Goal: Task Accomplishment & Management: Use online tool/utility

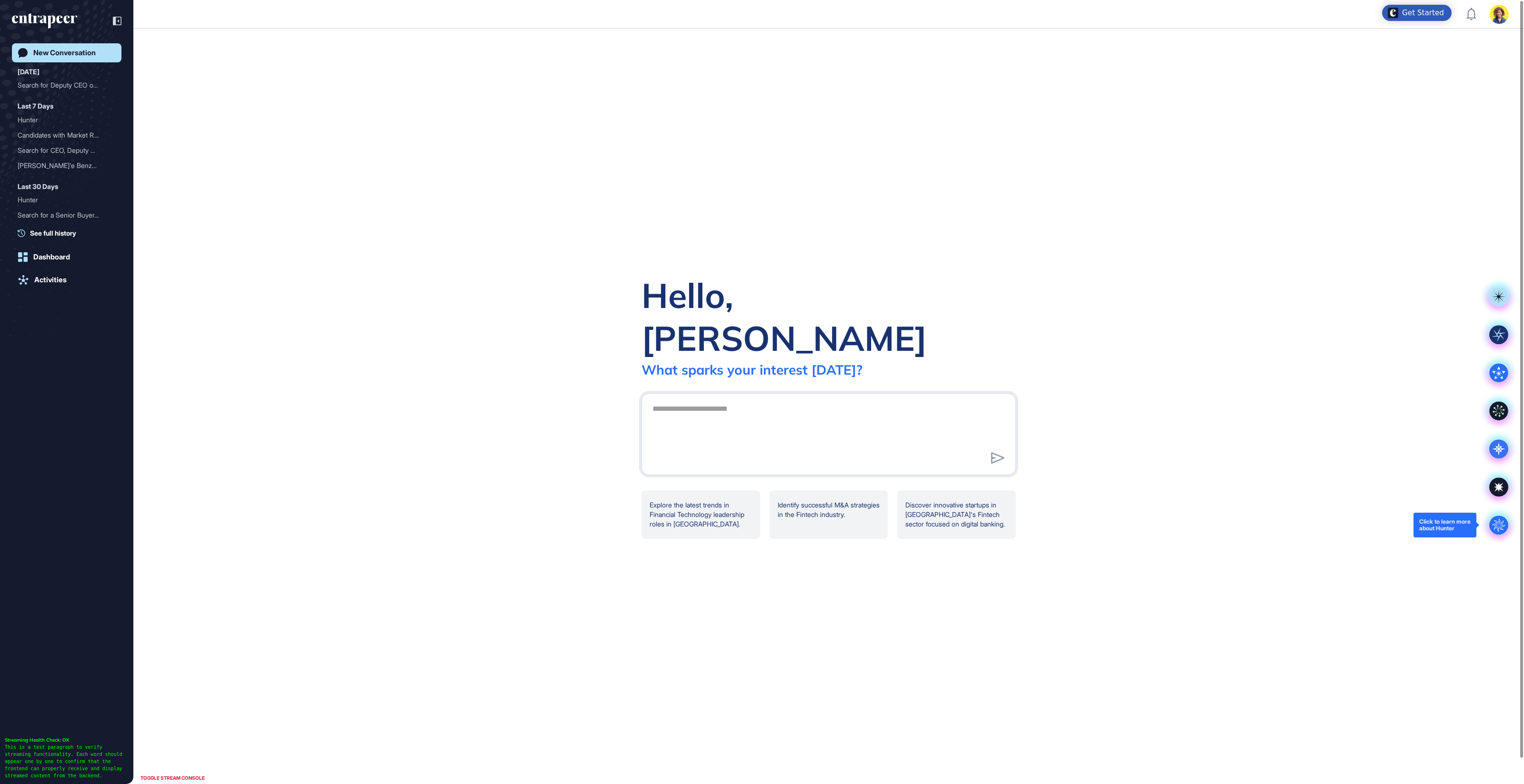
click at [1511, 521] on div ".cls-2{fill:#fff}" at bounding box center [1498, 525] width 38 height 38
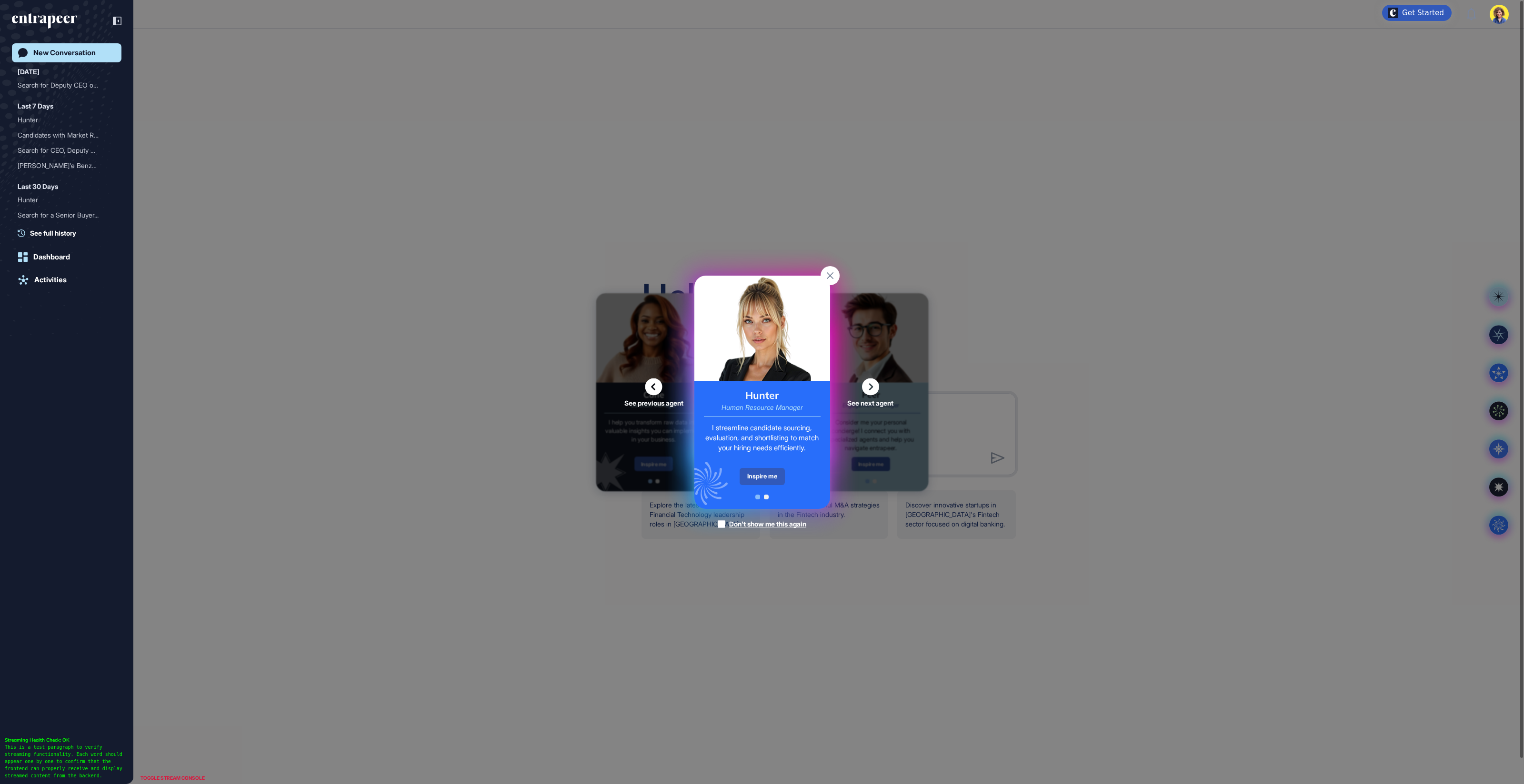
click at [1297, 359] on div "See previous agent See next agent Peer Engagement Manager Consider me your pers…" at bounding box center [762, 392] width 1524 height 784
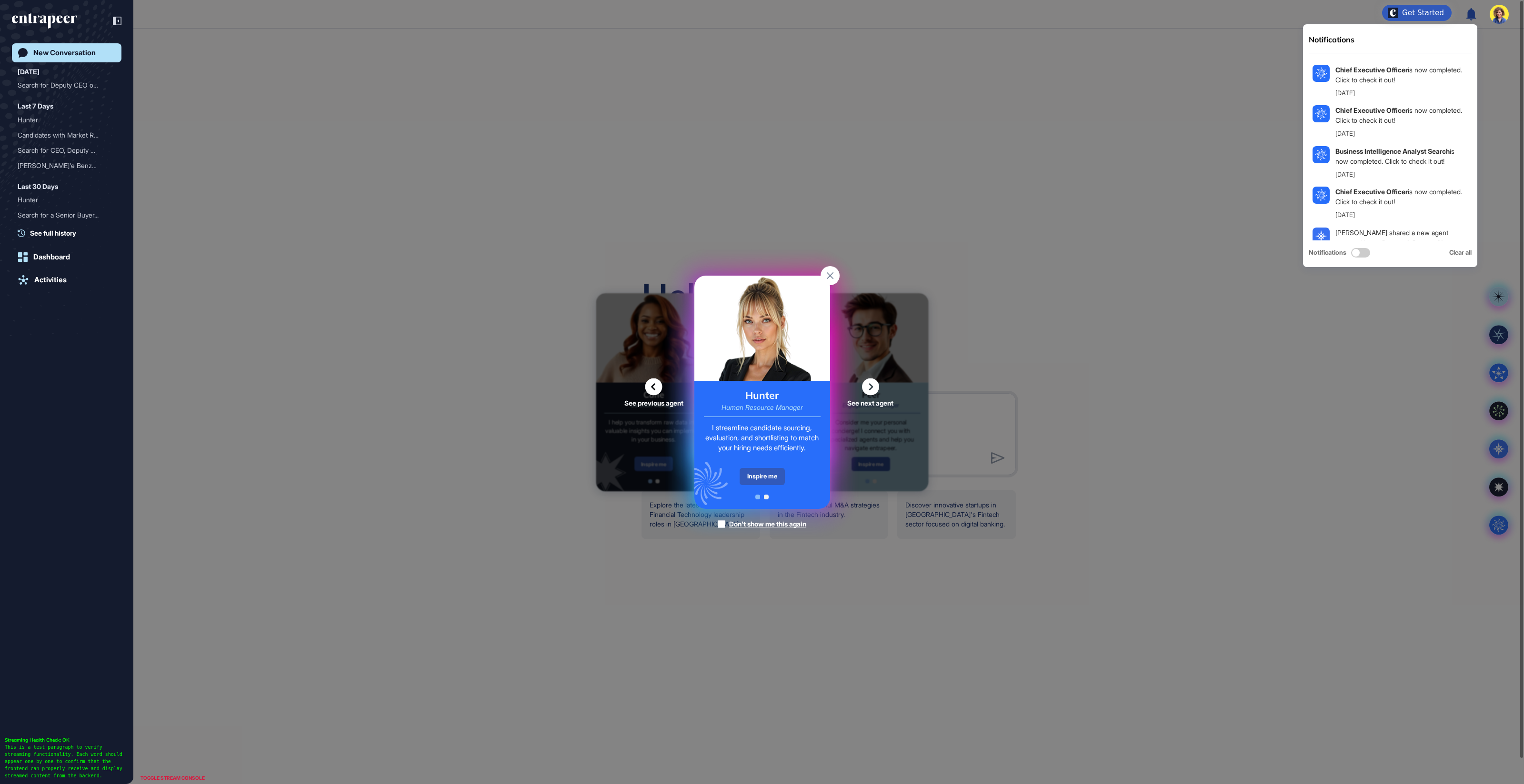
click at [1493, 16] on img at bounding box center [1498, 14] width 19 height 19
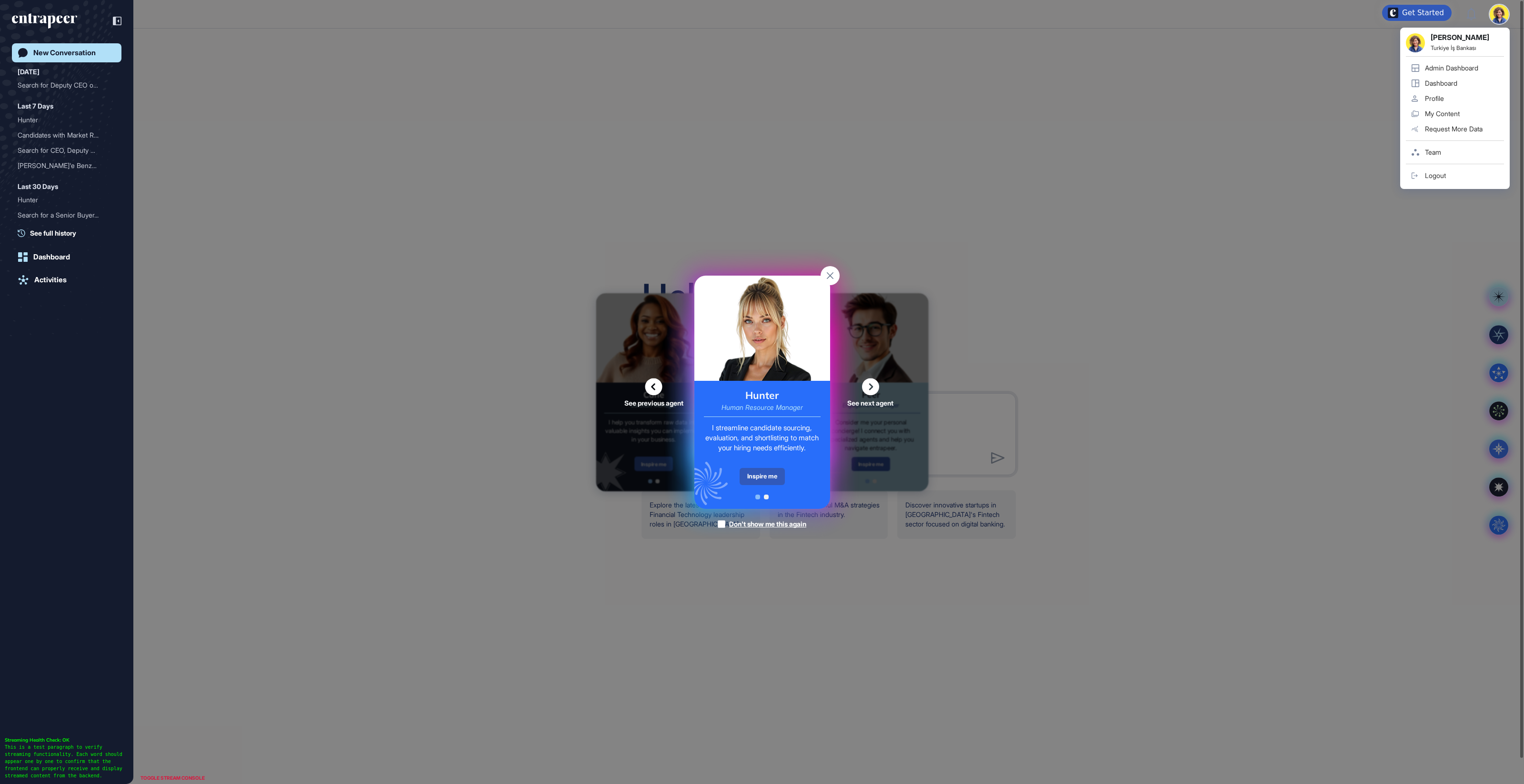
click at [1458, 69] on div "Admin Dashboard" at bounding box center [1451, 68] width 53 height 8
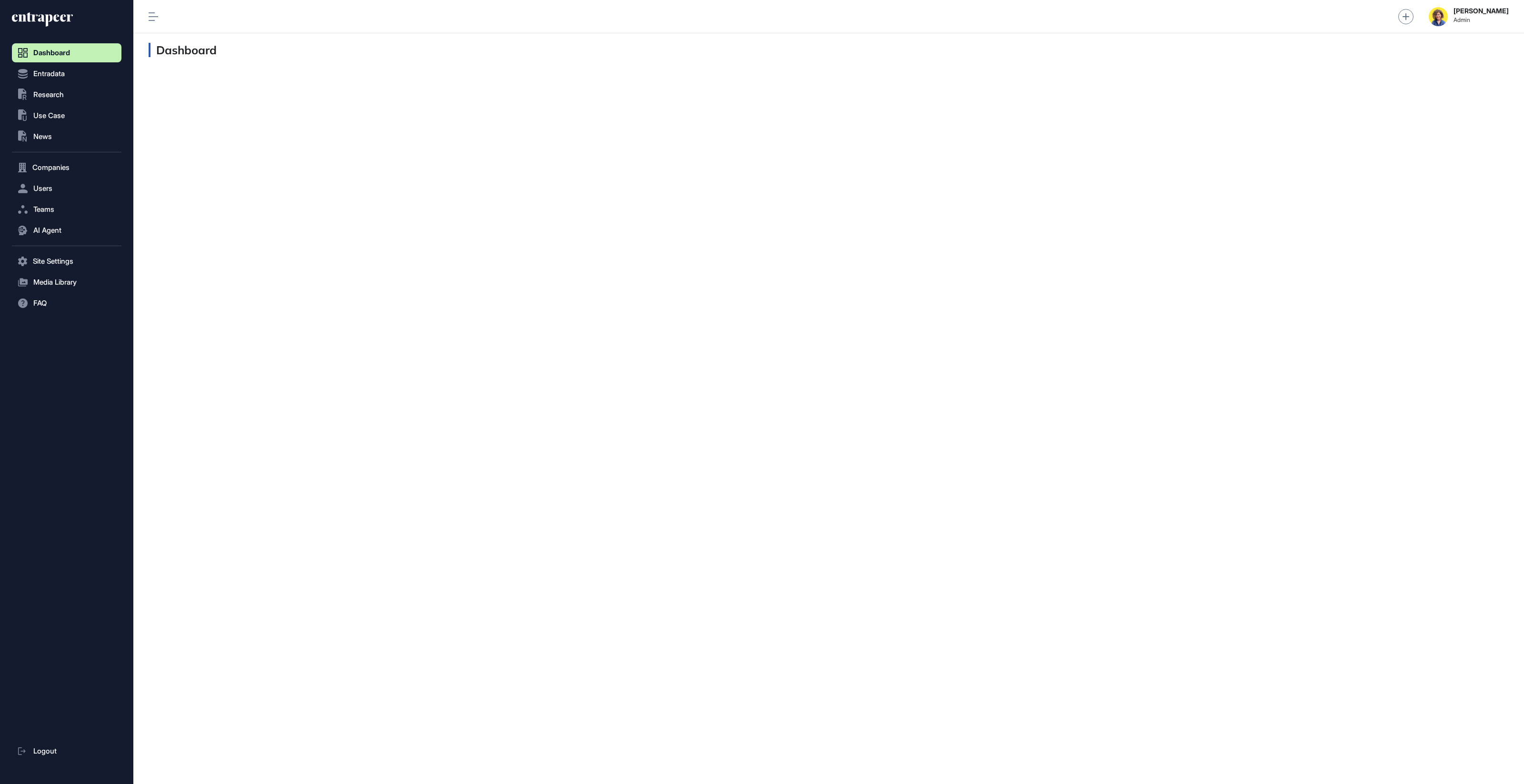
scroll to position [1, 1]
click at [43, 192] on span "Users" at bounding box center [43, 189] width 19 height 8
click at [45, 215] on link "User List" at bounding box center [68, 209] width 105 height 17
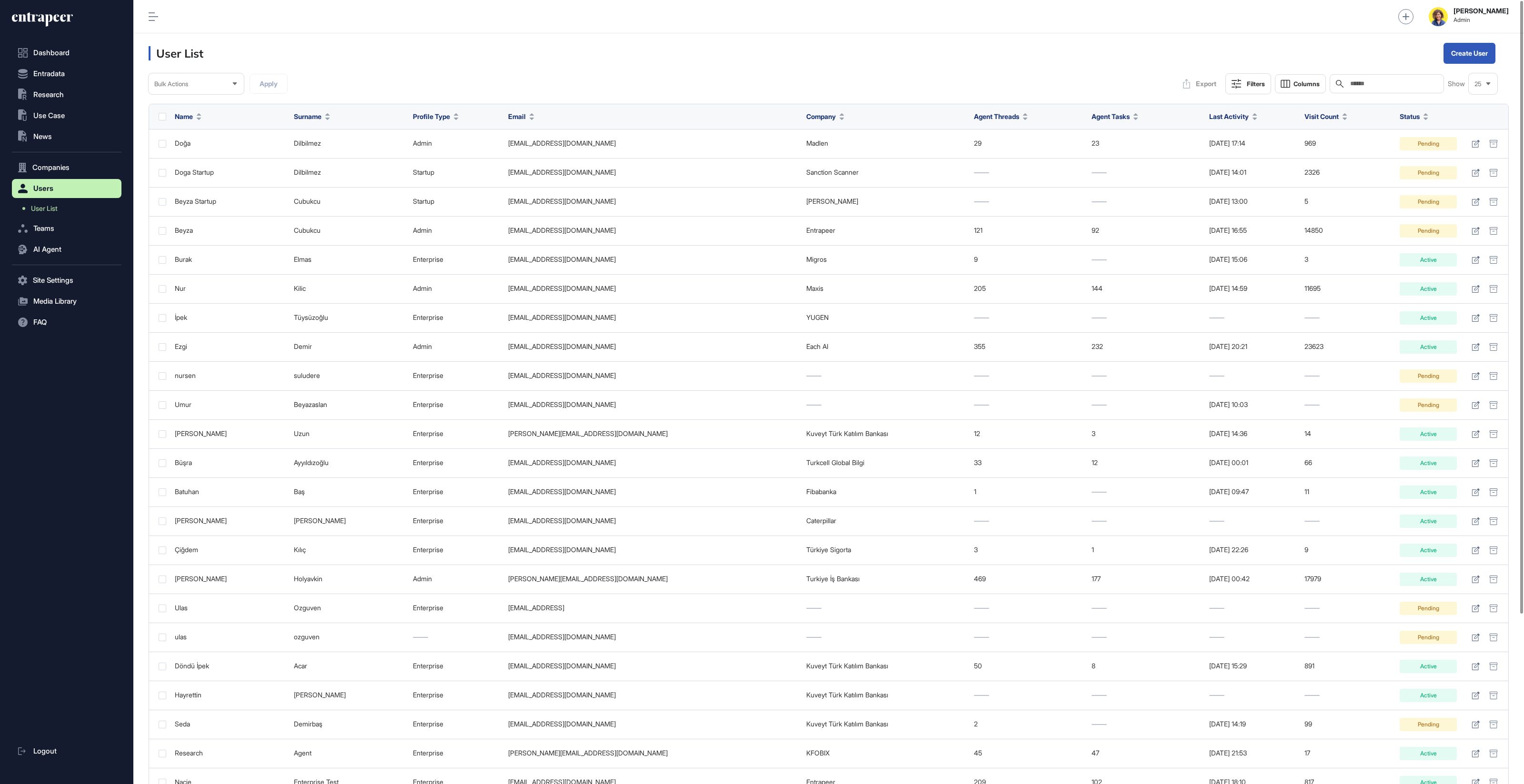
click at [1411, 85] on input "text" at bounding box center [1393, 84] width 88 height 8
type input "****"
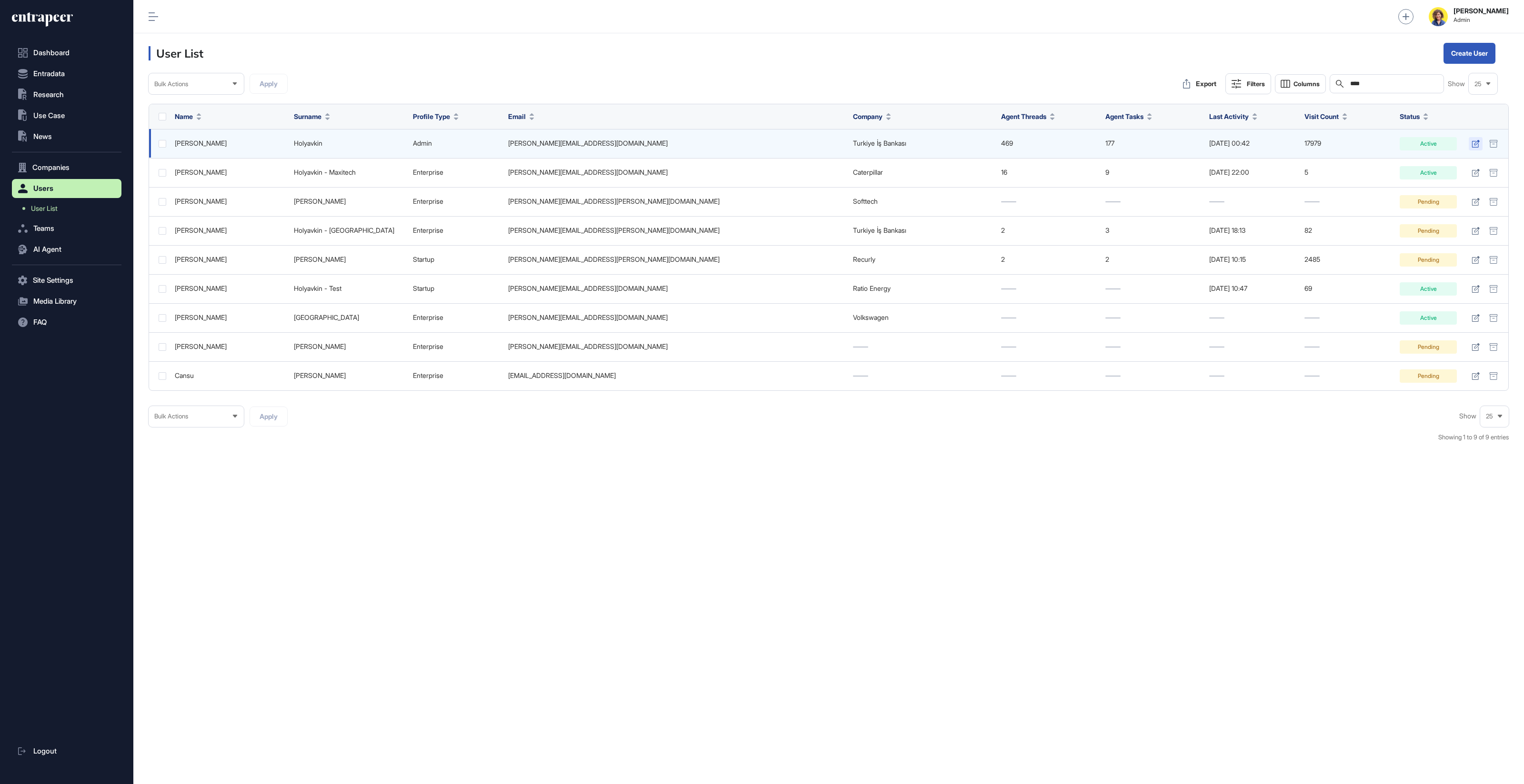
click at [1476, 140] on icon at bounding box center [1475, 144] width 8 height 8
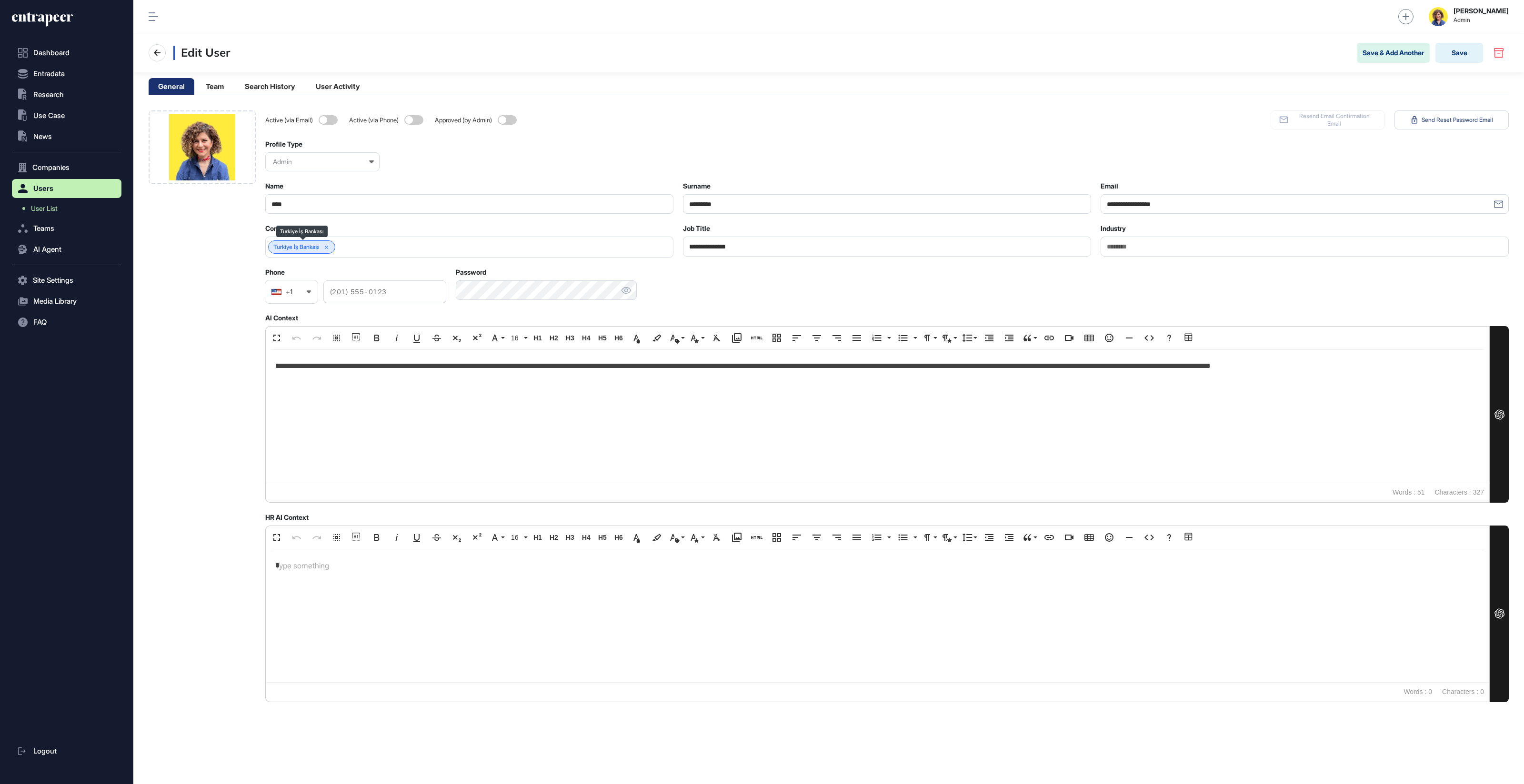
click at [330, 248] on icon at bounding box center [327, 248] width 7 height 7
click at [332, 249] on input "text" at bounding box center [463, 247] width 383 height 8
type input "*********"
click at [335, 266] on span "Entrapeer (entrapeer.com)" at bounding box center [469, 265] width 398 height 7
click at [225, 281] on div at bounding box center [202, 406] width 107 height 592
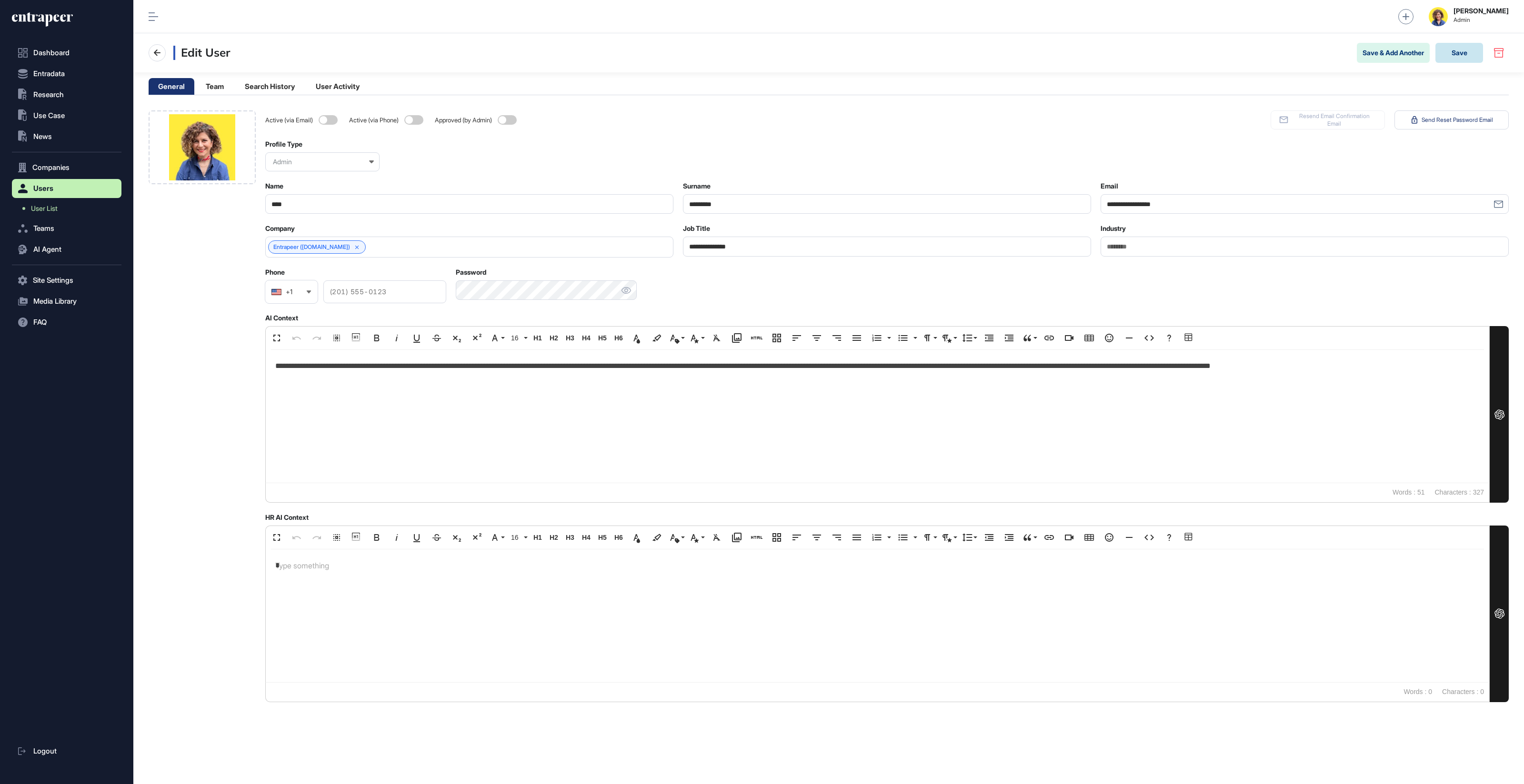
click at [1477, 48] on button "Save" at bounding box center [1459, 53] width 47 height 20
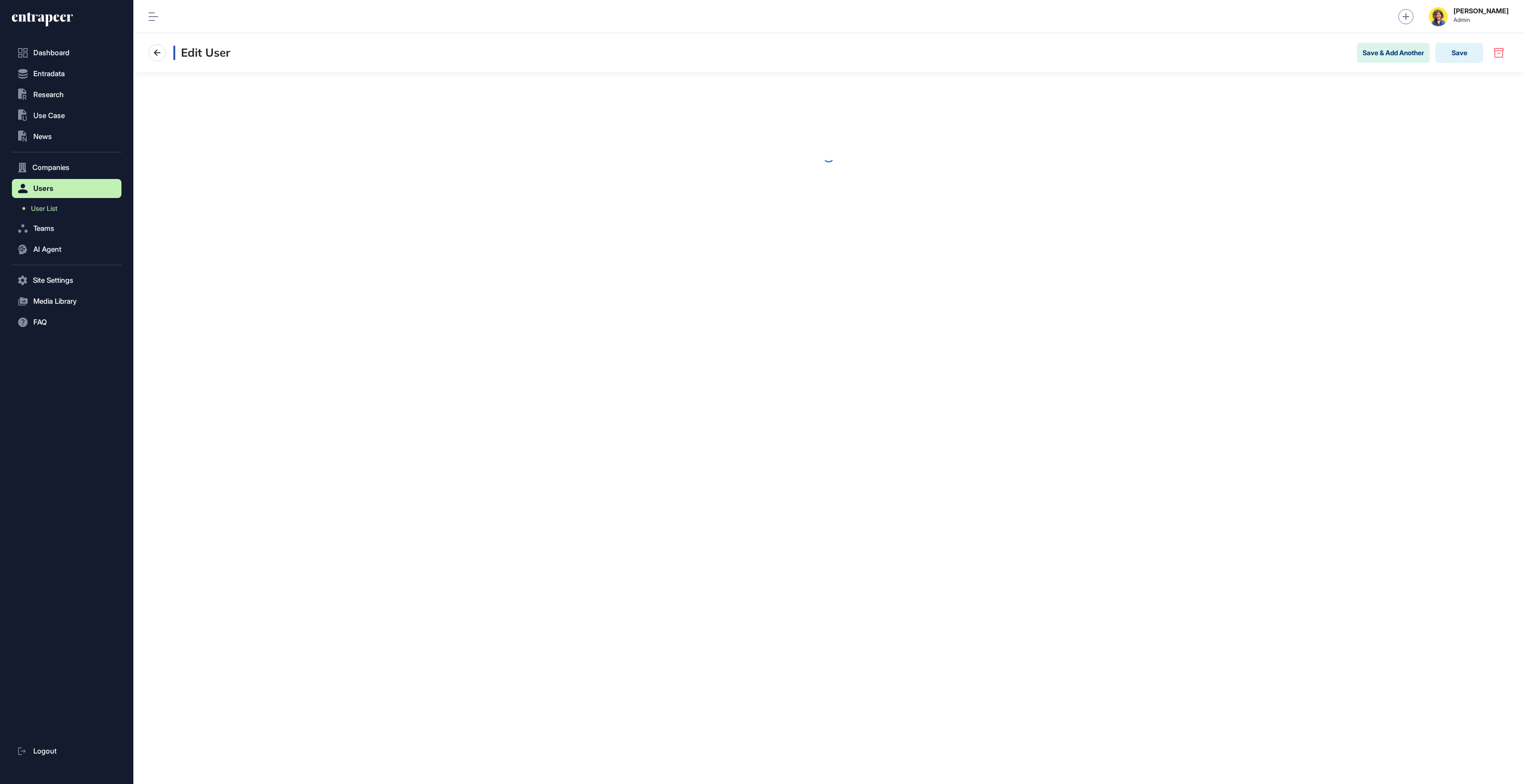
scroll to position [1, 1]
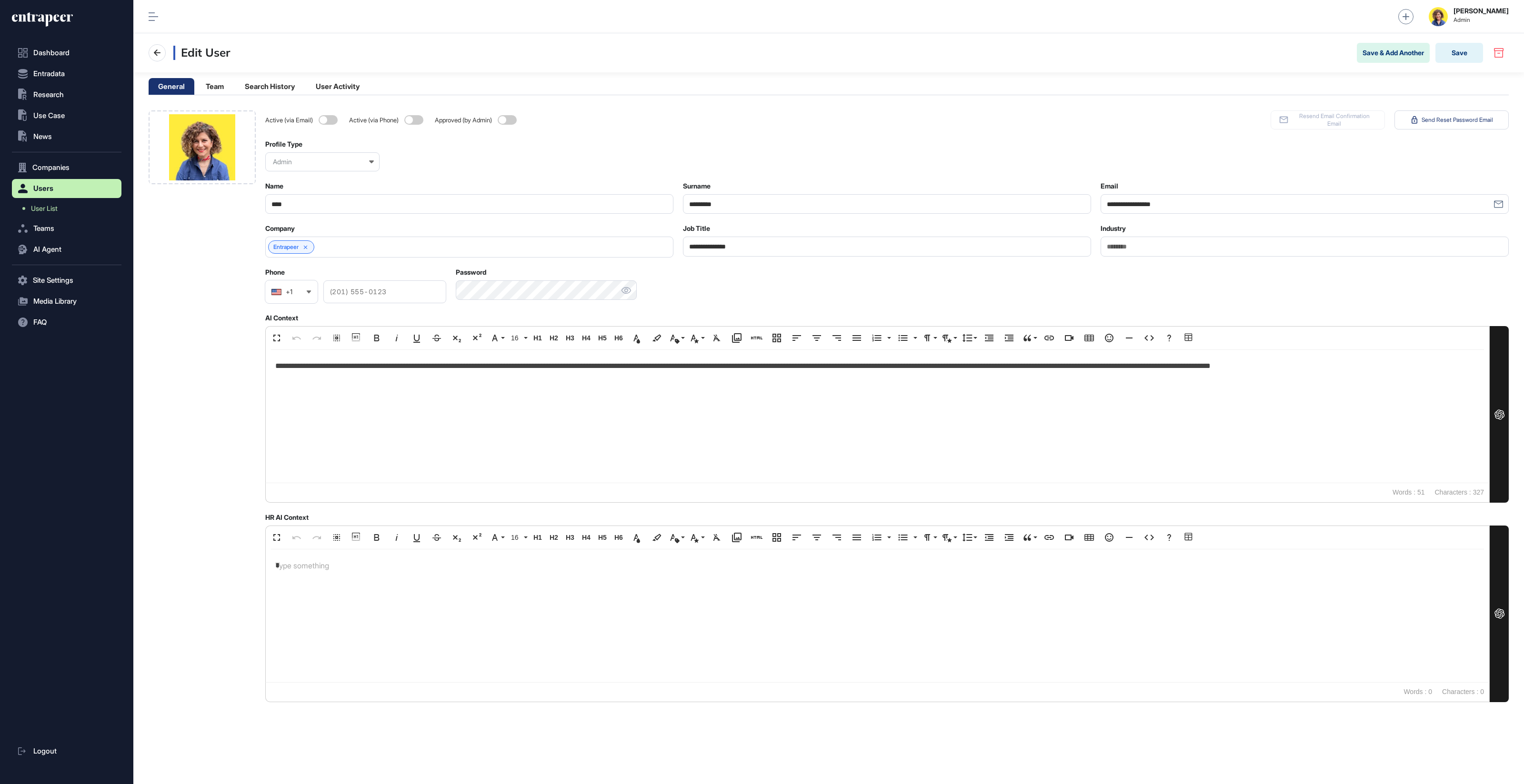
drag, startPoint x: 53, startPoint y: 13, endPoint x: 166, endPoint y: 20, distance: 113.2
click at [53, 13] on icon at bounding box center [42, 19] width 61 height 15
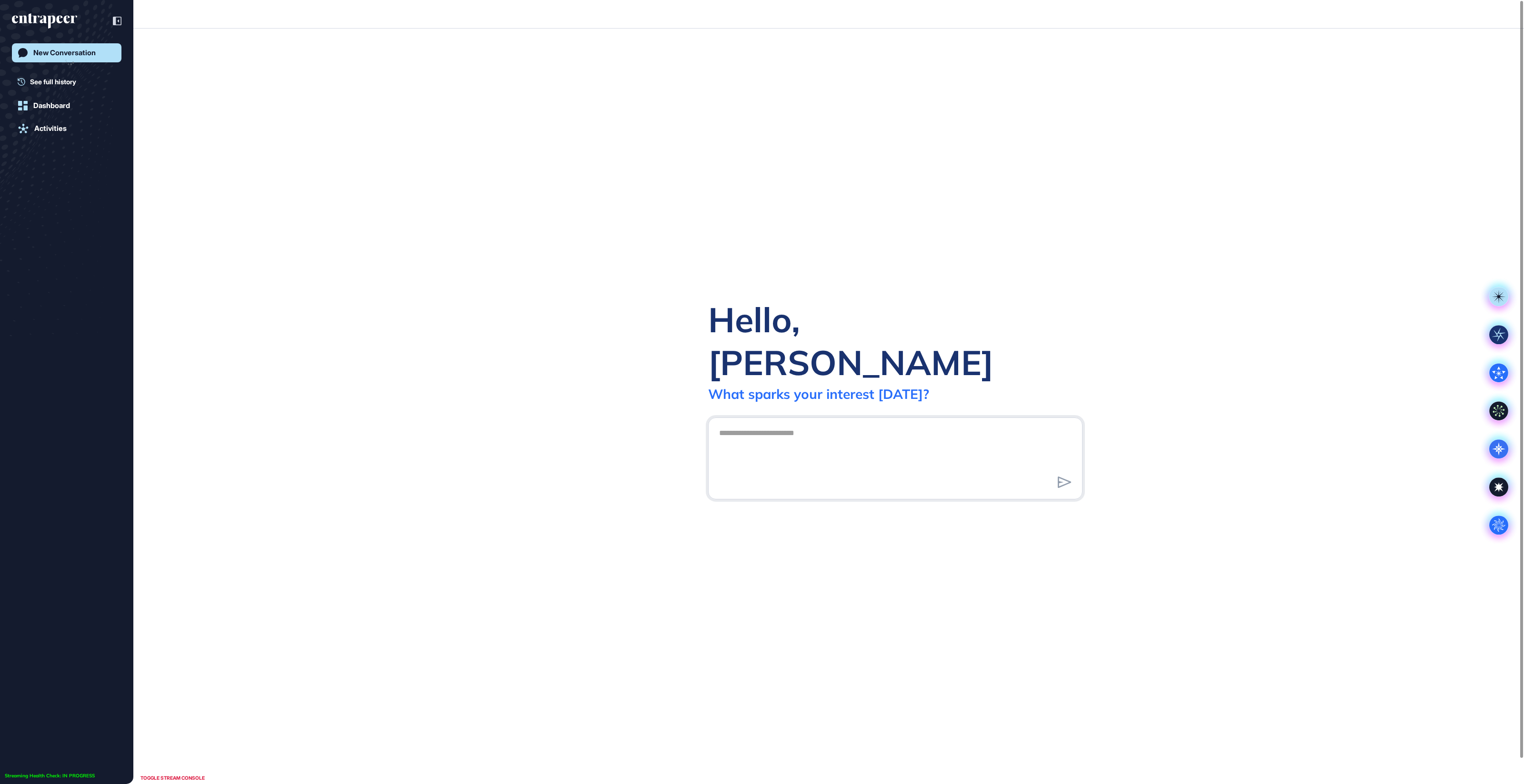
scroll to position [1, 1]
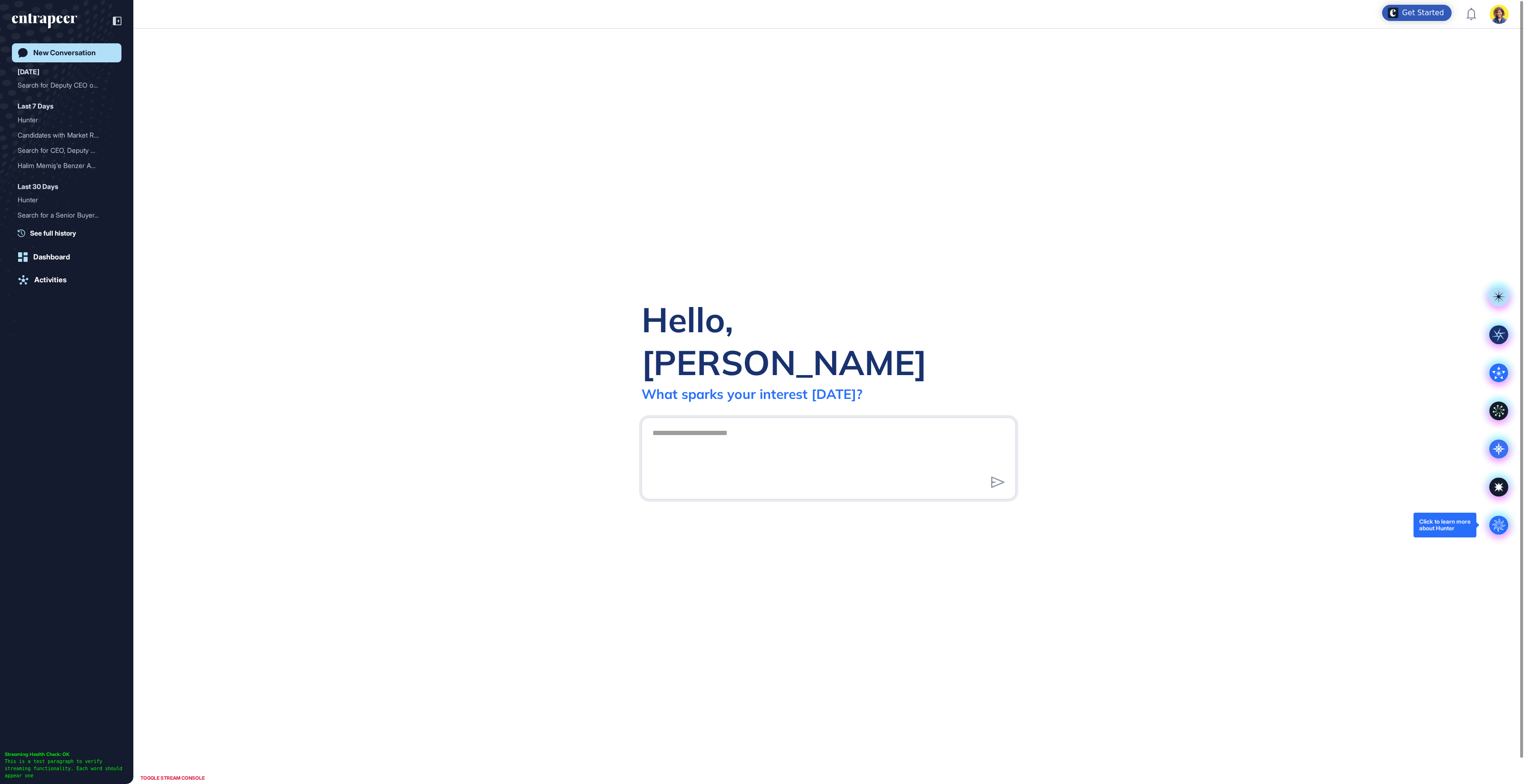
click at [1493, 527] on circle at bounding box center [1498, 525] width 19 height 19
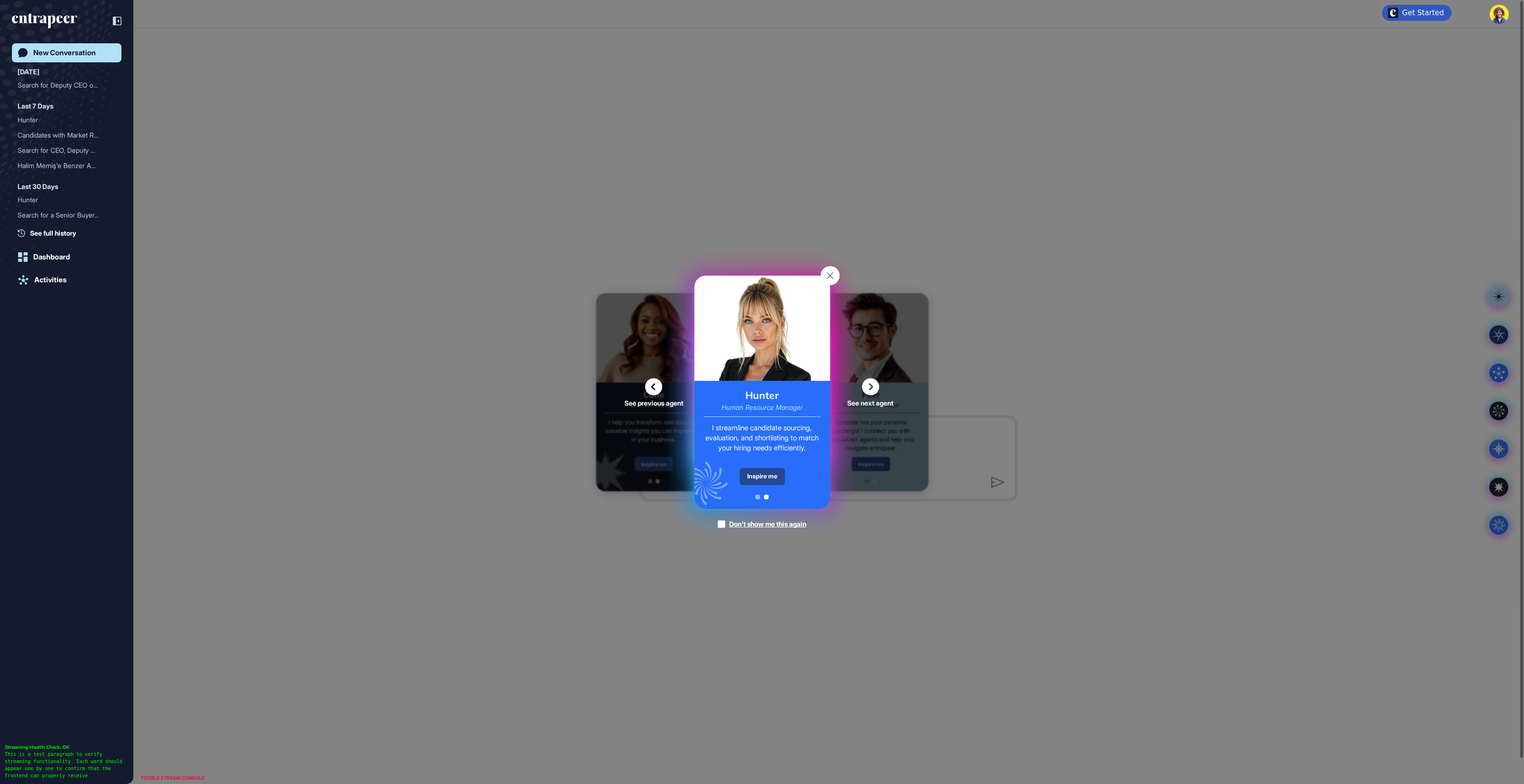
click at [747, 478] on div "Inspire me" at bounding box center [762, 477] width 45 height 17
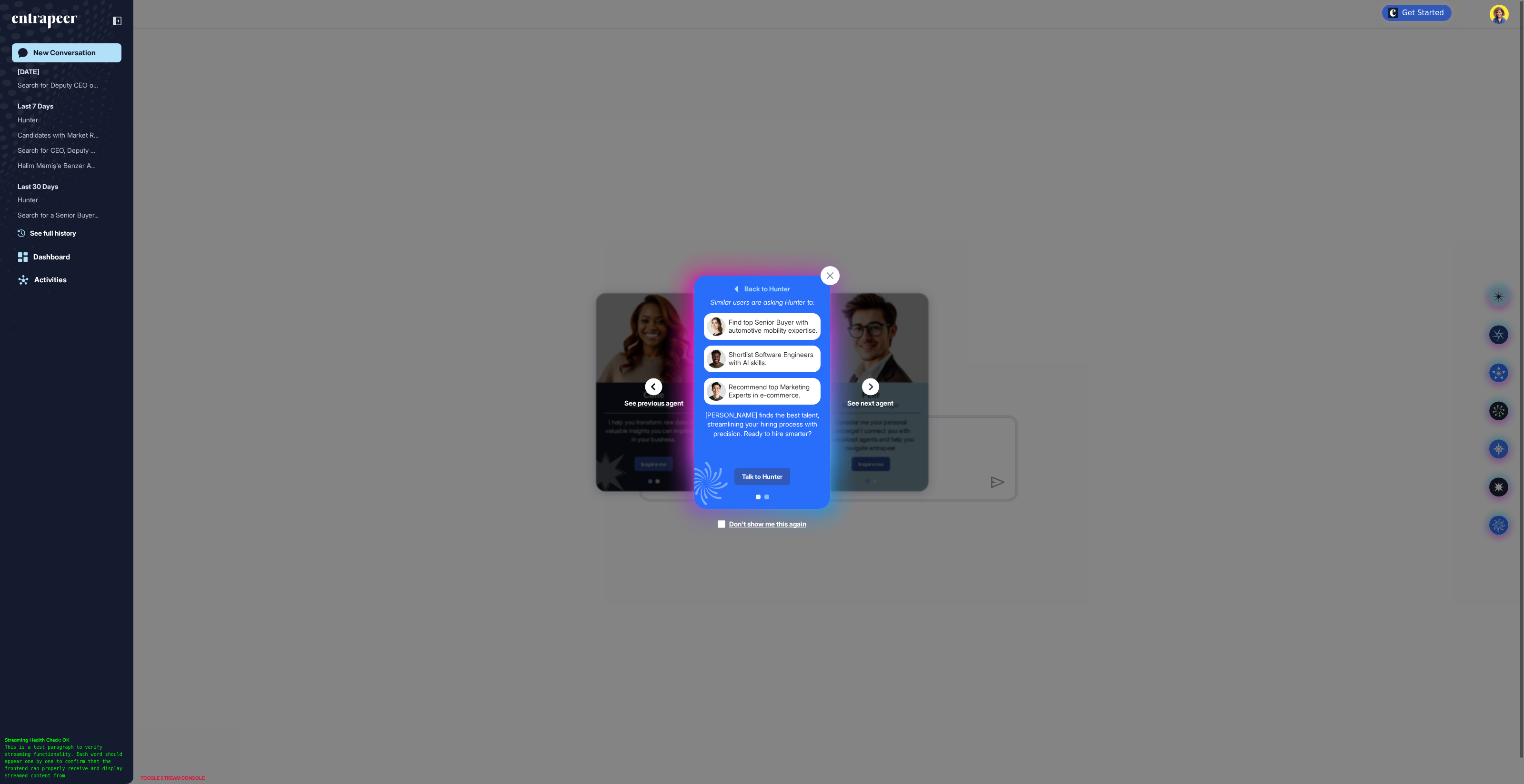
click at [747, 478] on div "Talk to Hunter" at bounding box center [762, 477] width 56 height 17
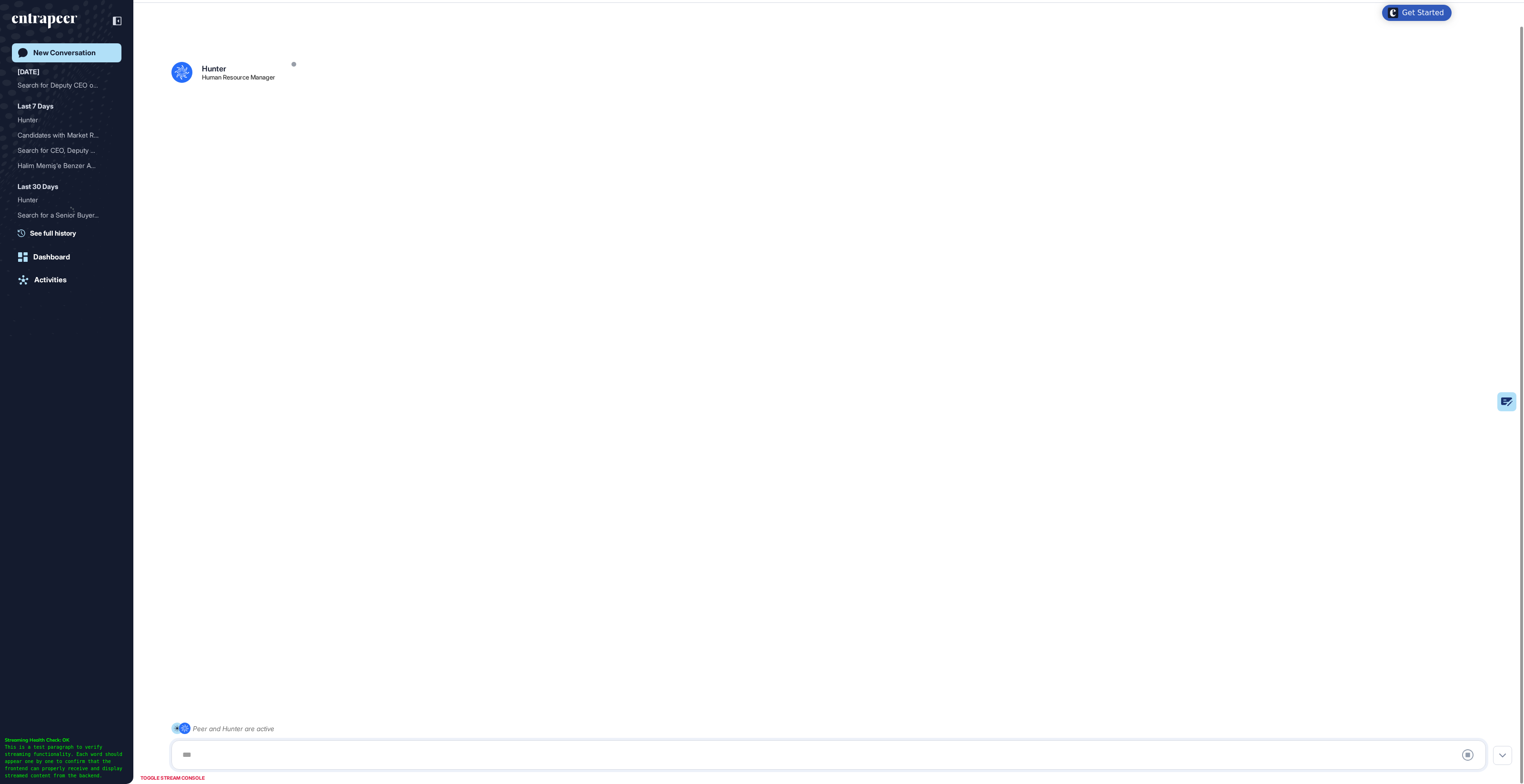
scroll to position [26, 0]
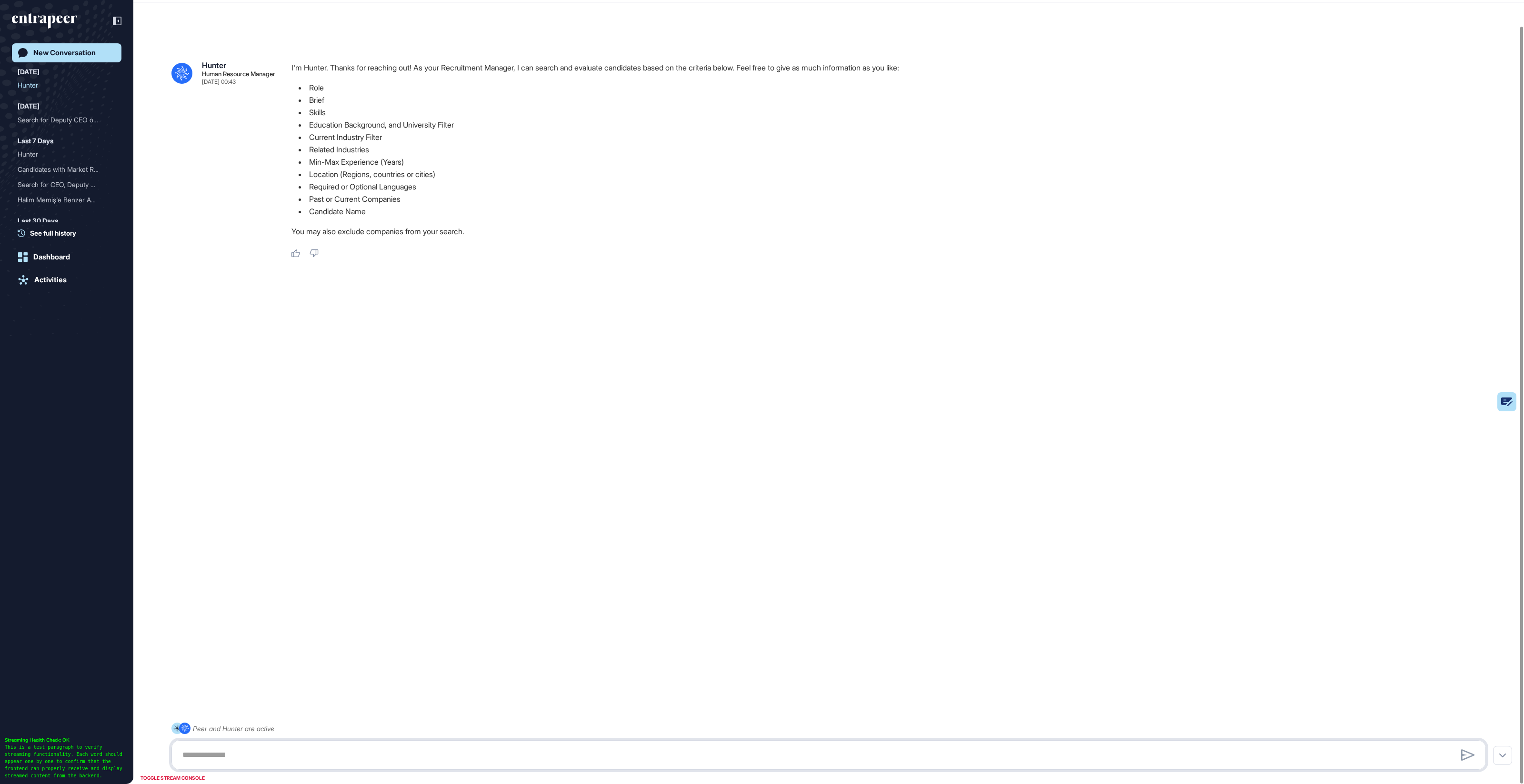
drag, startPoint x: 324, startPoint y: 761, endPoint x: 358, endPoint y: 755, distance: 34.5
click at [324, 761] on textarea at bounding box center [829, 754] width 1304 height 19
type textarea "**********"
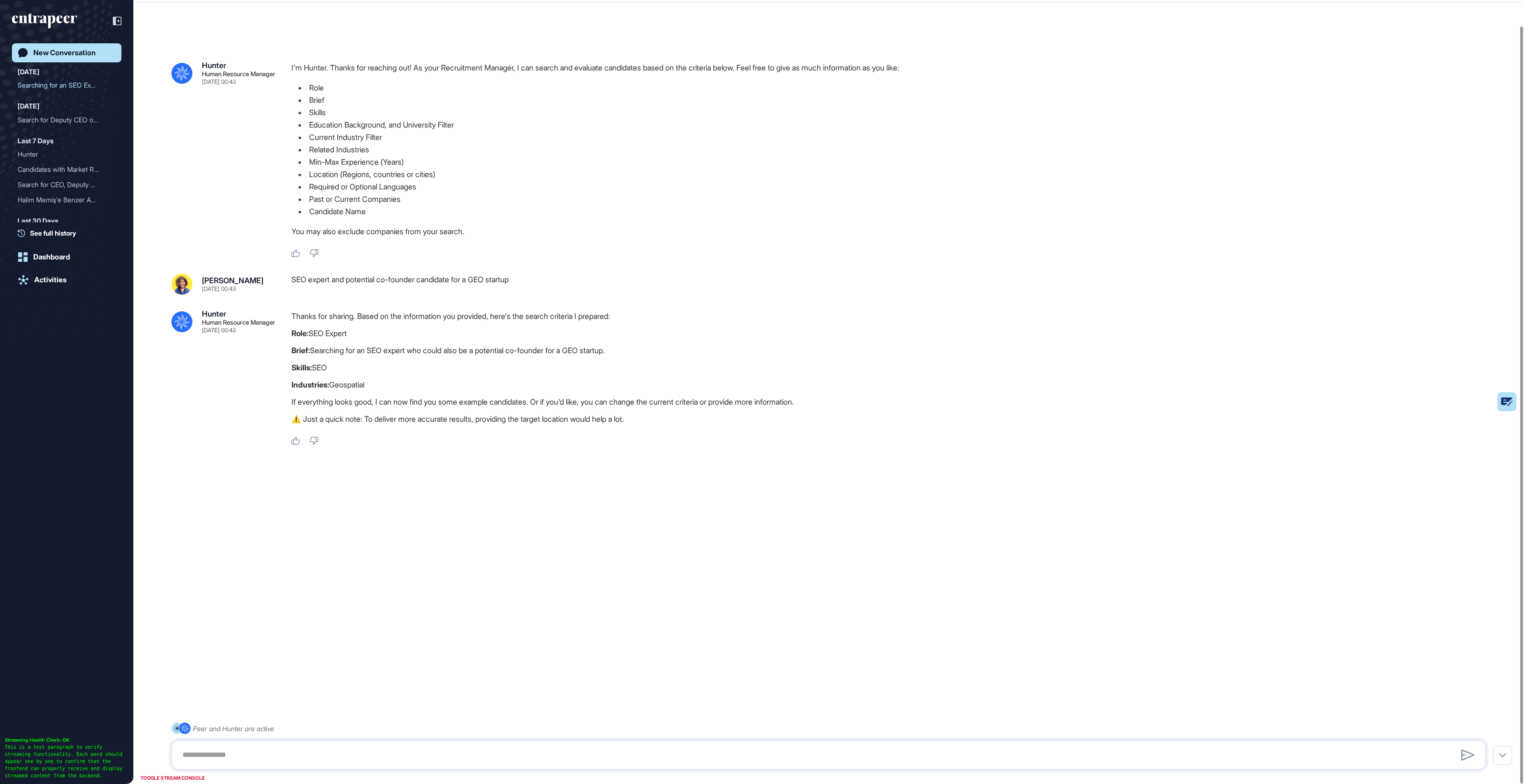
drag, startPoint x: 296, startPoint y: 312, endPoint x: 439, endPoint y: 369, distance: 153.9
click at [439, 369] on div "Thanks for sharing. Based on the information you provided, here's the search cr…" at bounding box center [892, 370] width 1202 height 120
click at [439, 369] on p "Skills: SEO" at bounding box center [892, 367] width 1202 height 13
click at [342, 384] on p "Industries: Geospatial" at bounding box center [892, 384] width 1202 height 13
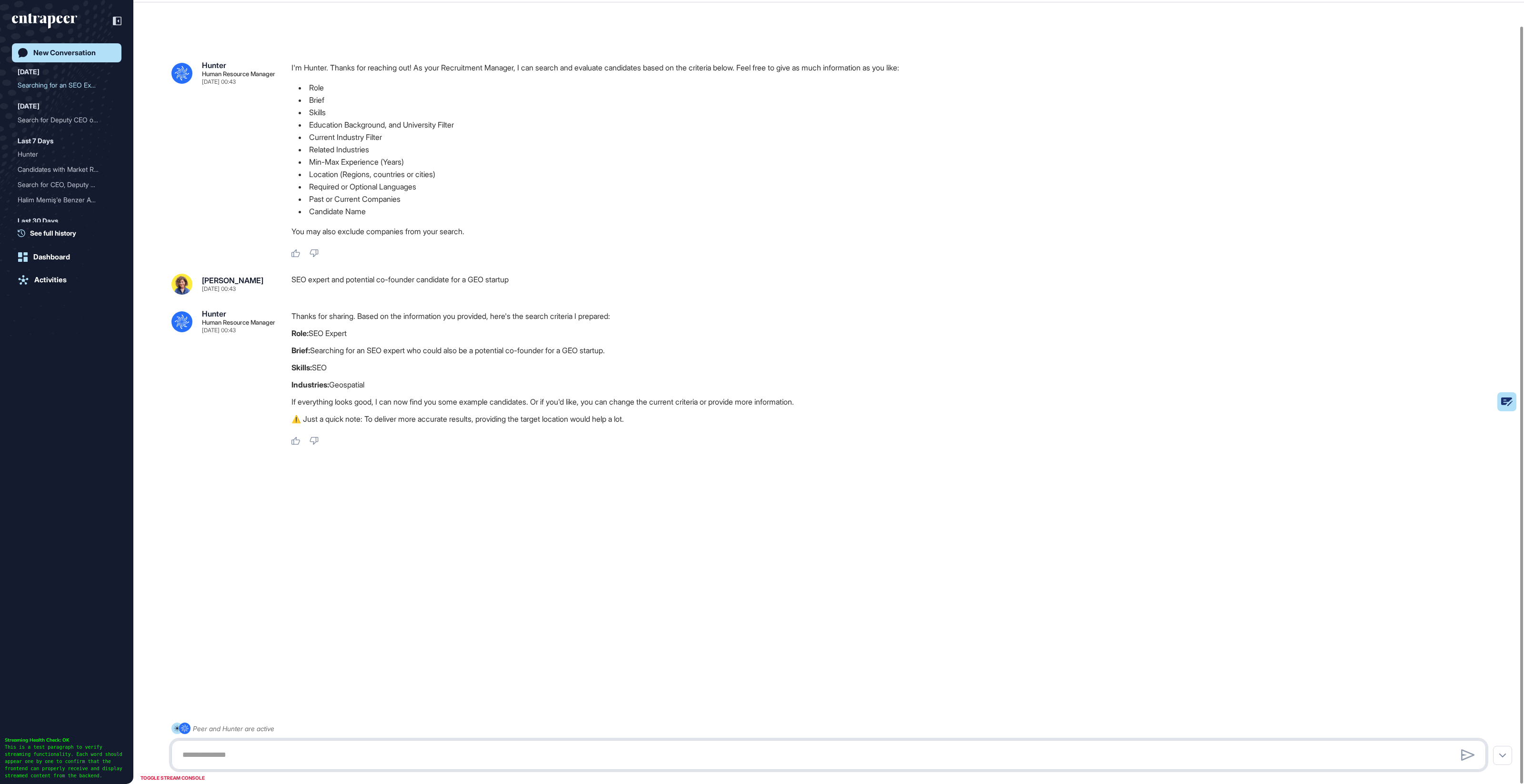
click at [316, 760] on textarea at bounding box center [829, 754] width 1304 height 19
click at [340, 388] on p "Industries: Geospatial" at bounding box center [892, 384] width 1202 height 13
click at [340, 388] on p "Industries: Geospatial" at bounding box center [892, 388] width 1202 height 13
copy p "Geospatial"
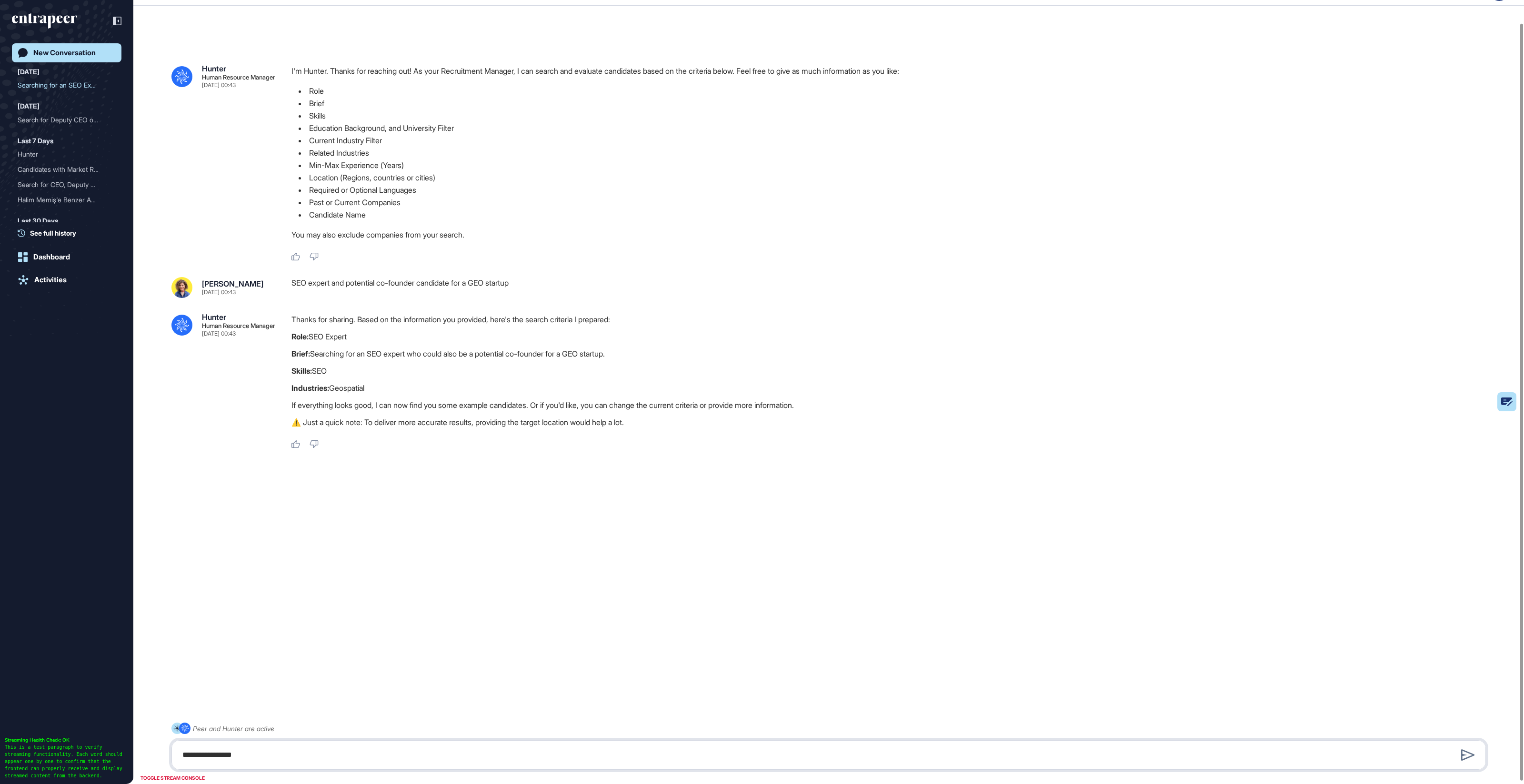
click at [283, 760] on textarea "**********" at bounding box center [829, 754] width 1304 height 19
paste textarea "**********"
type textarea "**********"
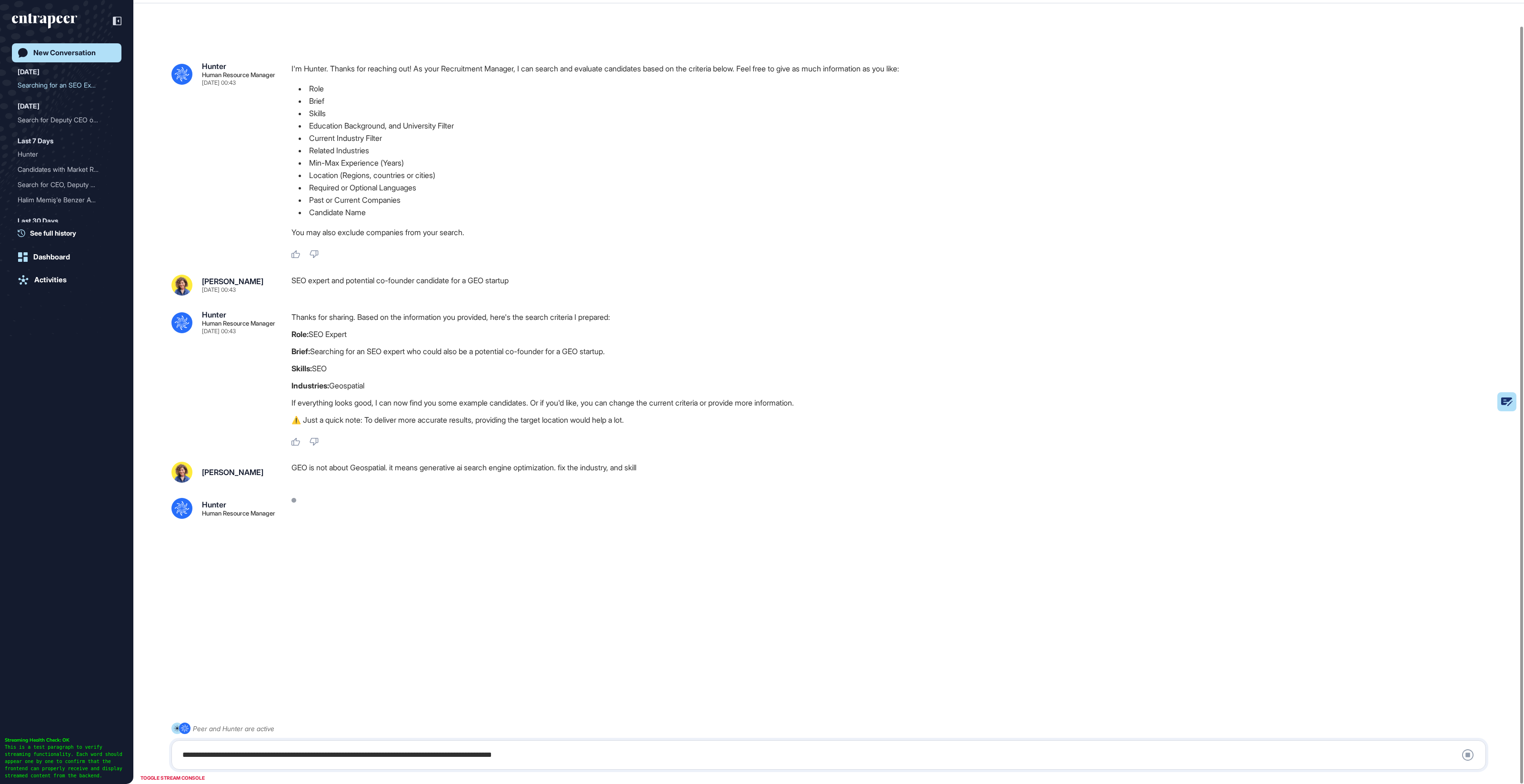
scroll to position [26, 0]
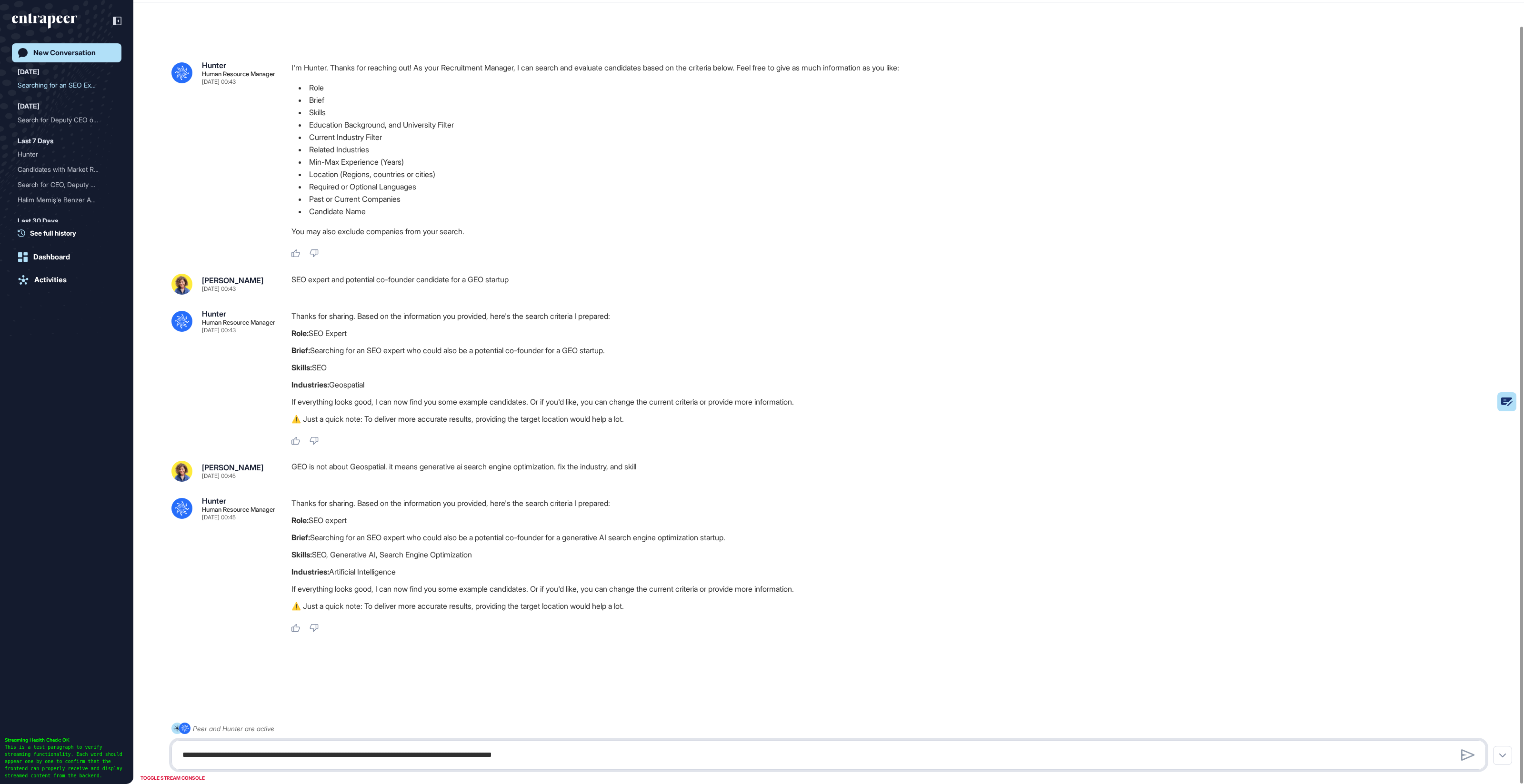
click at [363, 760] on textarea "**********" at bounding box center [829, 754] width 1304 height 19
type textarea "**********"
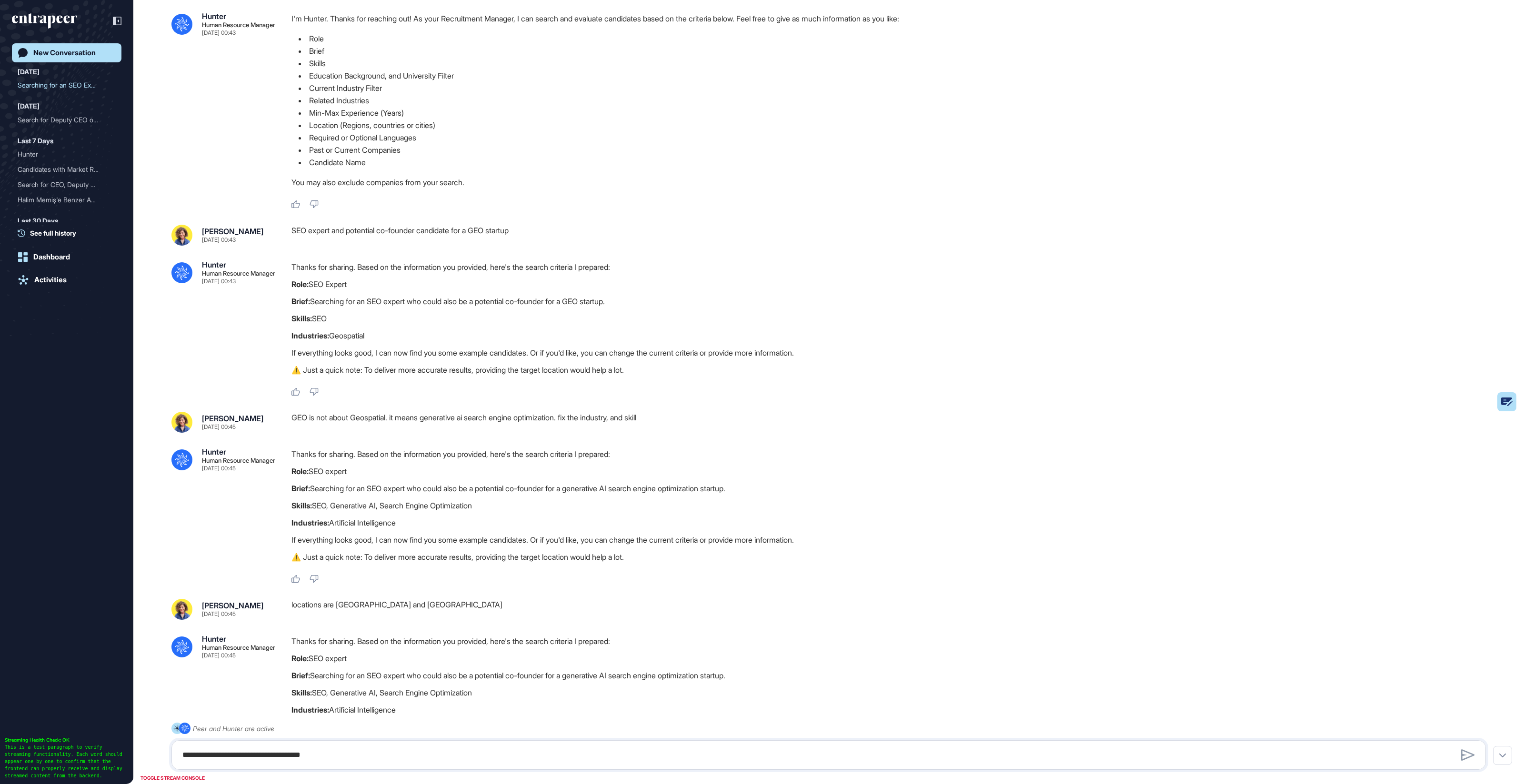
scroll to position [155, 0]
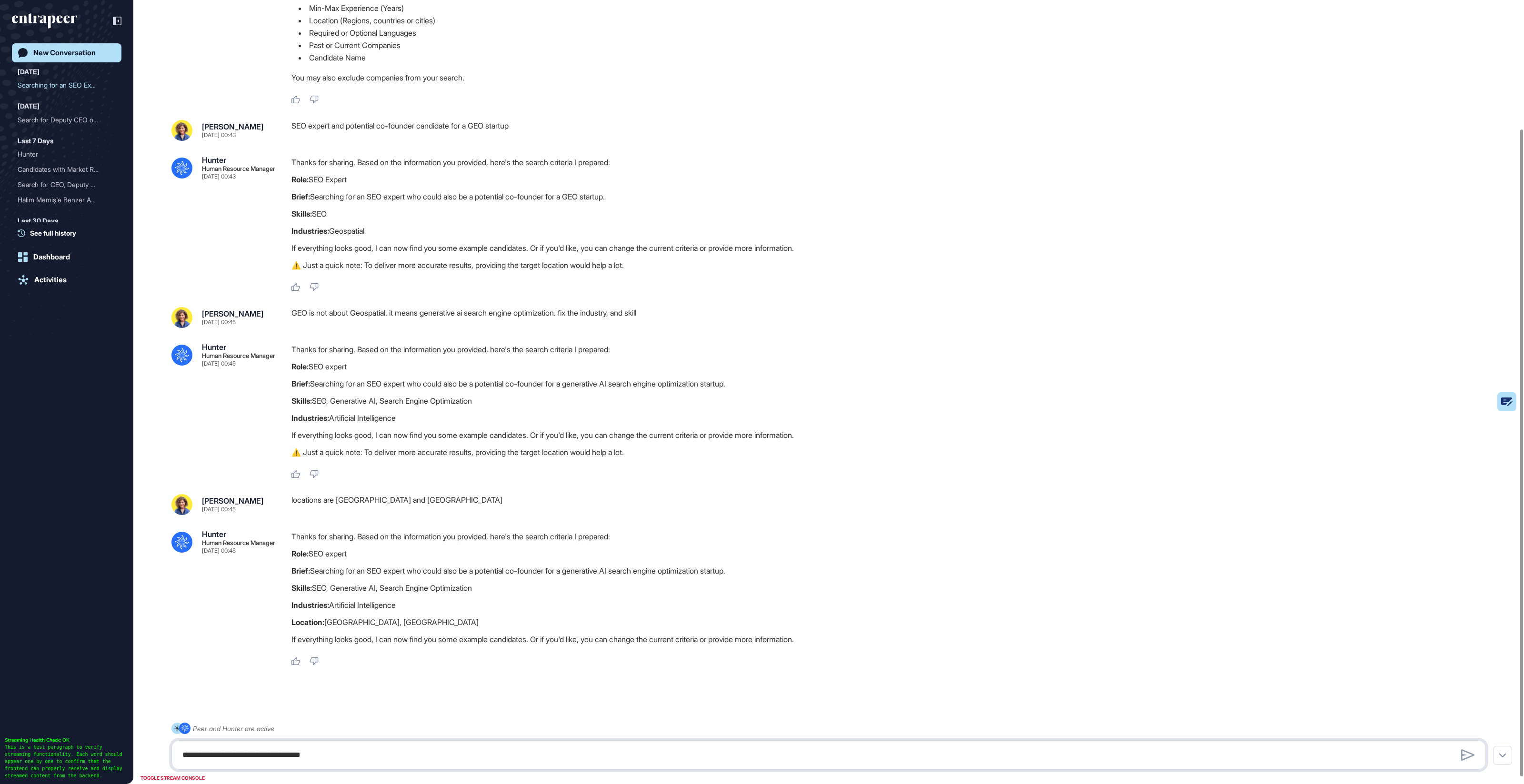
click at [430, 753] on textarea "**********" at bounding box center [829, 754] width 1304 height 19
type textarea "******"
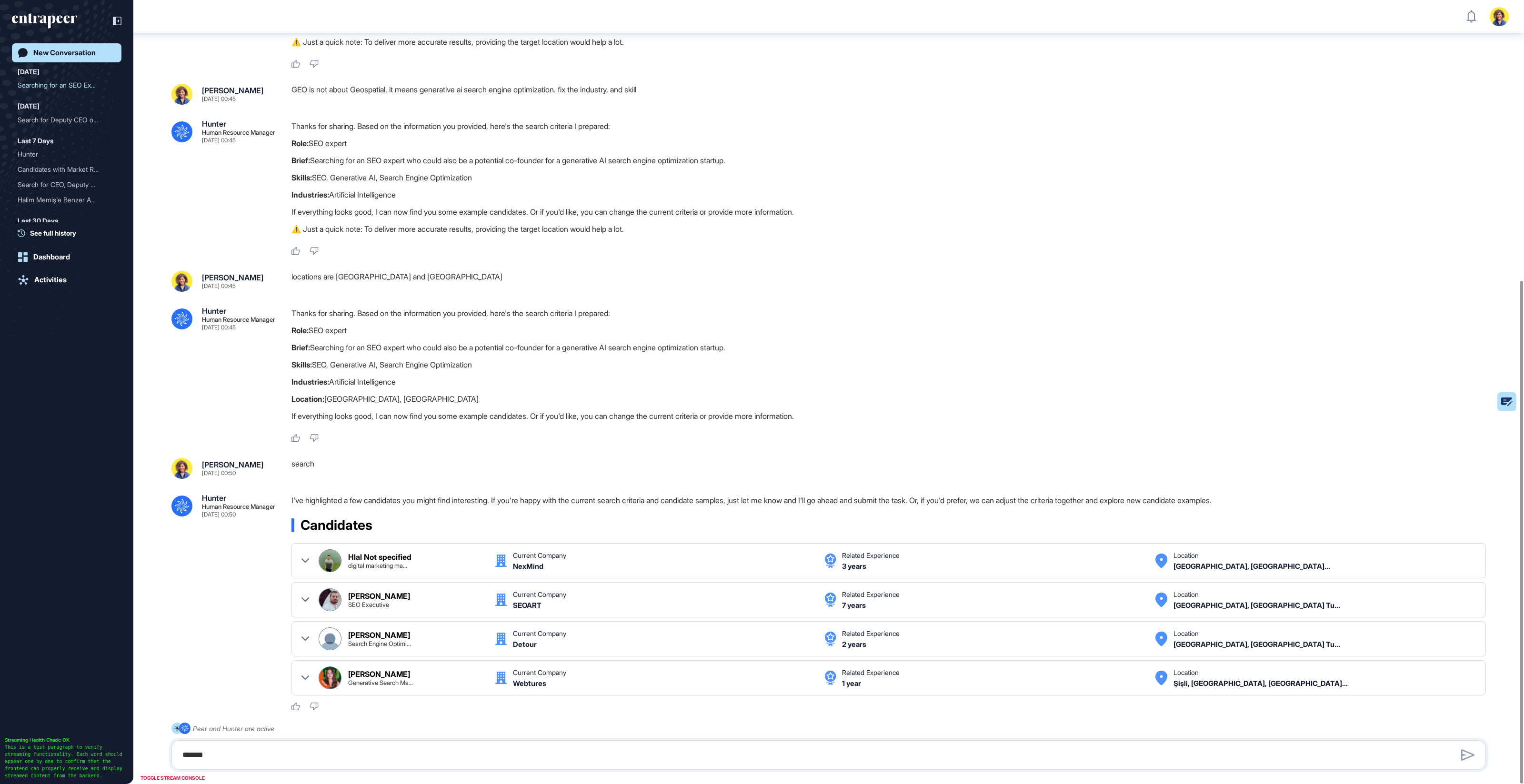
scroll to position [436, 0]
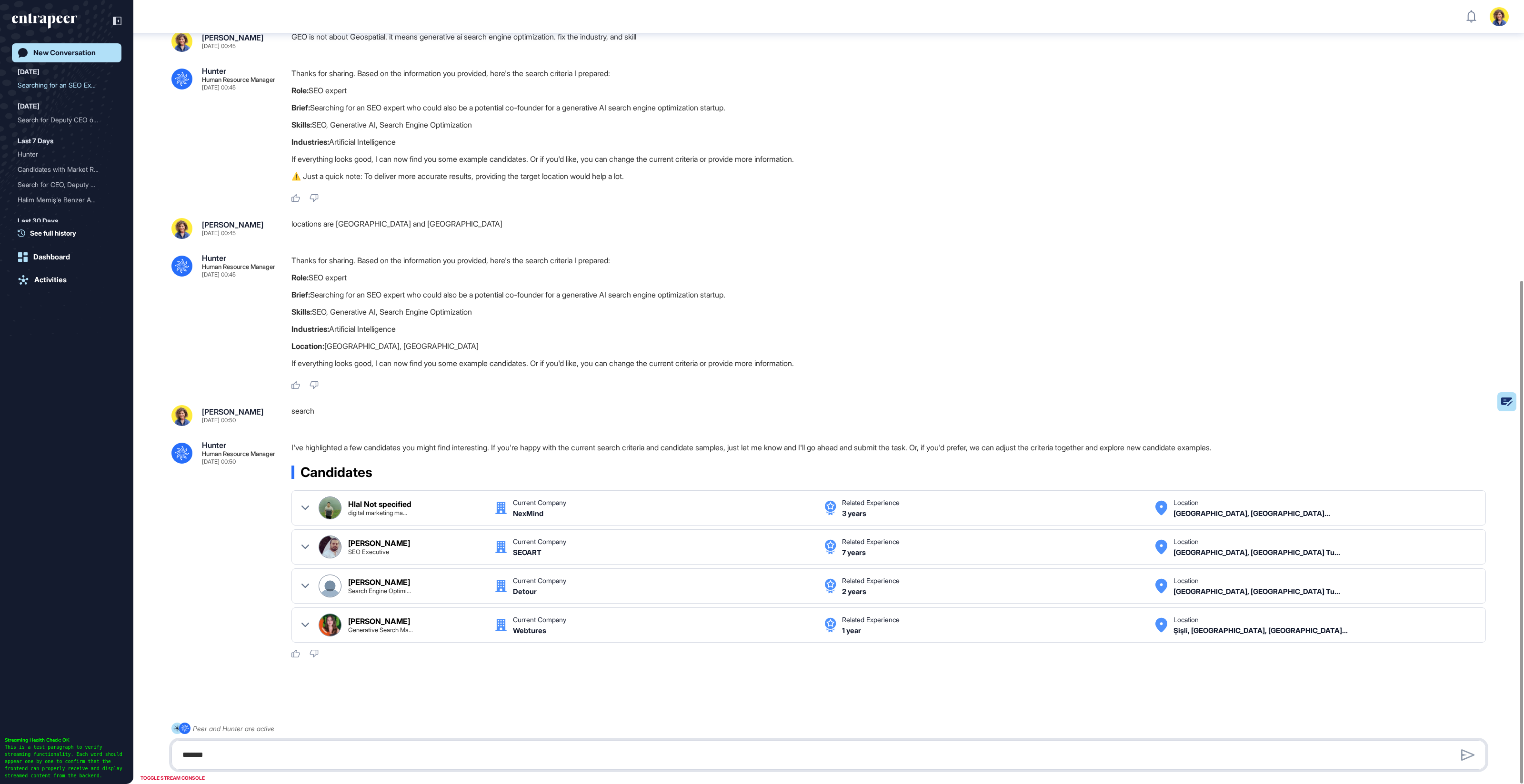
click at [377, 753] on textarea "******" at bounding box center [829, 754] width 1304 height 19
type textarea "**********"
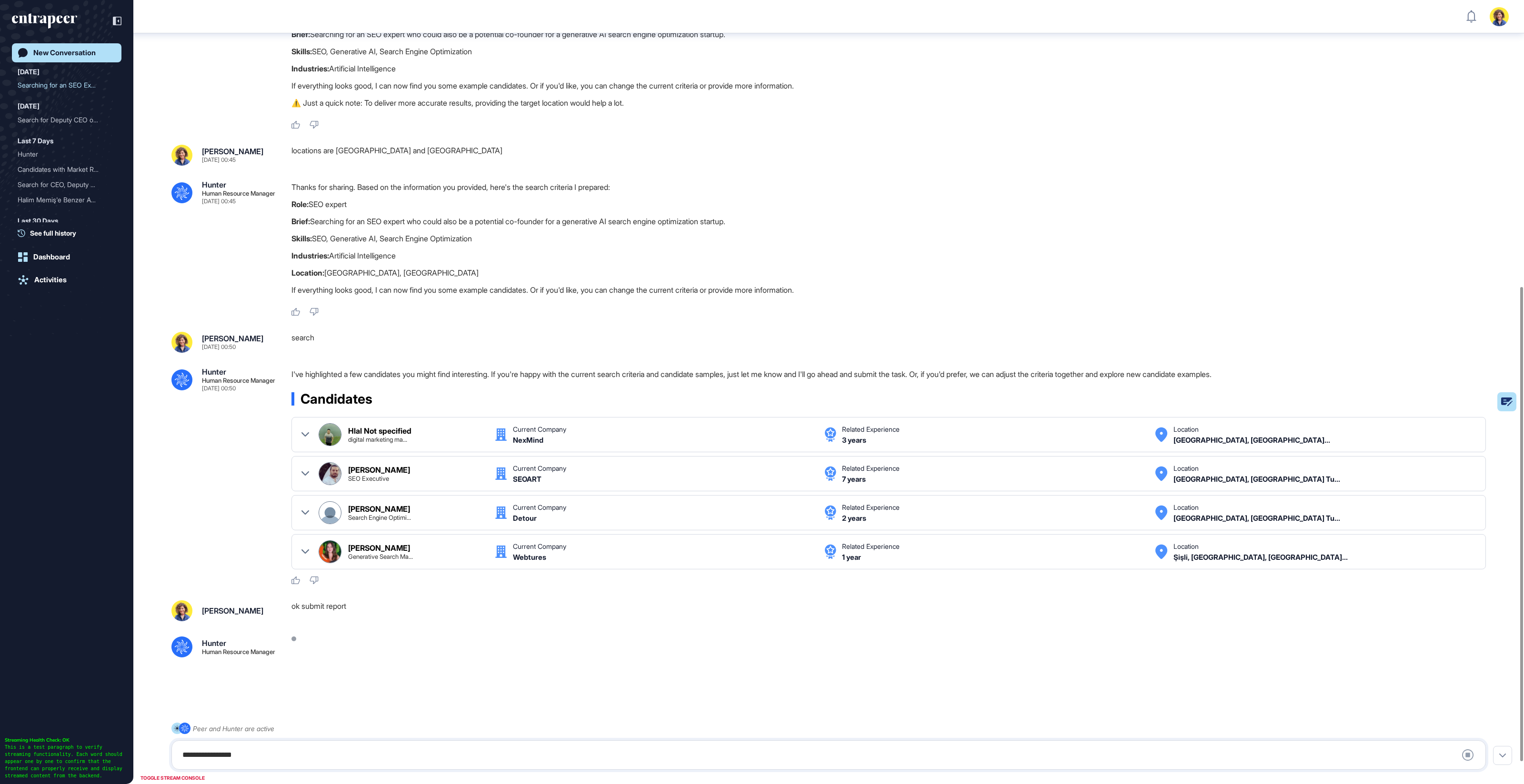
scroll to position [510, 0]
click at [306, 471] on icon at bounding box center [306, 474] width 8 height 8
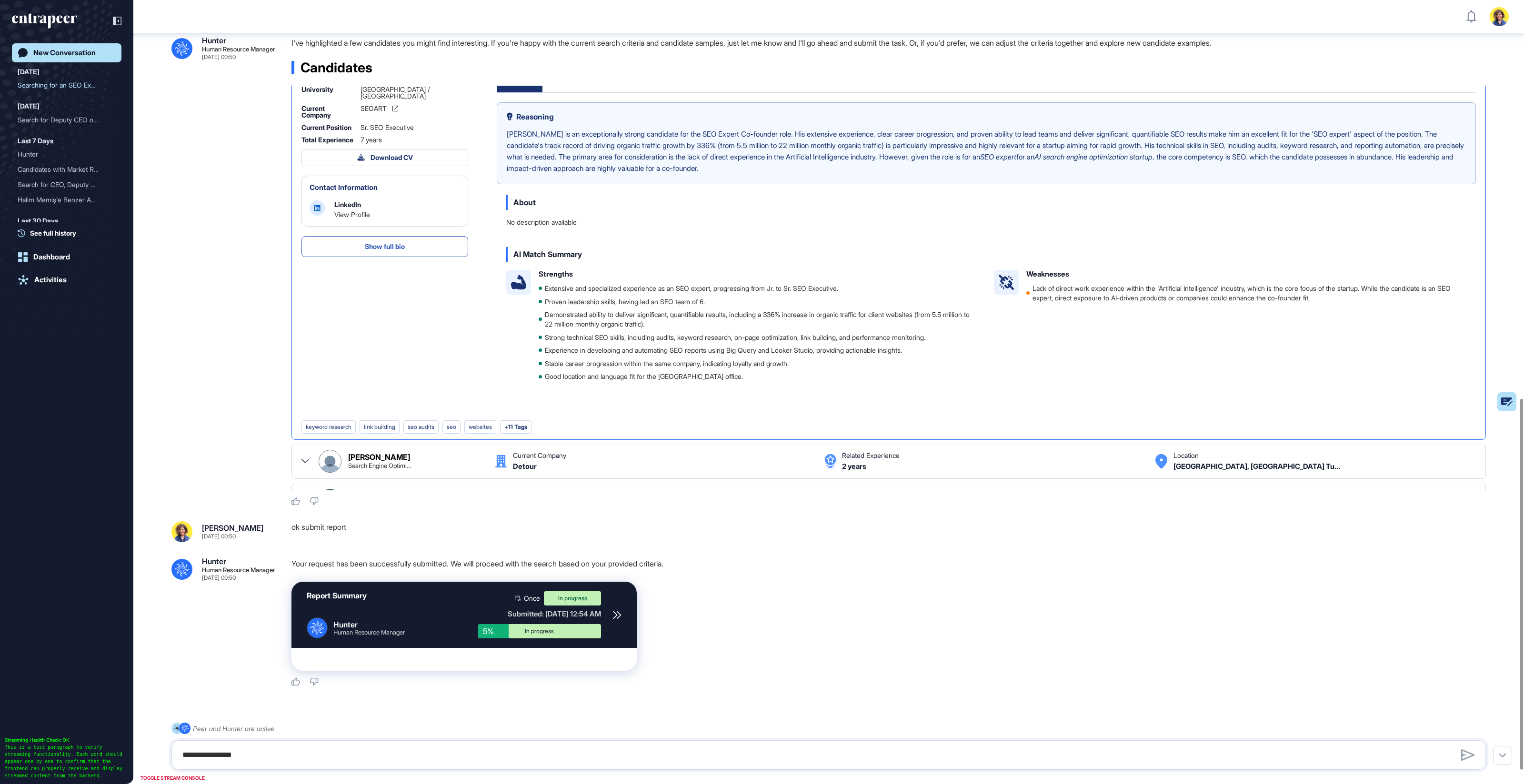
scroll to position [870, 0]
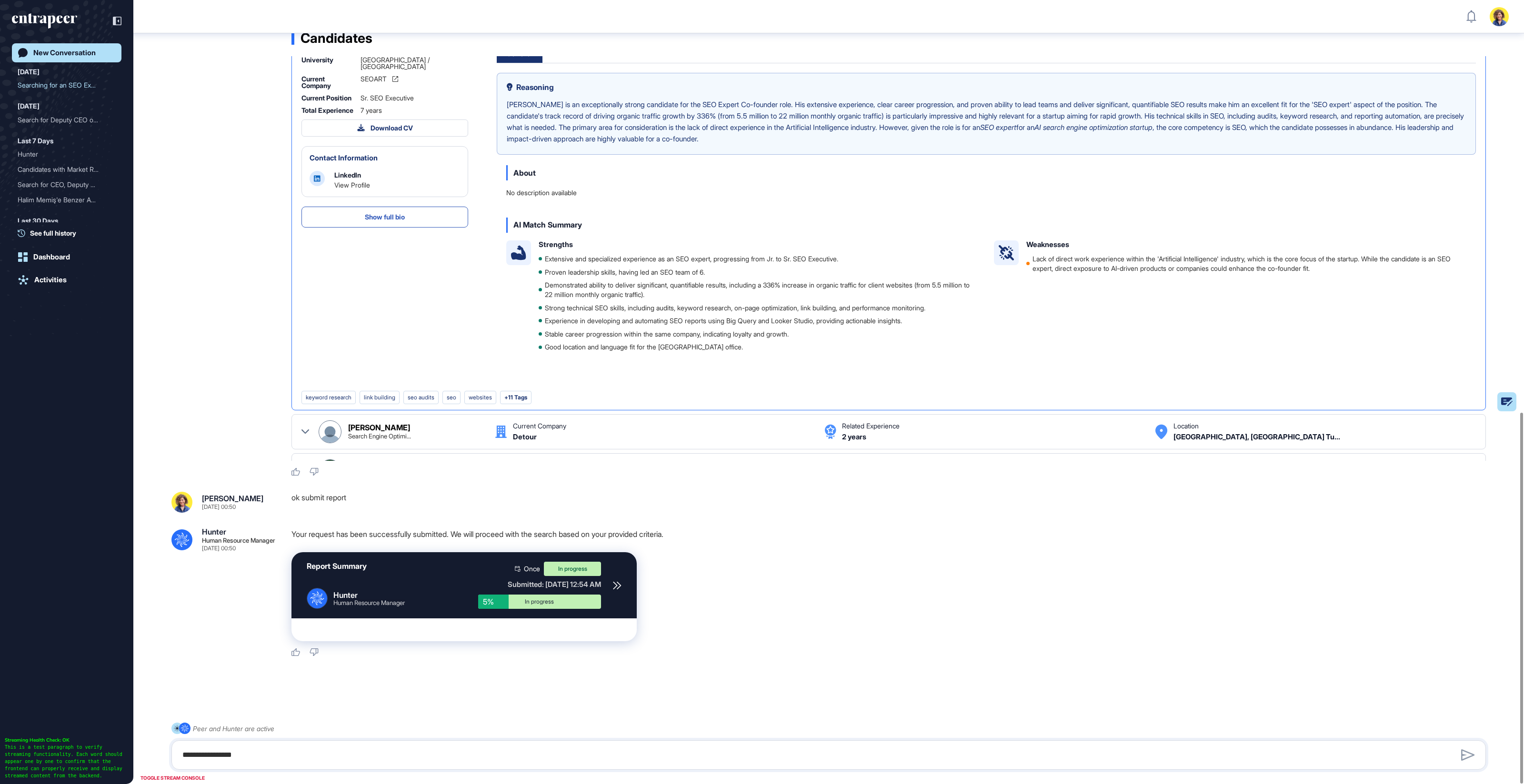
click at [612, 585] on div "Report Summary .cls-2{fill:#fff} Hunter Human Resource Manager Once In progress…" at bounding box center [464, 585] width 345 height 66
click at [614, 585] on icon at bounding box center [616, 585] width 9 height 9
click at [26, 284] on link "Activities" at bounding box center [67, 280] width 109 height 19
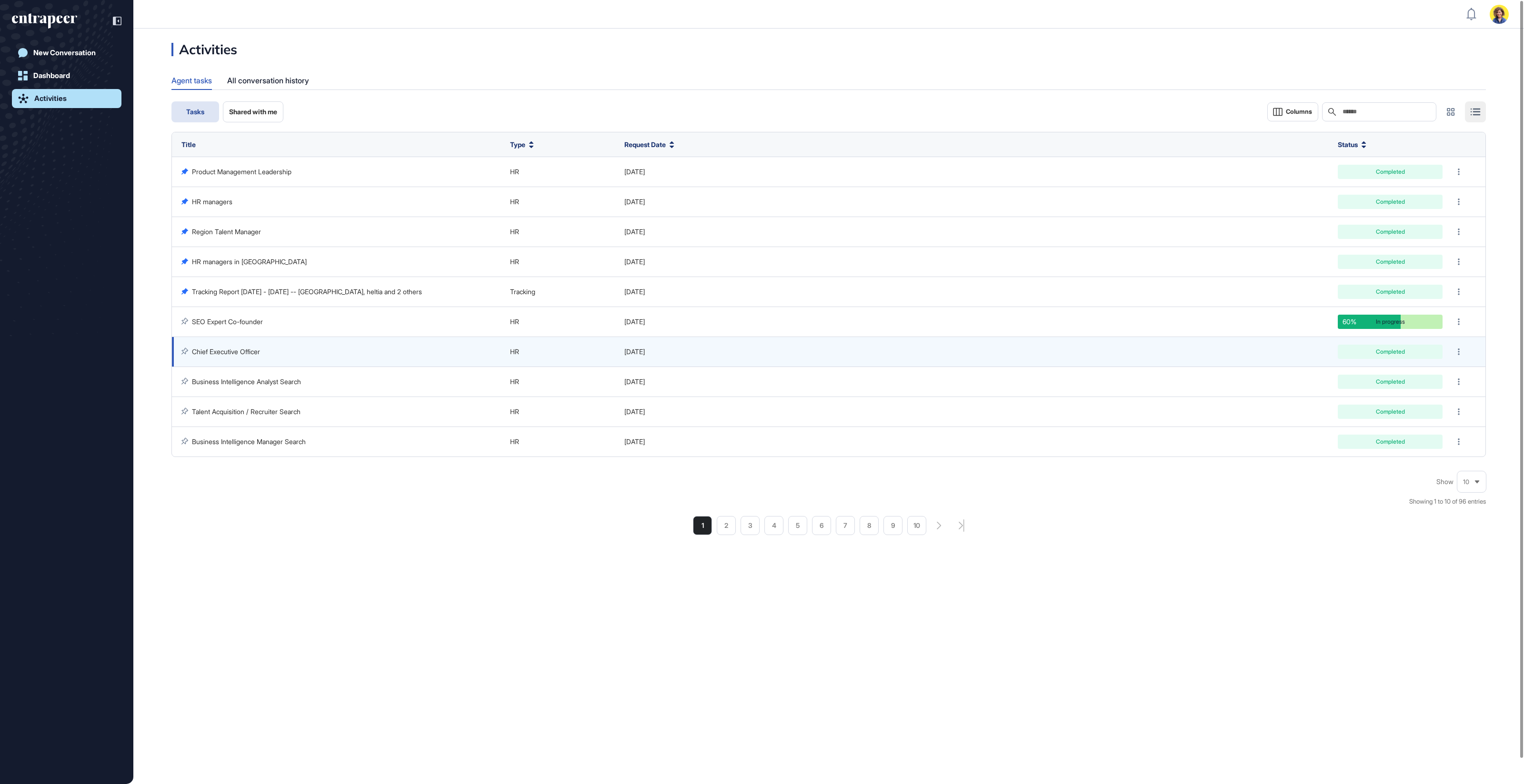
click at [221, 352] on link "Chief Executive Officer" at bounding box center [225, 352] width 68 height 8
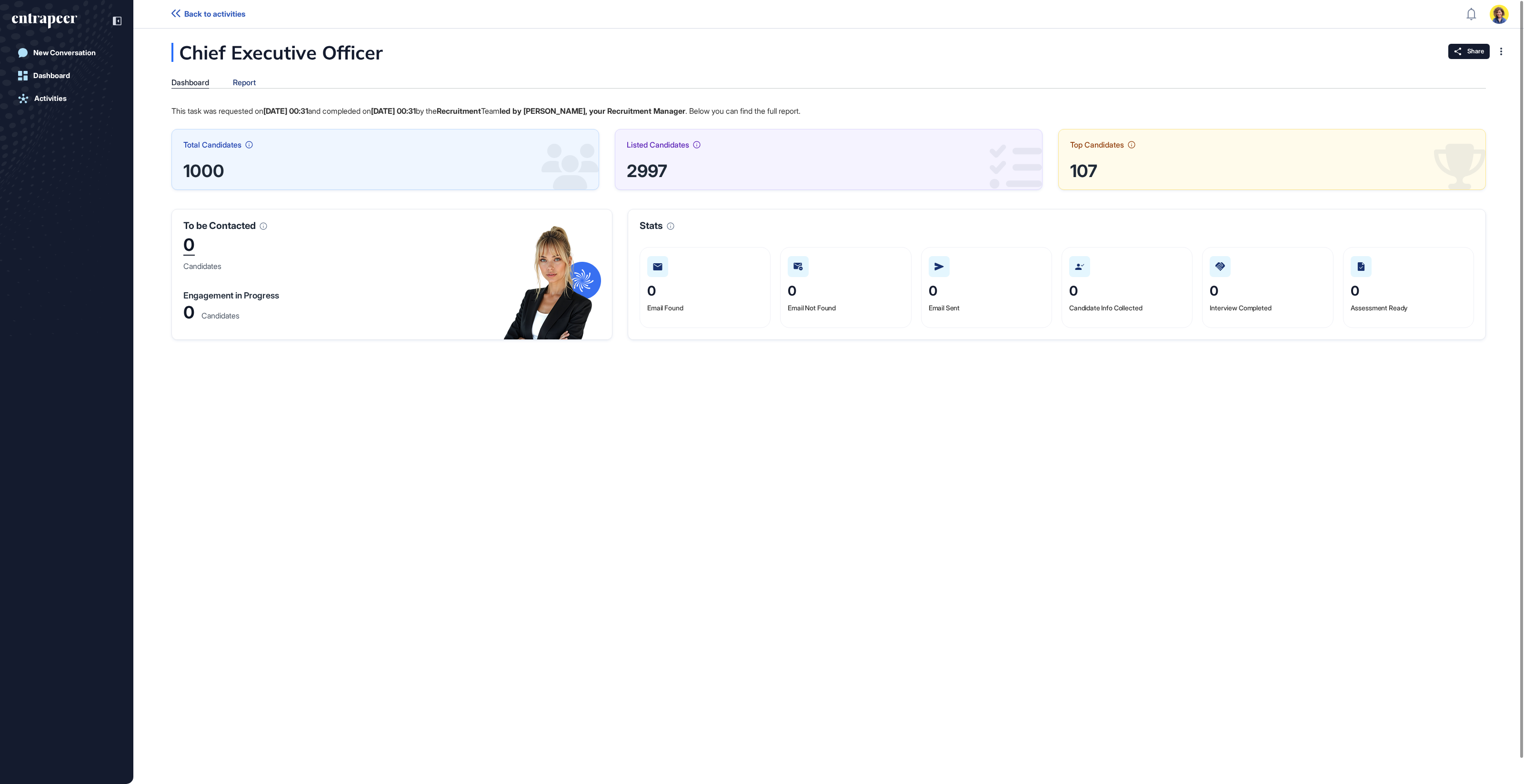
click at [235, 82] on div "Report" at bounding box center [244, 83] width 23 height 9
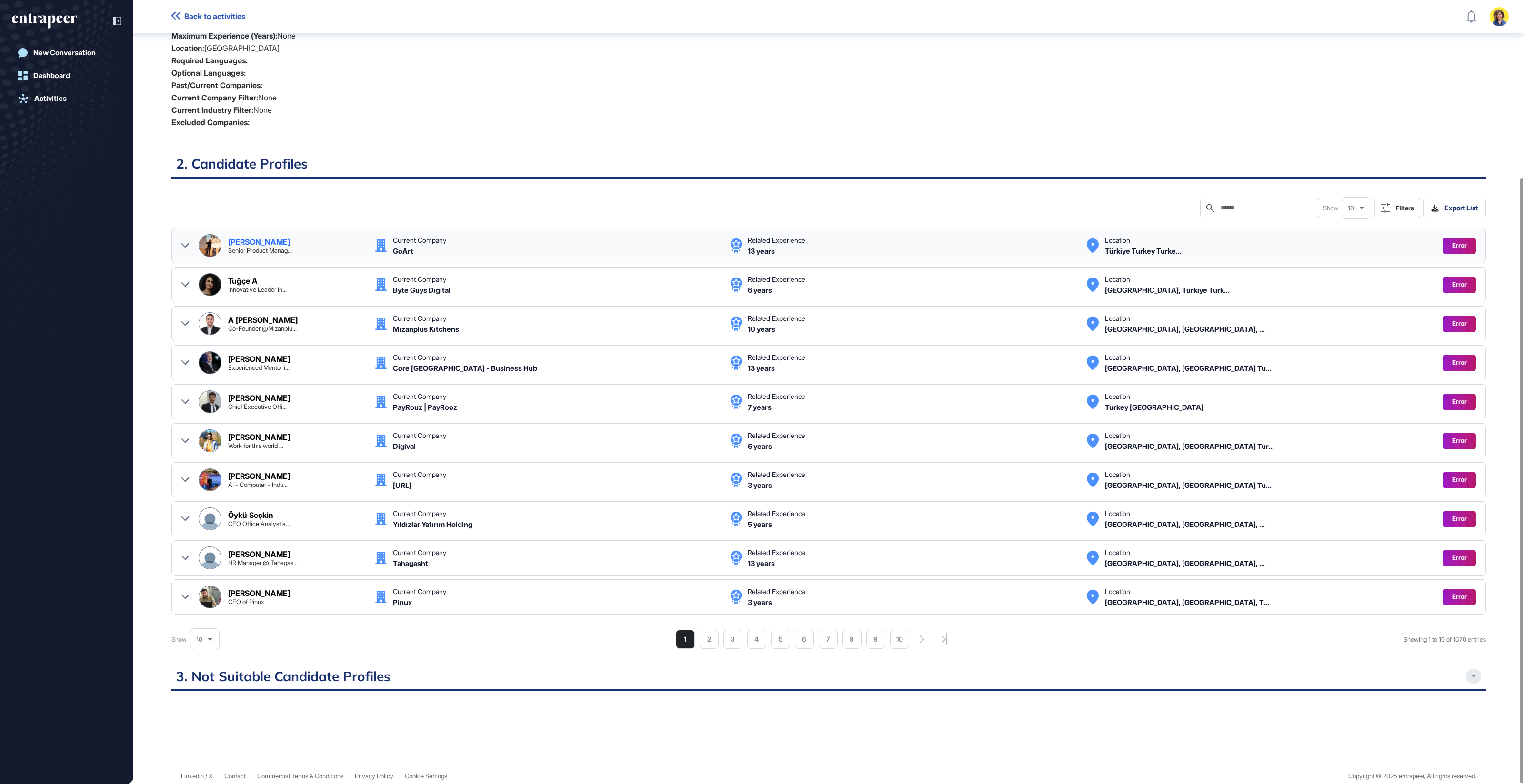
scroll to position [229, 0]
click at [1403, 203] on div "Filters" at bounding box center [1404, 207] width 18 height 8
click at [1360, 251] on div "Matching Level" at bounding box center [1361, 249] width 94 height 16
click at [1347, 264] on div "Error" at bounding box center [1361, 264] width 92 height 13
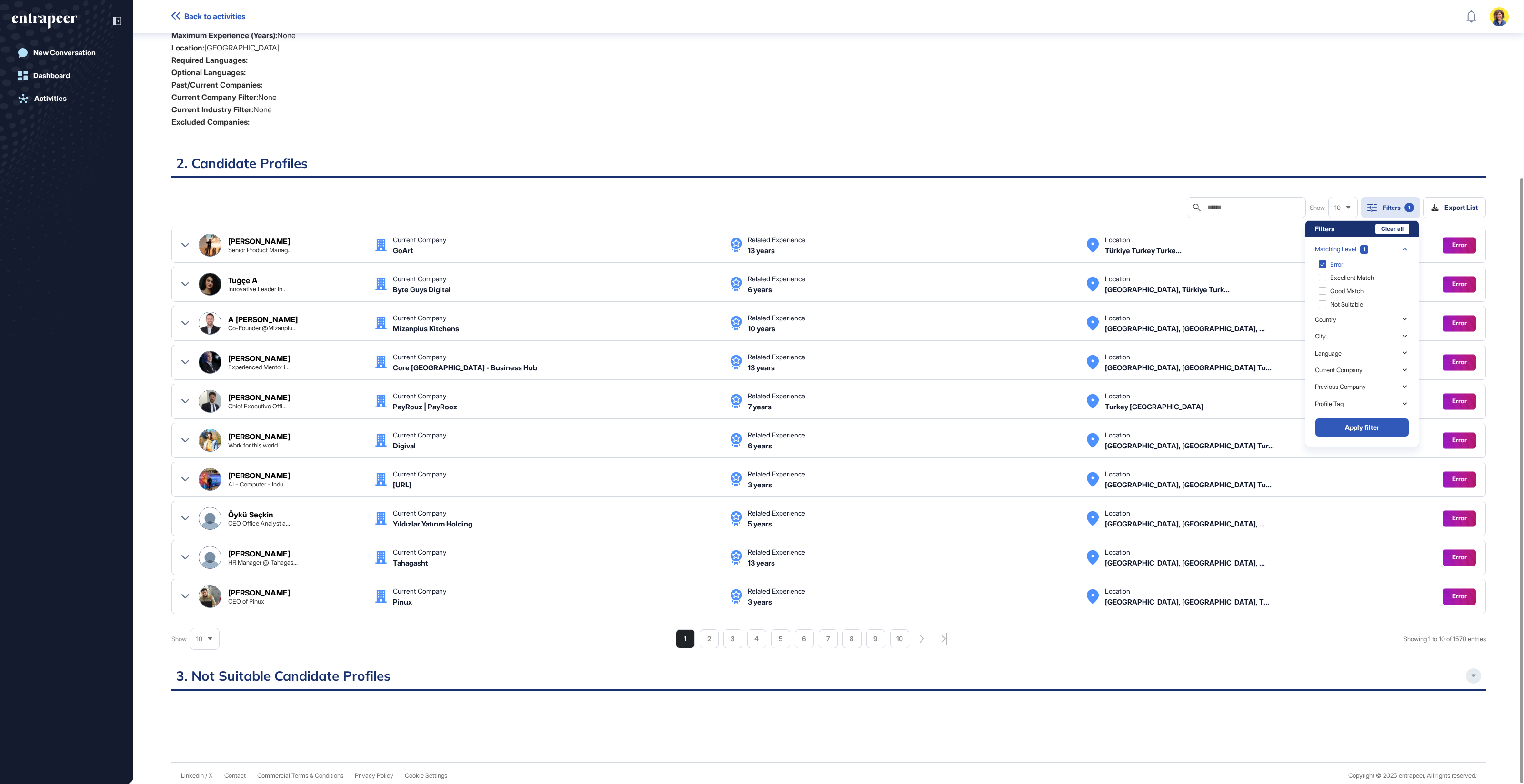
click at [1348, 425] on button "Apply filter" at bounding box center [1361, 427] width 94 height 19
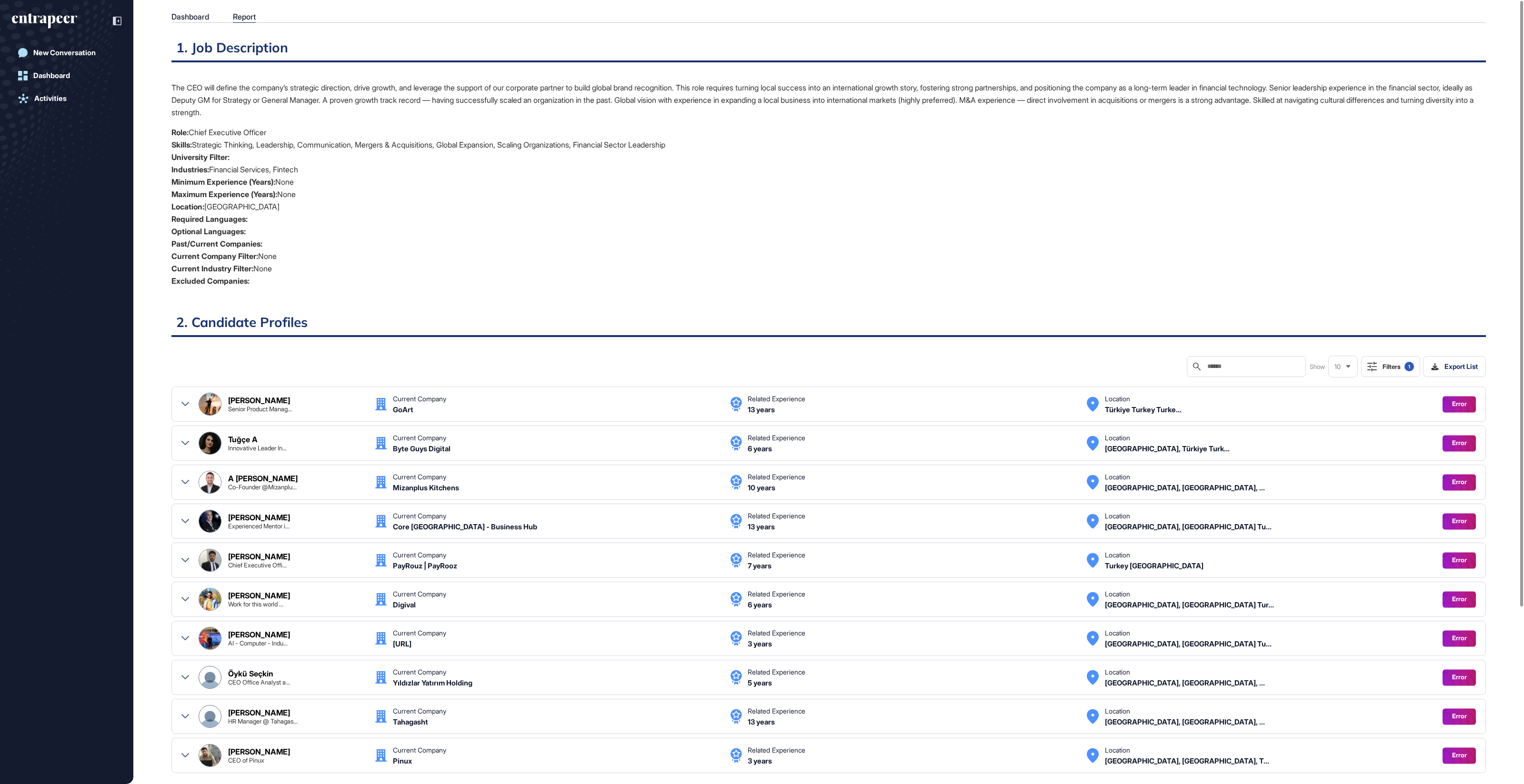
scroll to position [0, 0]
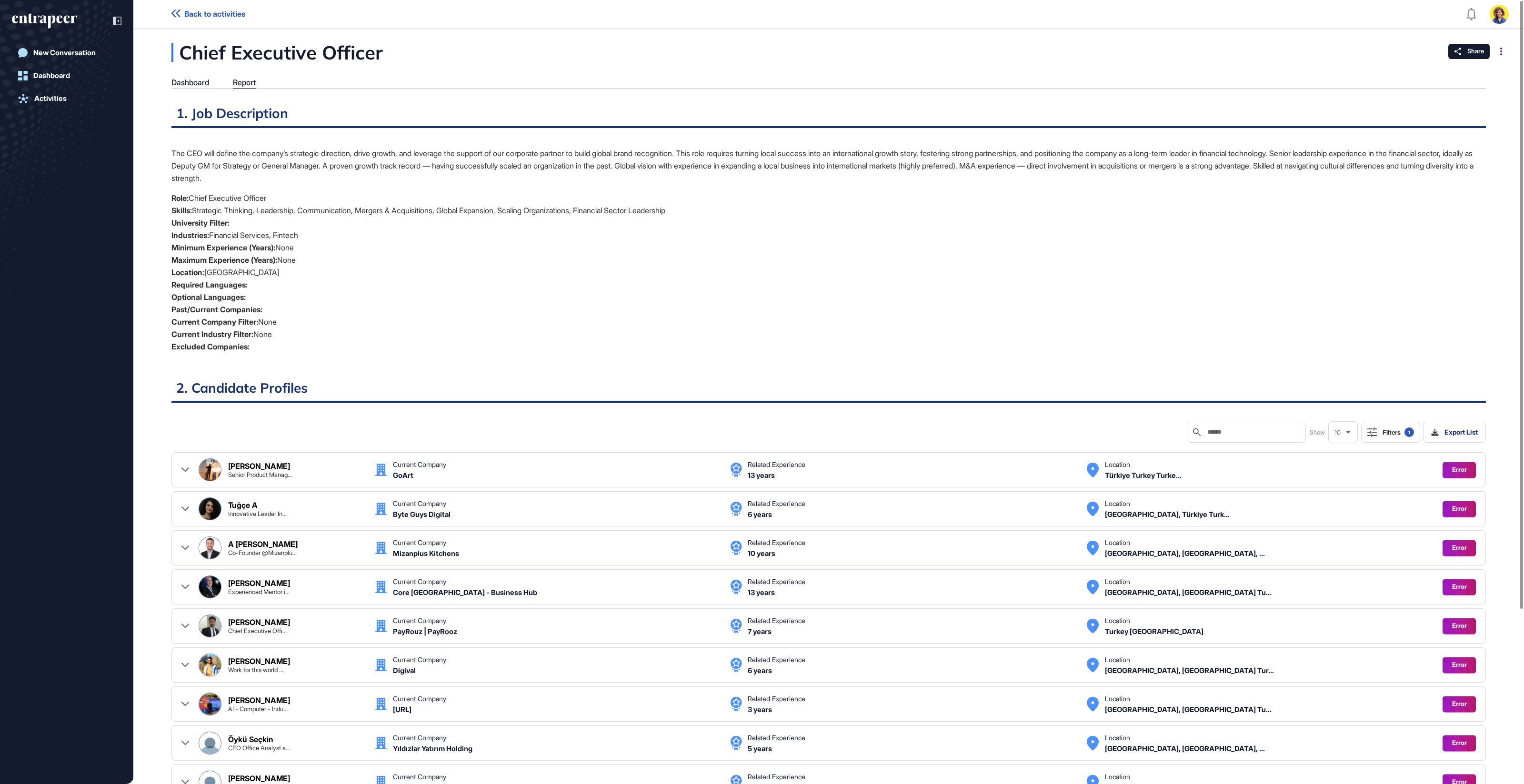
click at [1400, 432] on div "Filters 1" at bounding box center [1398, 432] width 32 height 9
click at [1340, 473] on div "Matching Level 1" at bounding box center [1341, 474] width 53 height 9
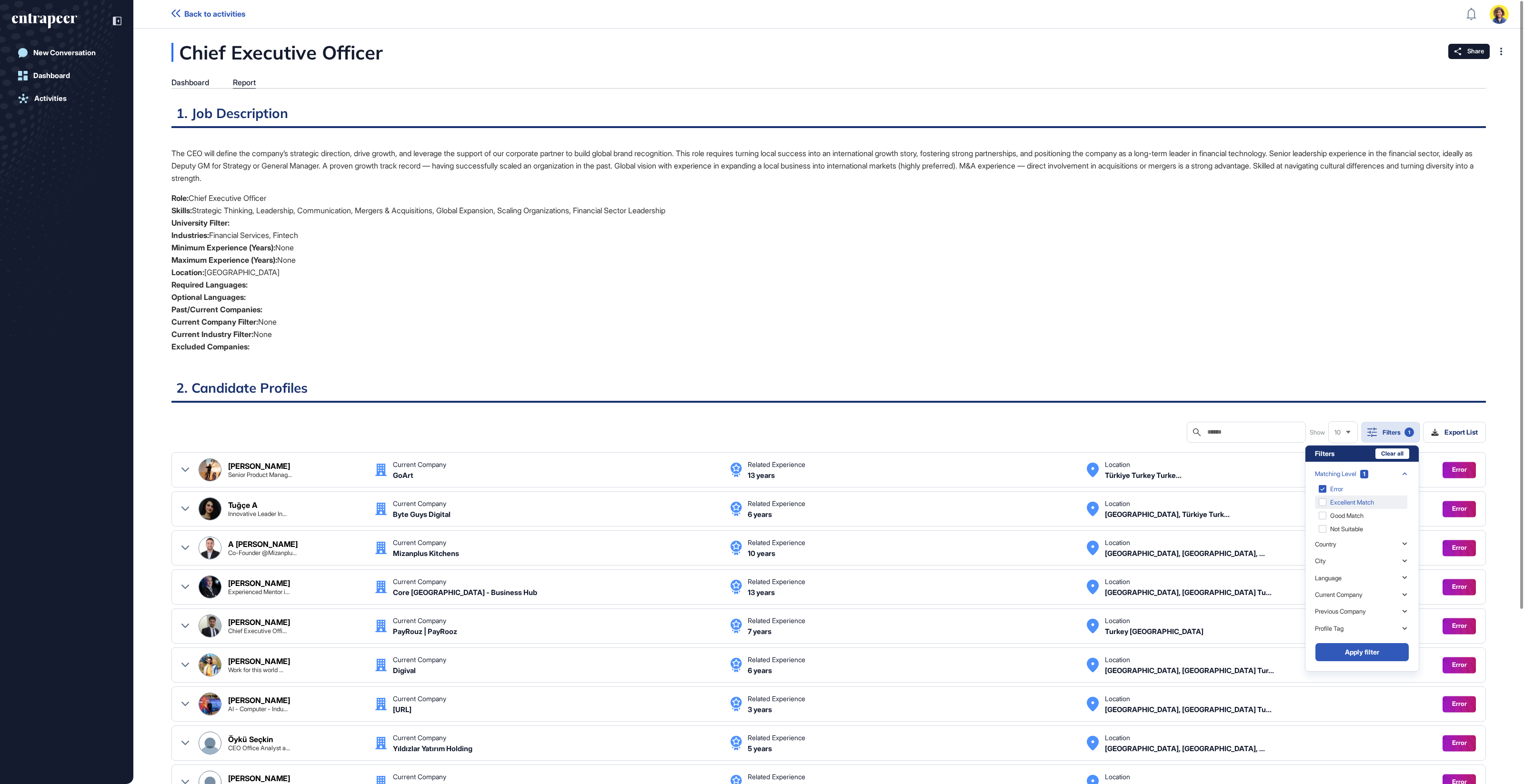
click at [1348, 498] on div "Excellent Match" at bounding box center [1361, 502] width 92 height 13
click at [1334, 488] on div "Excellent Match" at bounding box center [1361, 488] width 92 height 13
click at [1387, 653] on button "Apply filter" at bounding box center [1361, 652] width 94 height 19
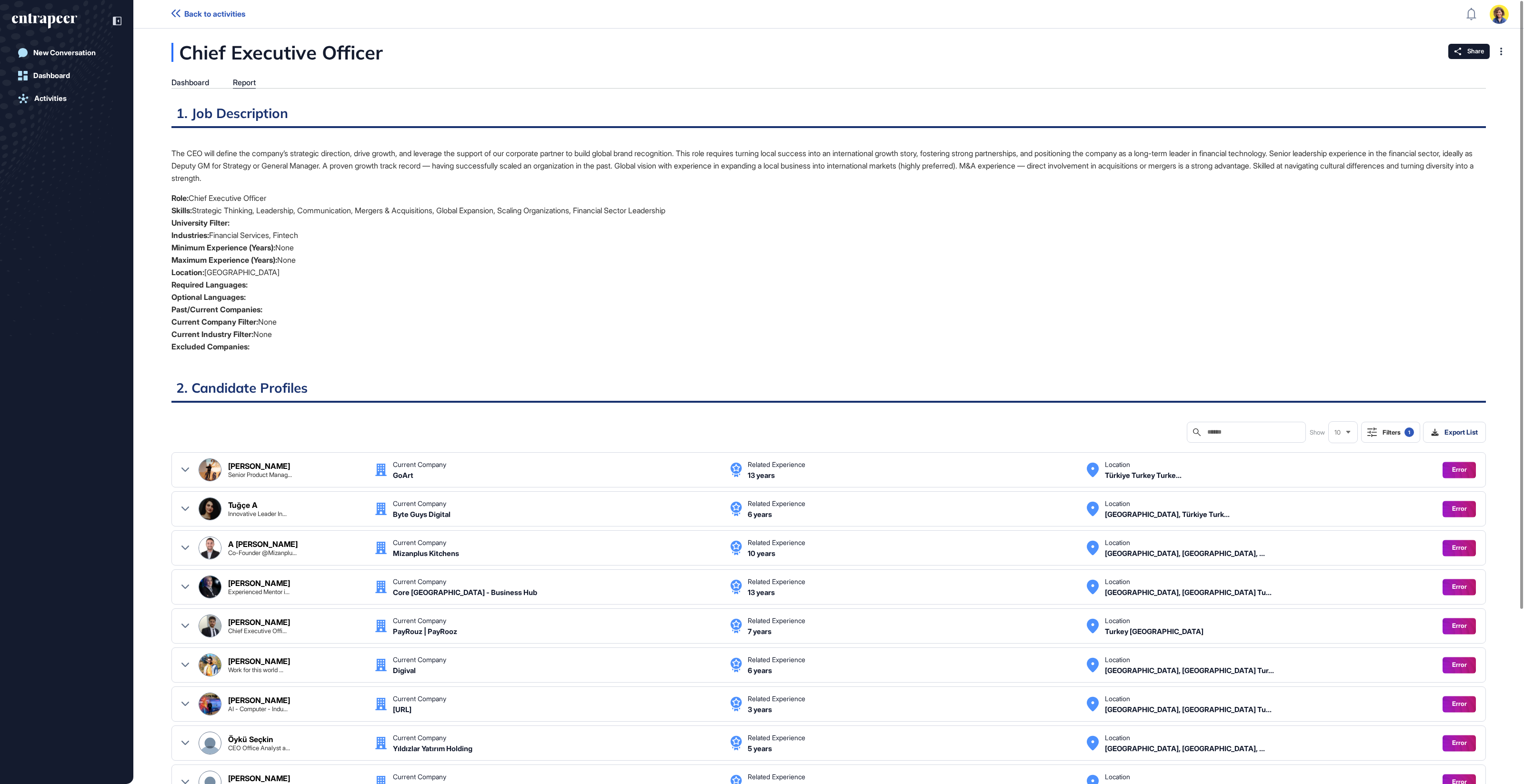
drag, startPoint x: 284, startPoint y: 150, endPoint x: 279, endPoint y: 155, distance: 7.1
click at [287, 164] on p "The CEO will define the company’s strategic direction, drive growth, and levera…" at bounding box center [828, 165] width 1314 height 37
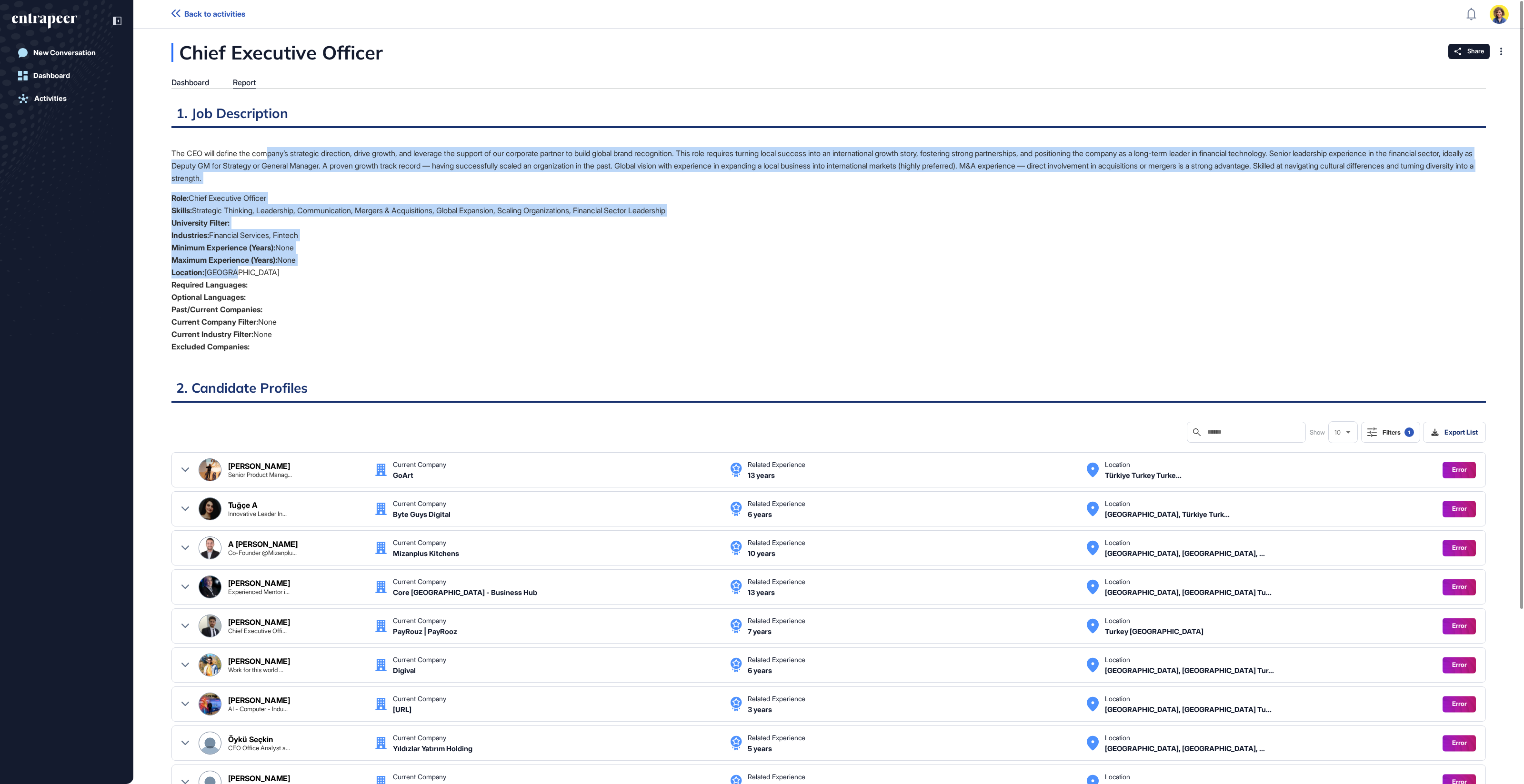
drag, startPoint x: 273, startPoint y: 149, endPoint x: 676, endPoint y: 276, distance: 422.5
click at [676, 276] on div "The CEO will define the company’s strategic direction, drive growth, and levera…" at bounding box center [828, 253] width 1314 height 213
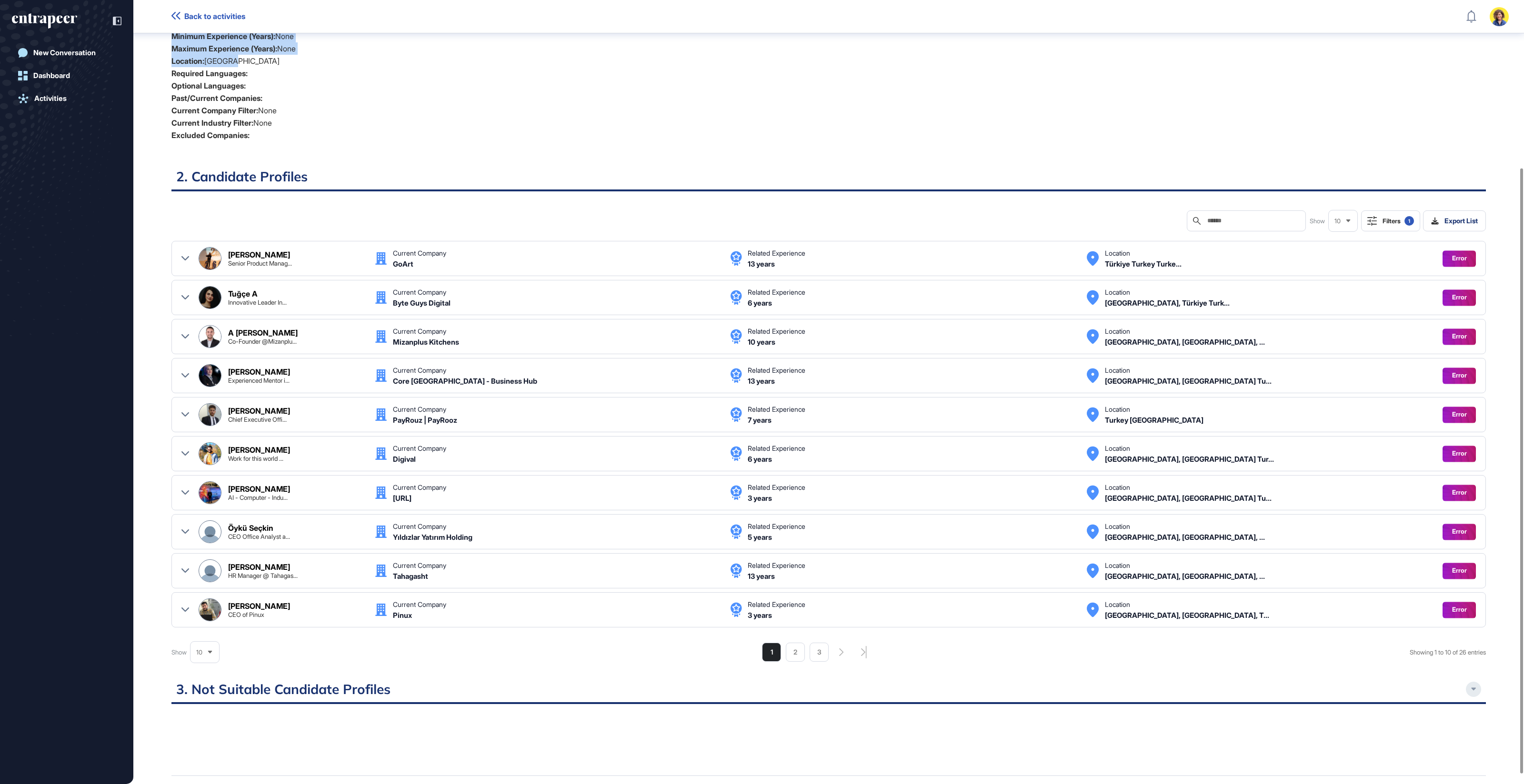
scroll to position [219, 0]
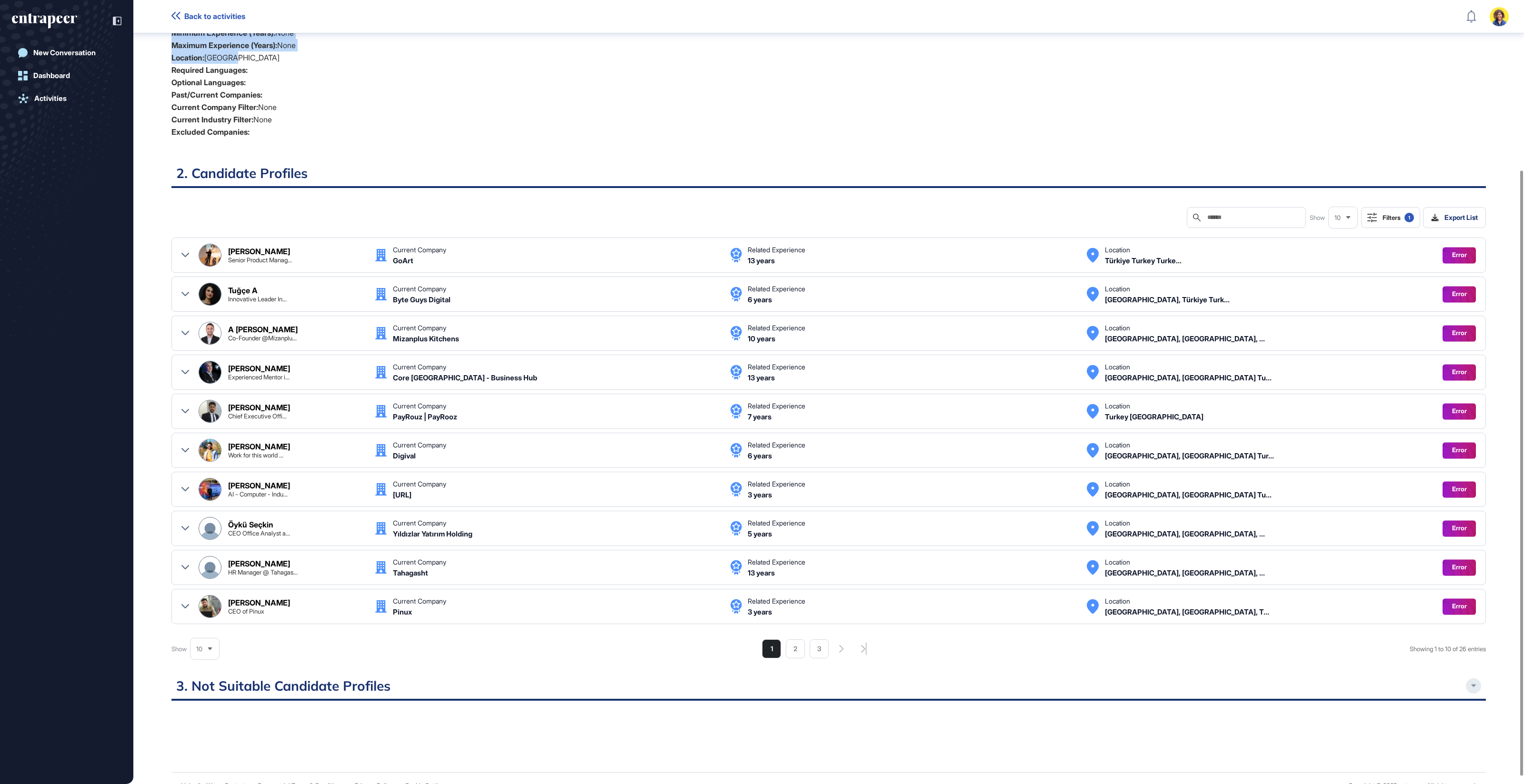
click at [1383, 218] on div "Filters 1" at bounding box center [1398, 217] width 32 height 9
click at [1346, 262] on div "Matching Level 1" at bounding box center [1341, 259] width 53 height 9
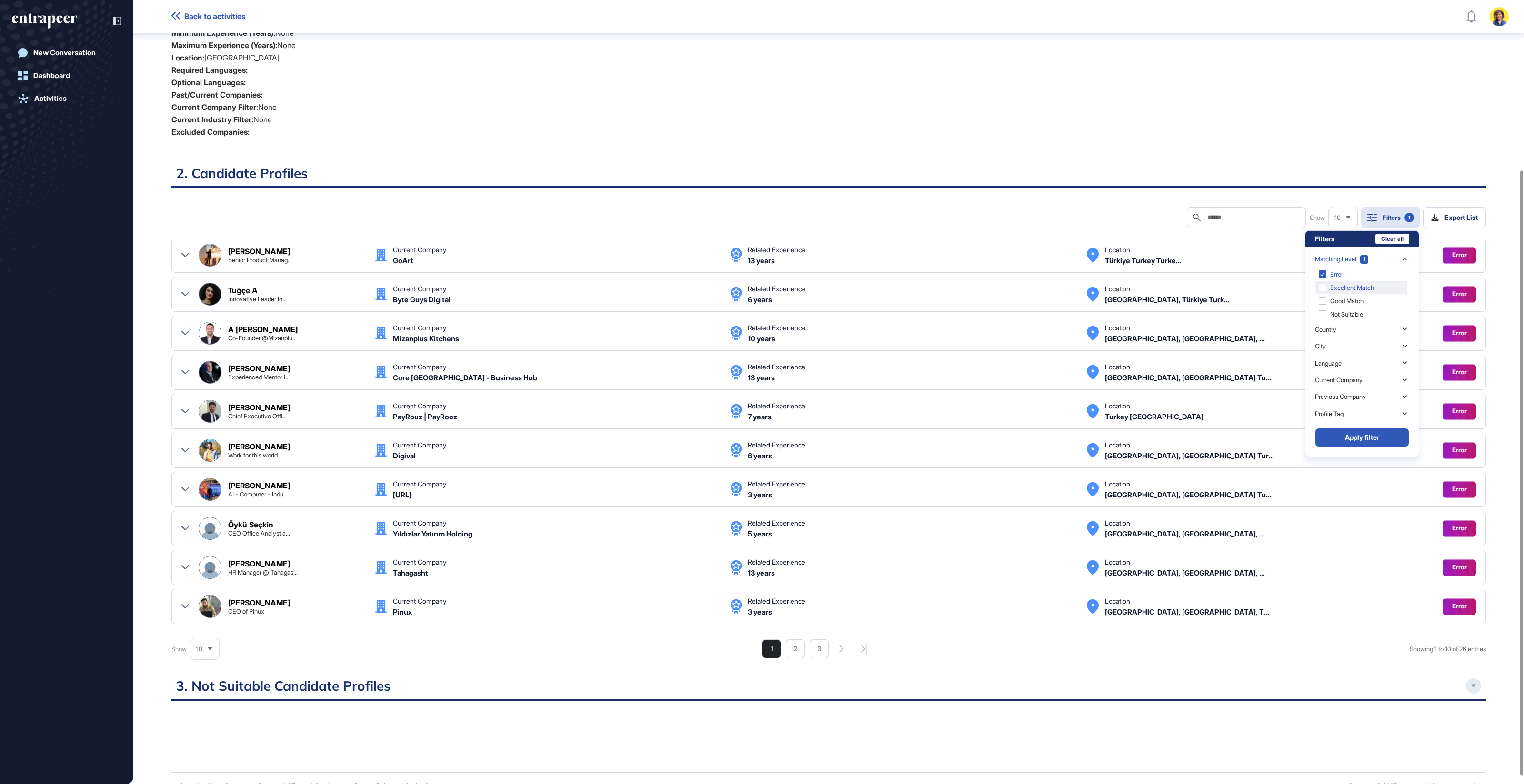
click at [1346, 291] on div "Excellent Match" at bounding box center [1361, 288] width 92 height 13
click at [1339, 274] on div "Excellent Match" at bounding box center [1361, 274] width 92 height 13
click at [1371, 287] on div "Excellent Match" at bounding box center [1361, 288] width 92 height 13
click at [1340, 283] on div "Error" at bounding box center [1361, 288] width 92 height 13
click at [1380, 440] on button "Apply filter" at bounding box center [1361, 437] width 94 height 19
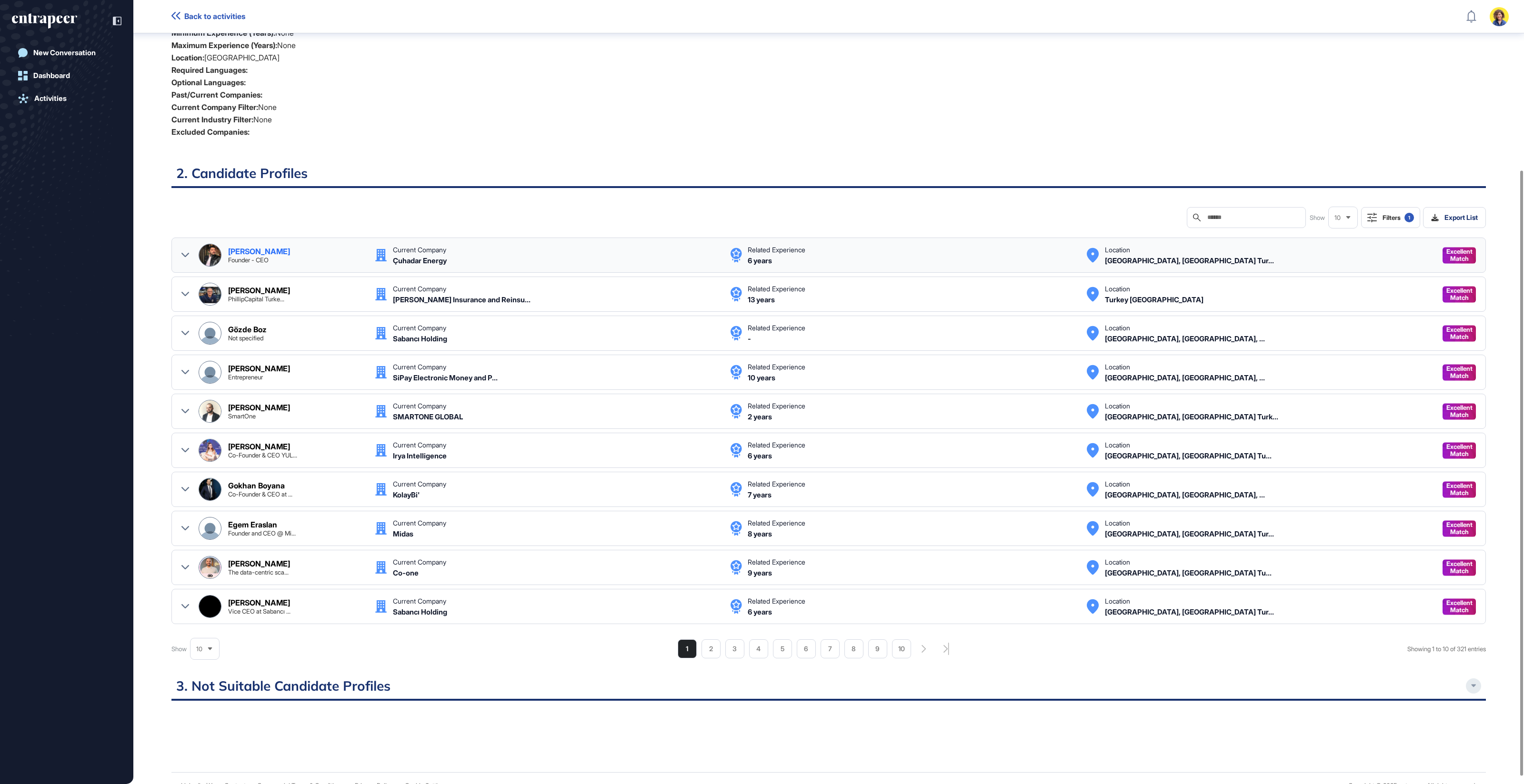
click at [185, 251] on icon at bounding box center [185, 255] width 8 height 8
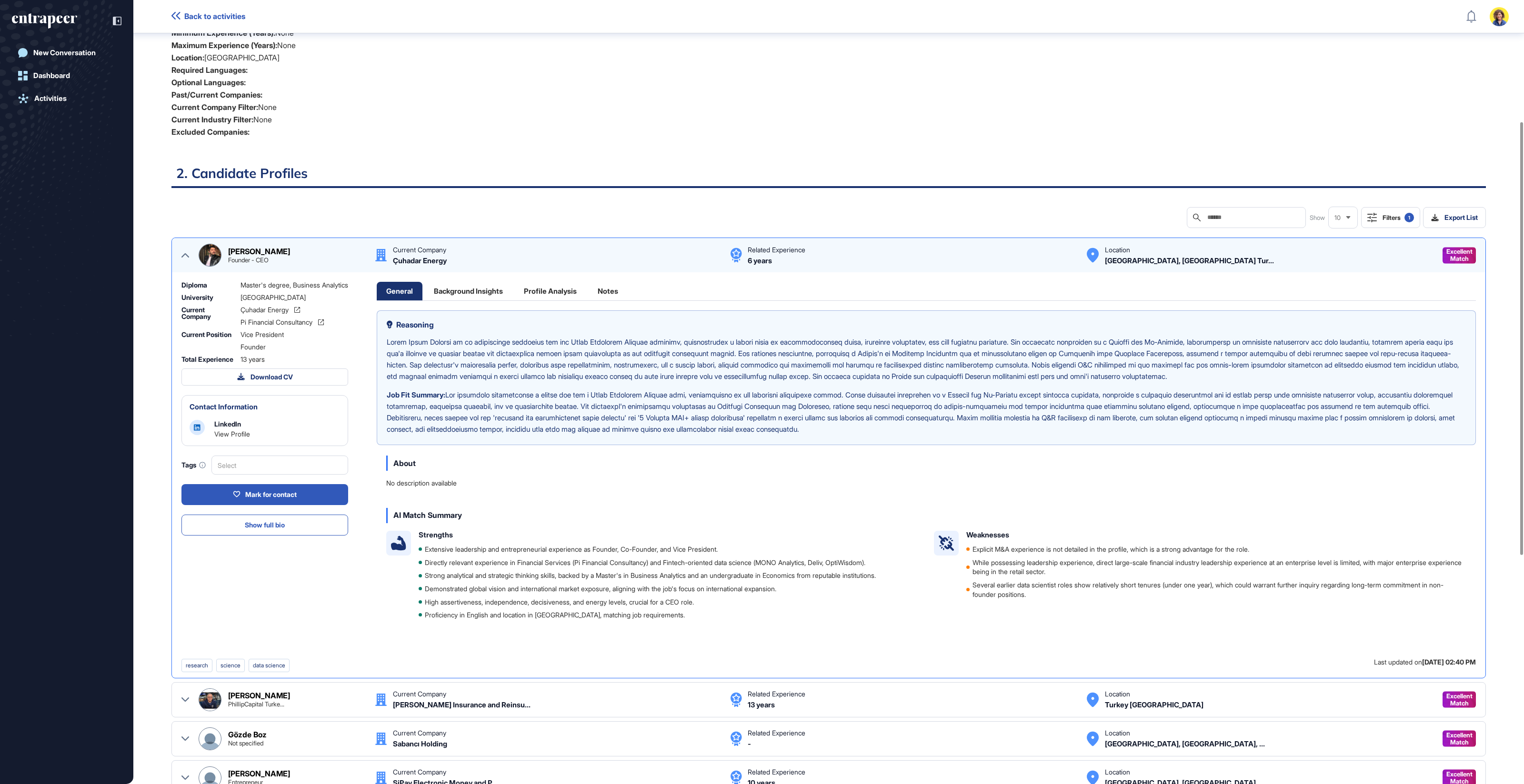
click at [185, 251] on icon at bounding box center [185, 255] width 8 height 8
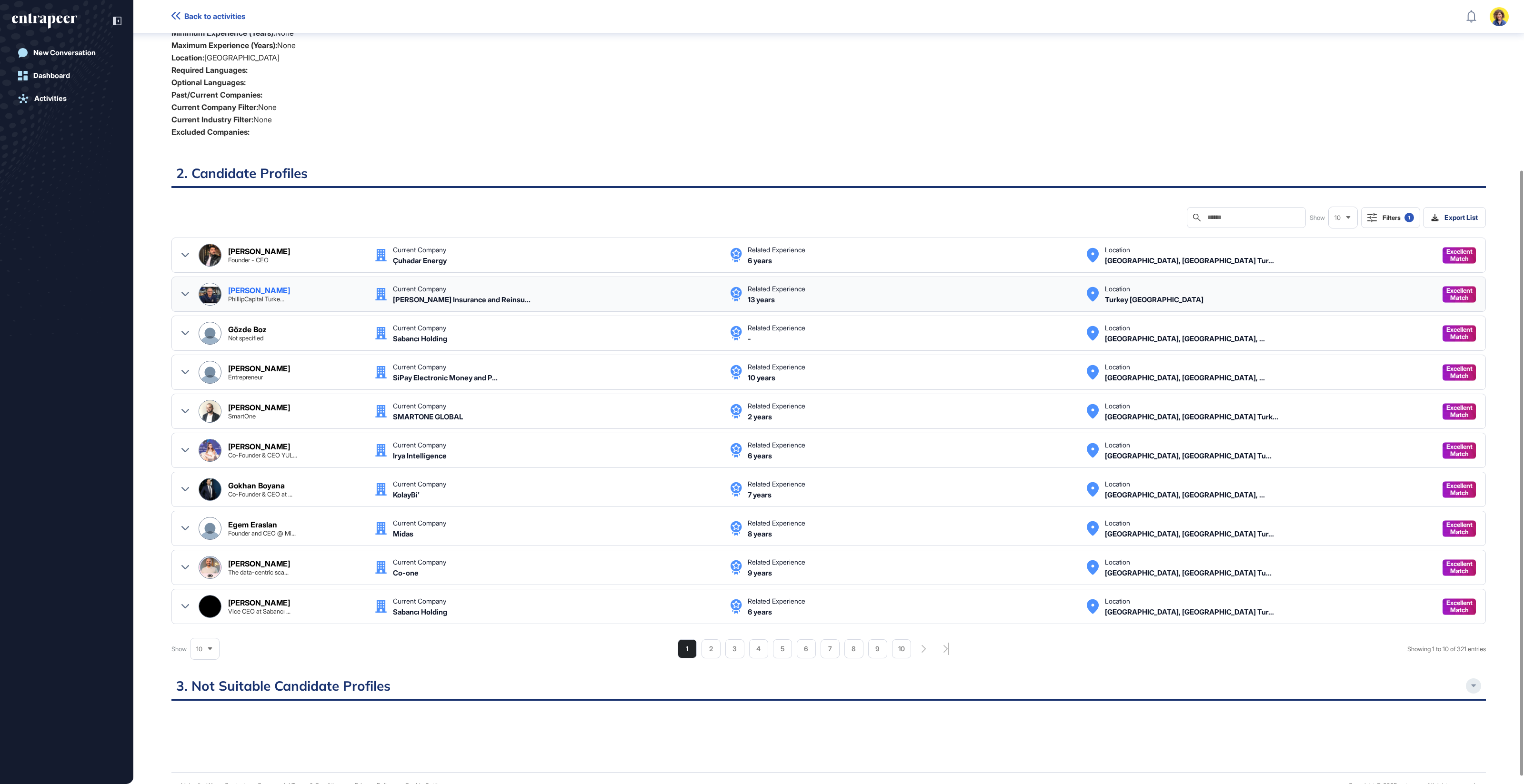
click at [186, 296] on icon at bounding box center [185, 294] width 8 height 8
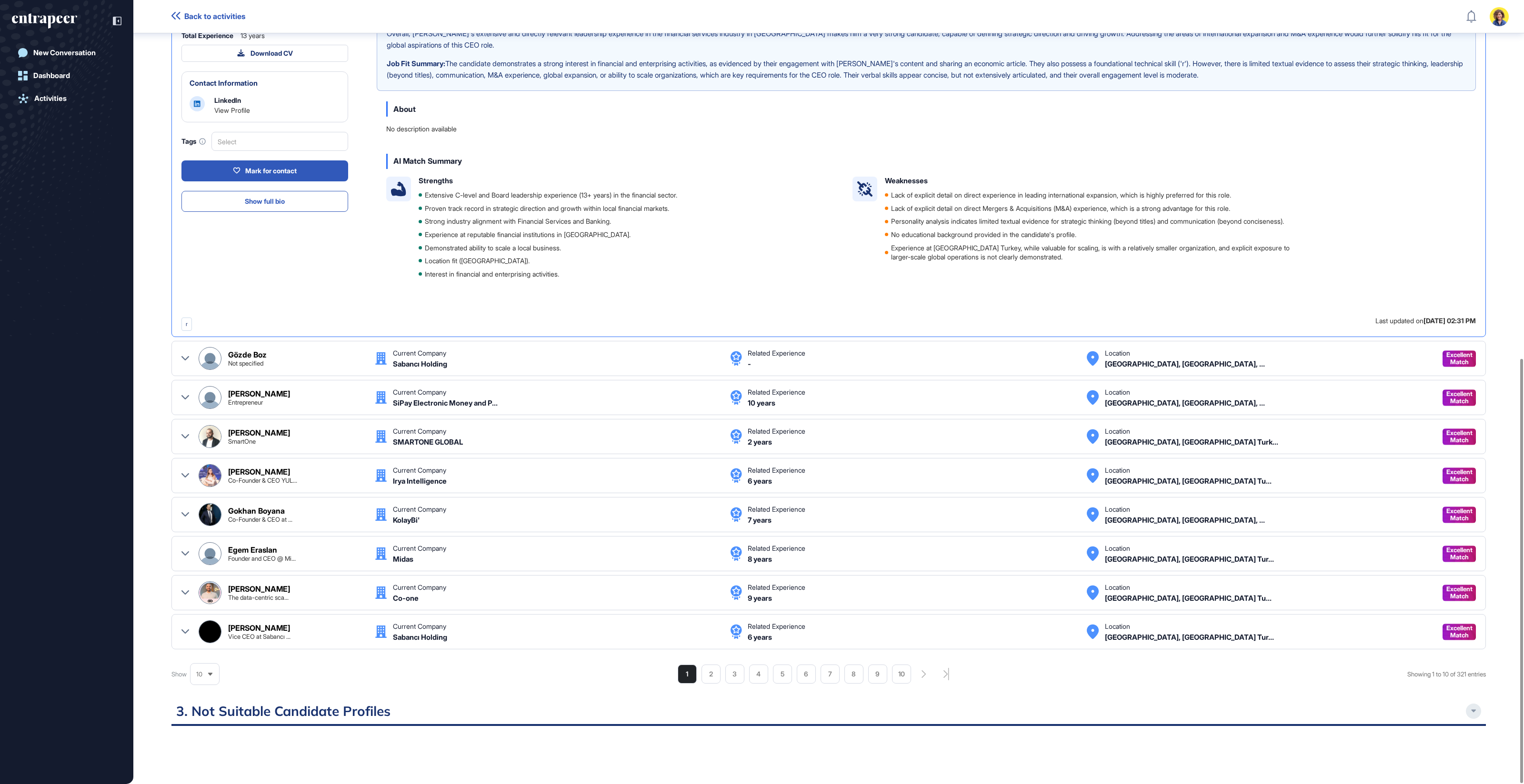
scroll to position [662, 0]
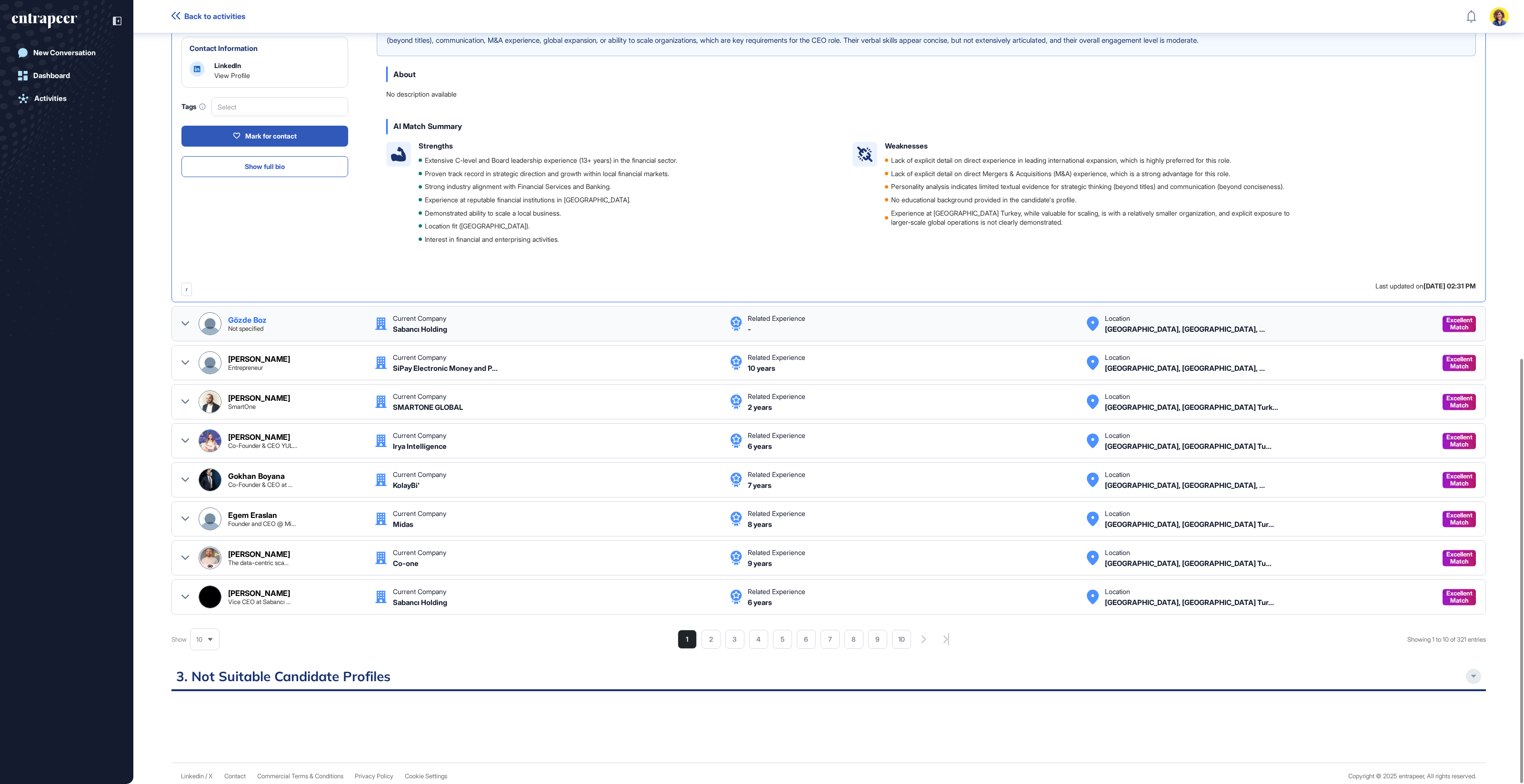
click at [186, 320] on icon at bounding box center [185, 324] width 8 height 8
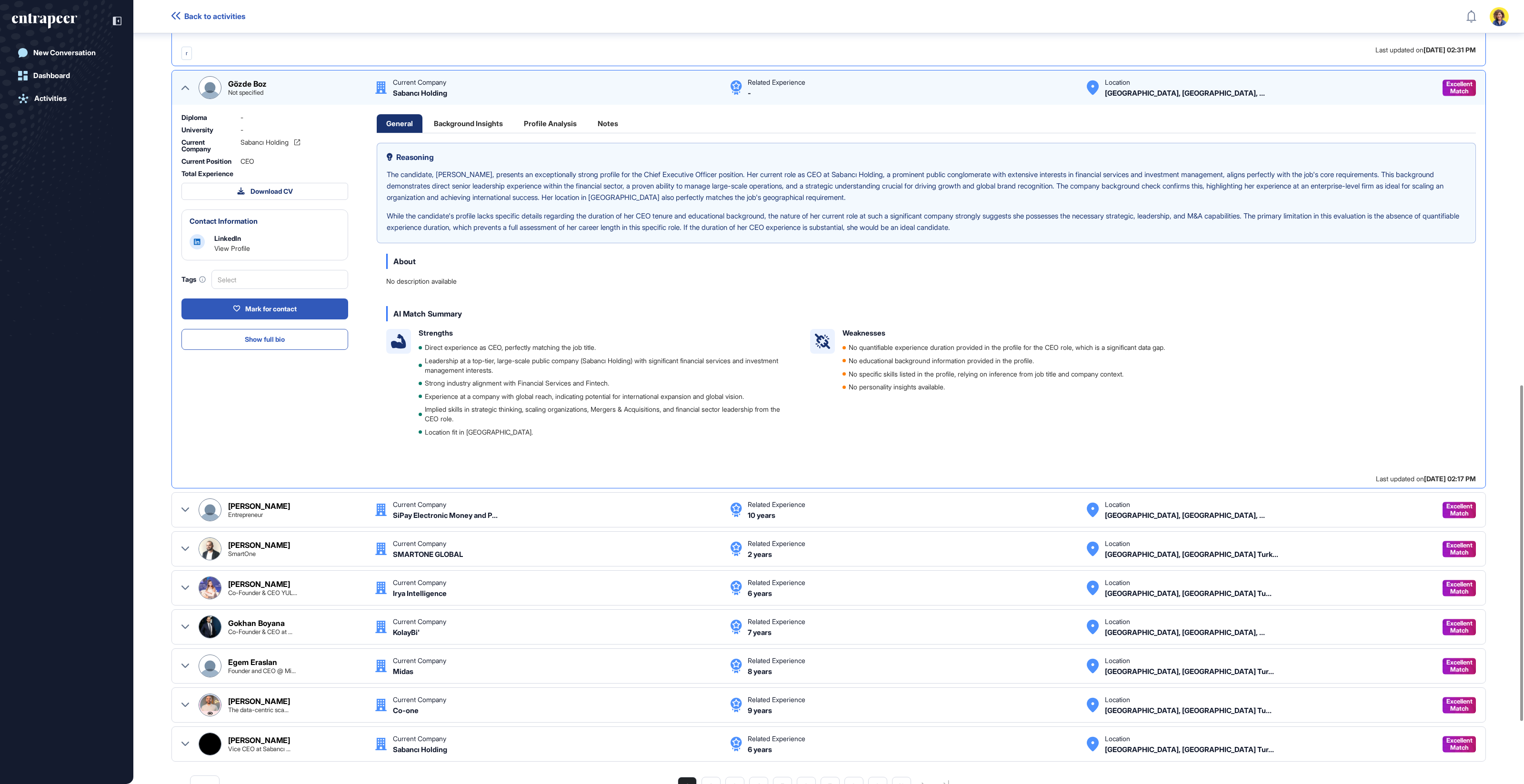
scroll to position [899, 0]
click at [207, 82] on img at bounding box center [209, 86] width 22 height 22
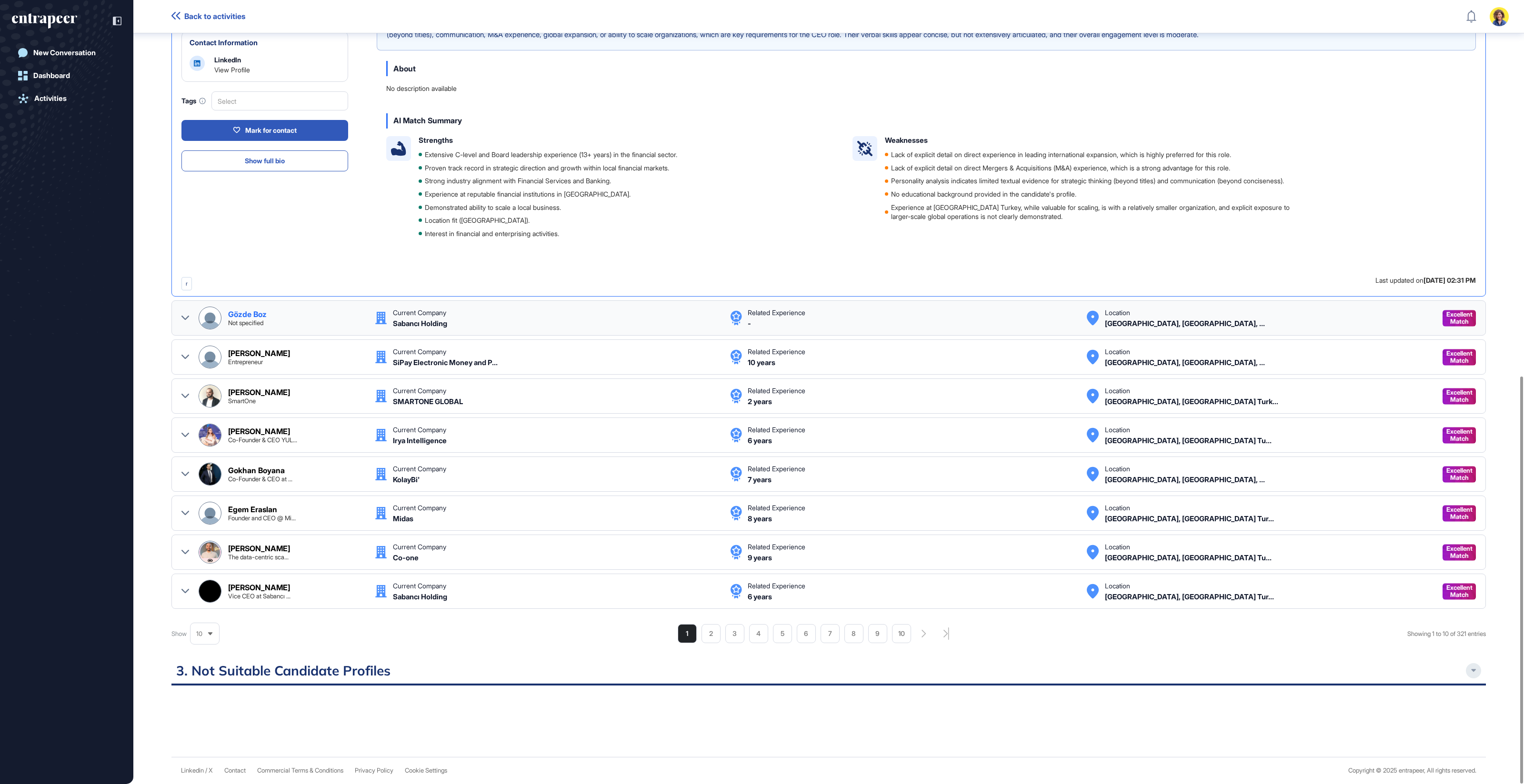
scroll to position [662, 0]
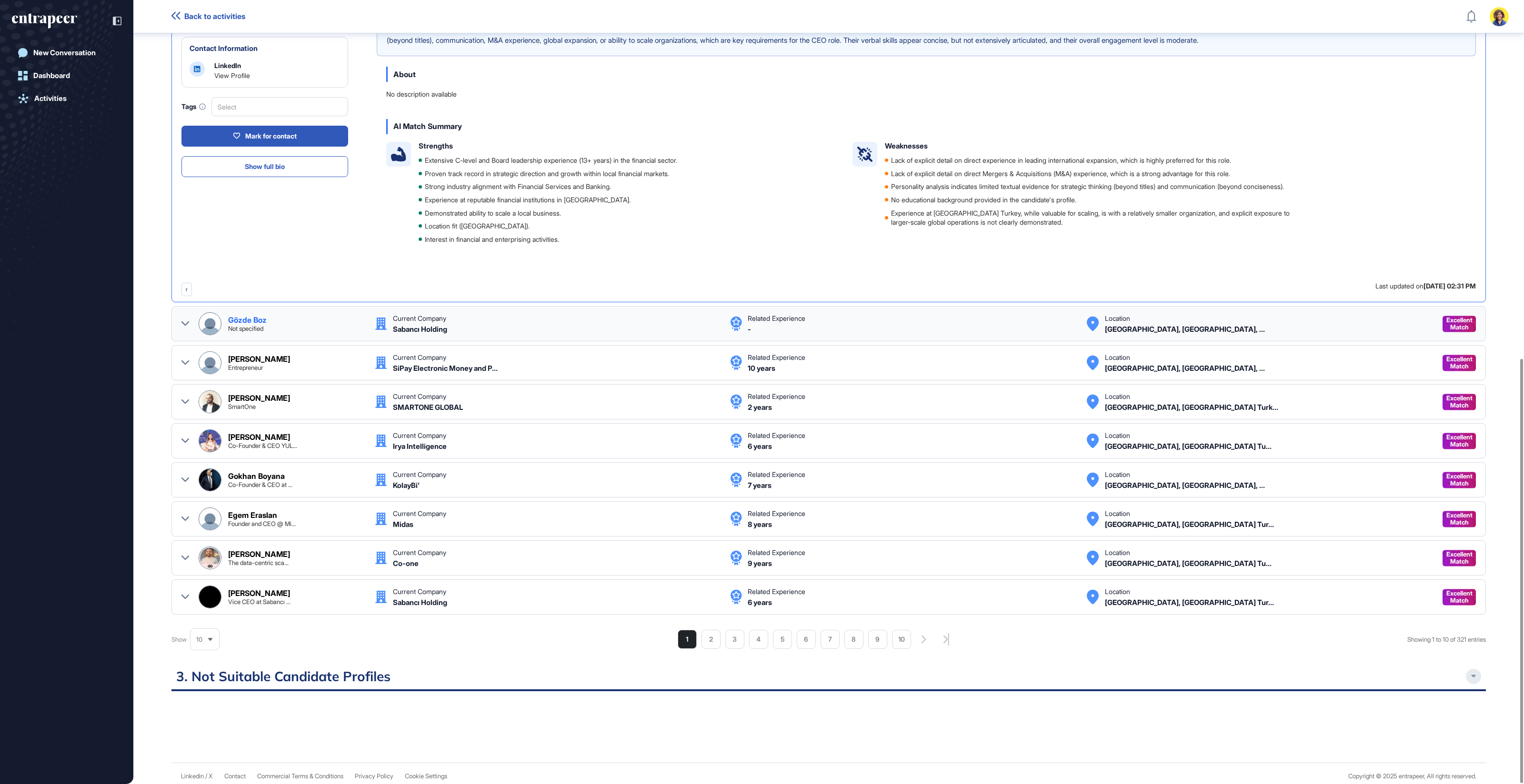
click at [193, 315] on div "Gözde Boz Not specified Current Company Sabancı Holding Related Experience - Lo…" at bounding box center [828, 323] width 1294 height 23
click at [186, 320] on icon at bounding box center [185, 324] width 8 height 8
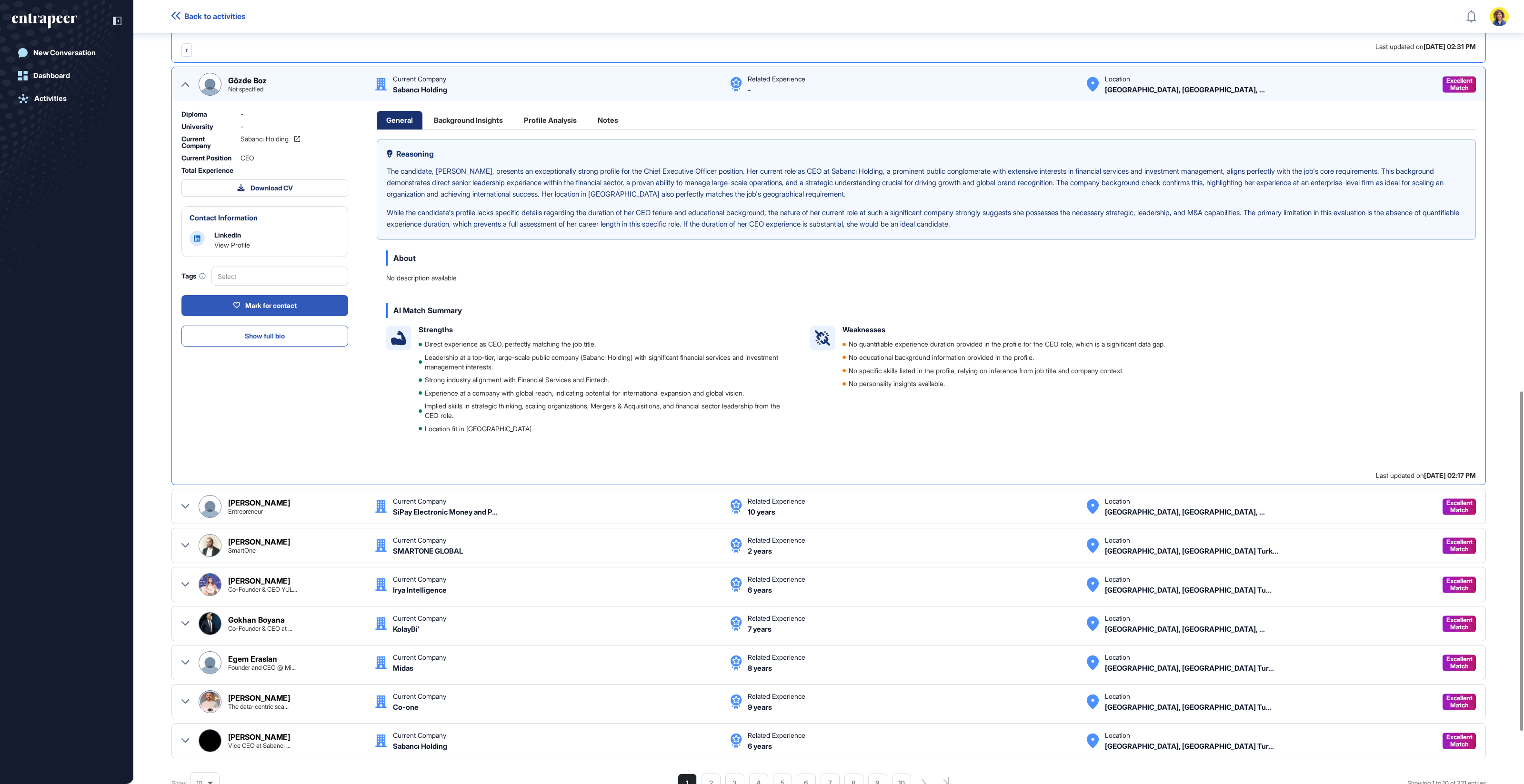
scroll to position [901, 0]
click at [256, 344] on button "Show full bio" at bounding box center [264, 336] width 167 height 21
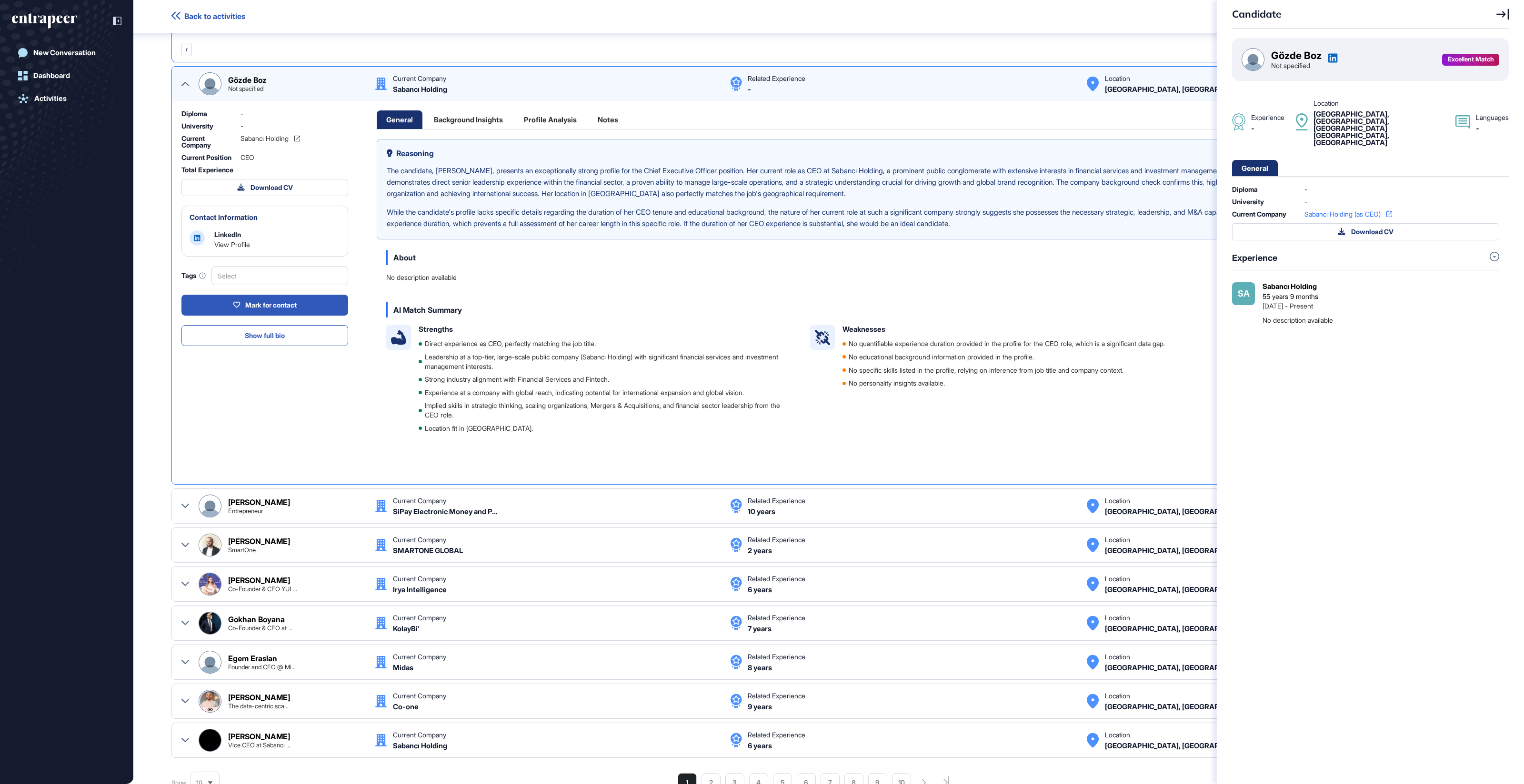
click at [531, 352] on div "Candidate Gözde Boz Not specified Excellent Match Experience - Location [GEOGRA…" at bounding box center [762, 392] width 1524 height 784
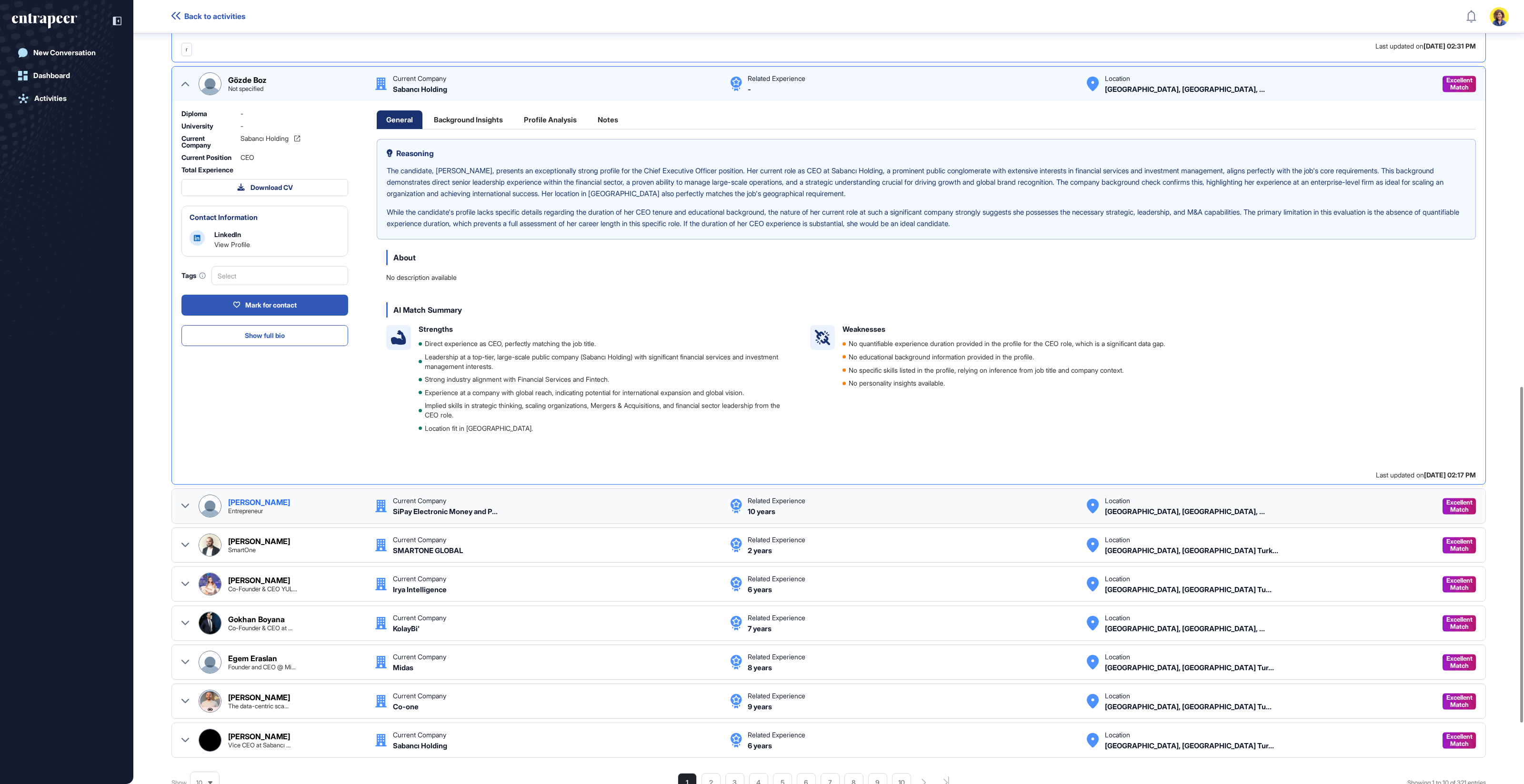
click at [181, 504] on icon at bounding box center [185, 506] width 8 height 5
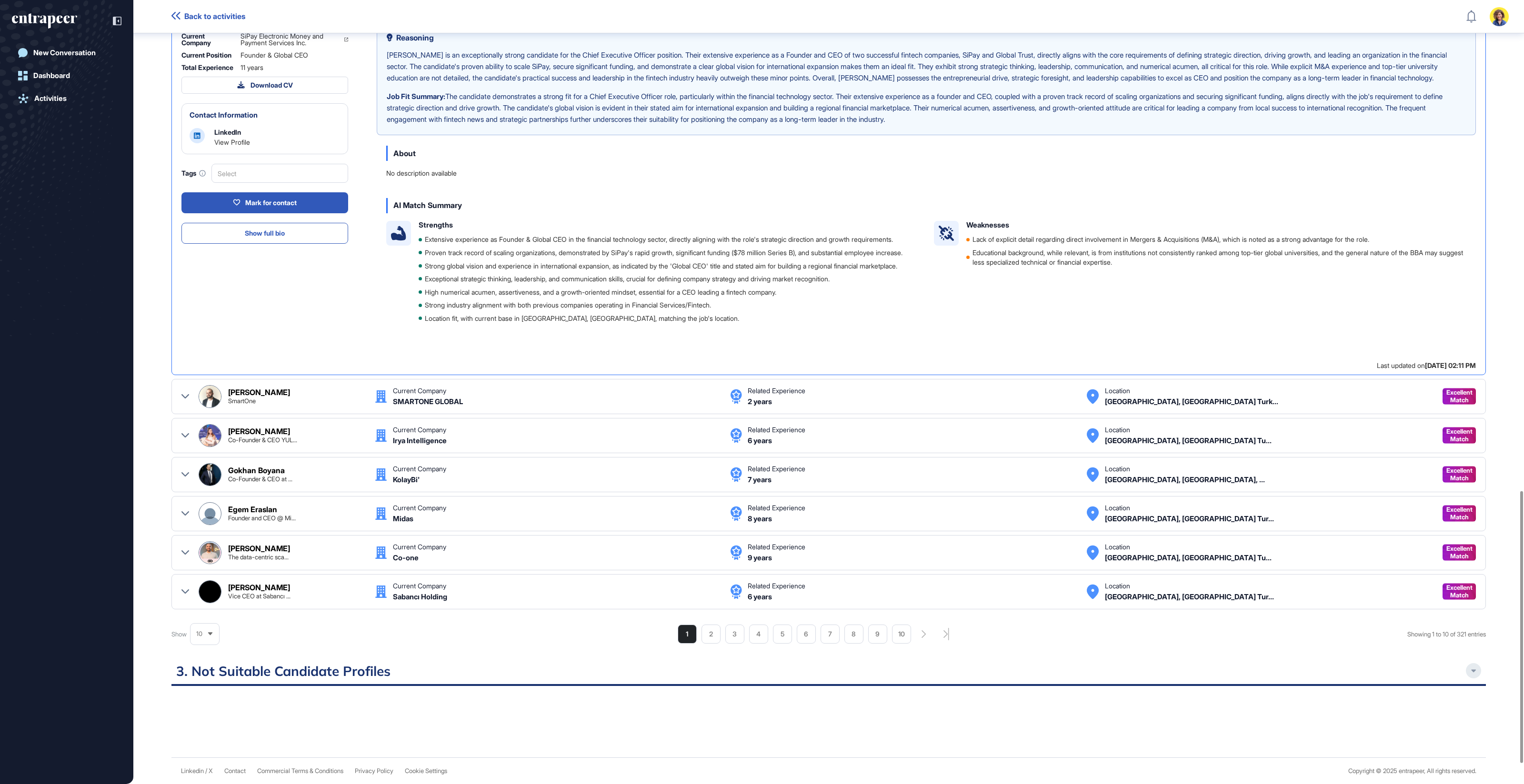
scroll to position [1472, 0]
click at [705, 635] on li "2" at bounding box center [711, 634] width 19 height 19
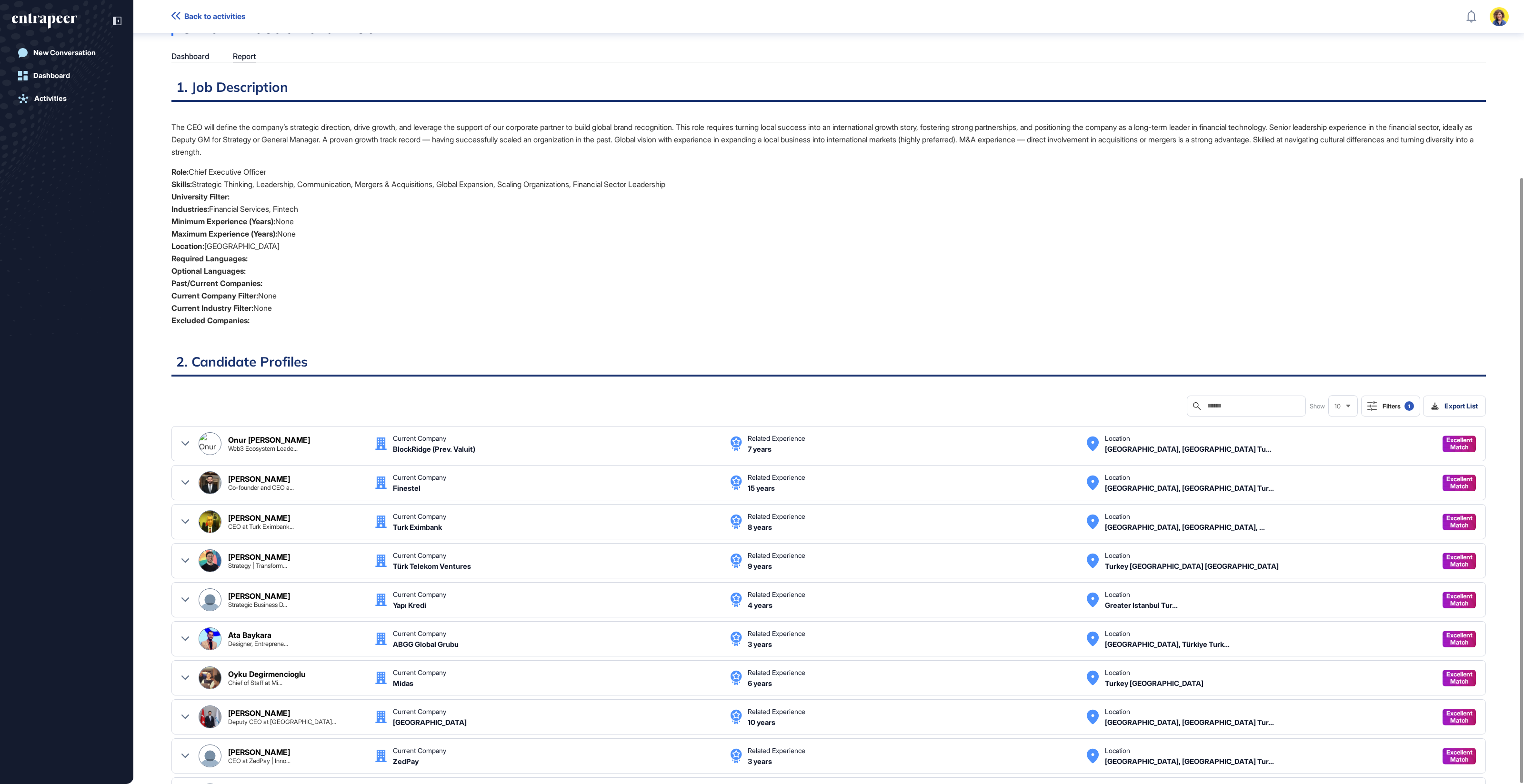
scroll to position [229, 0]
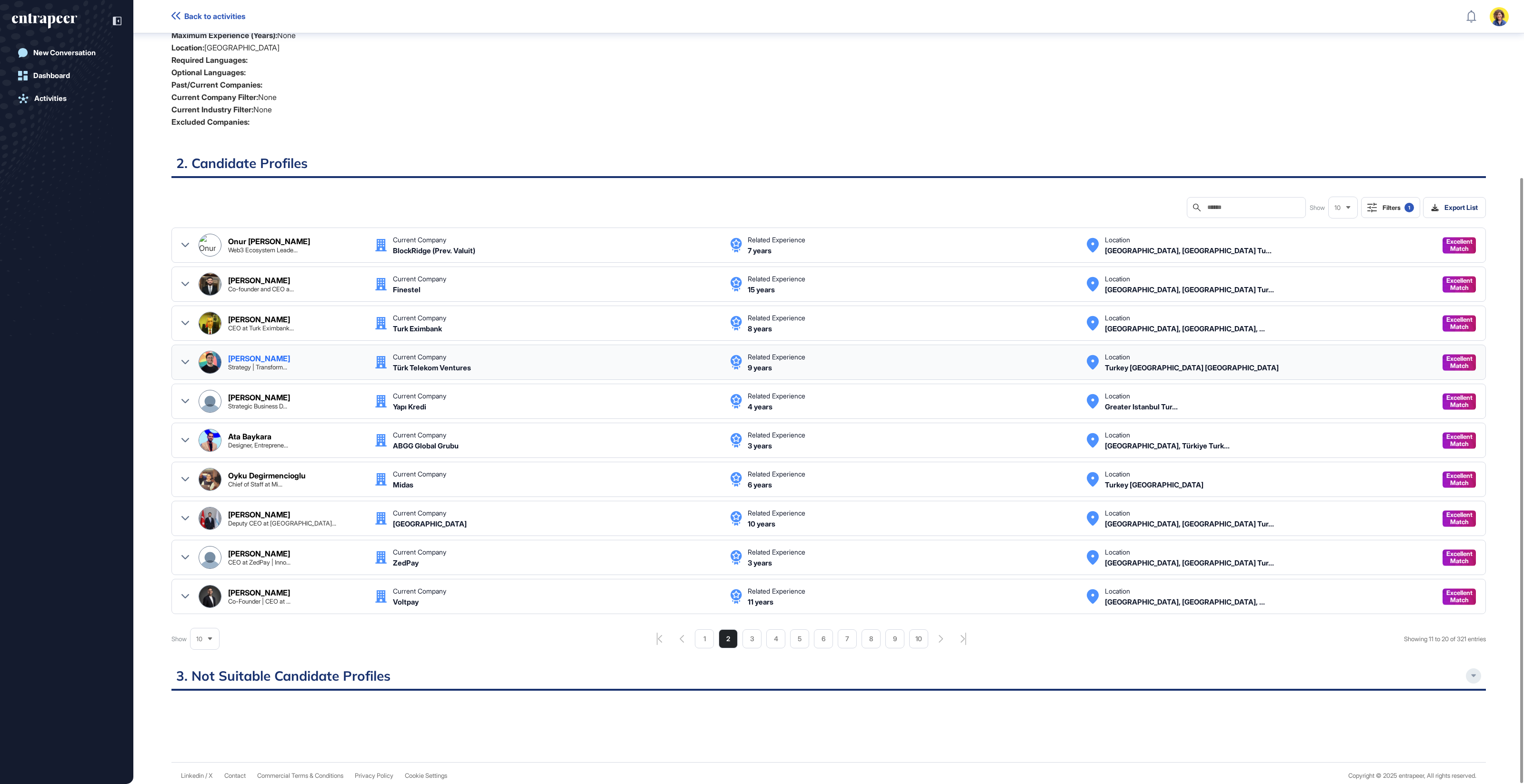
click at [185, 359] on icon at bounding box center [185, 362] width 8 height 8
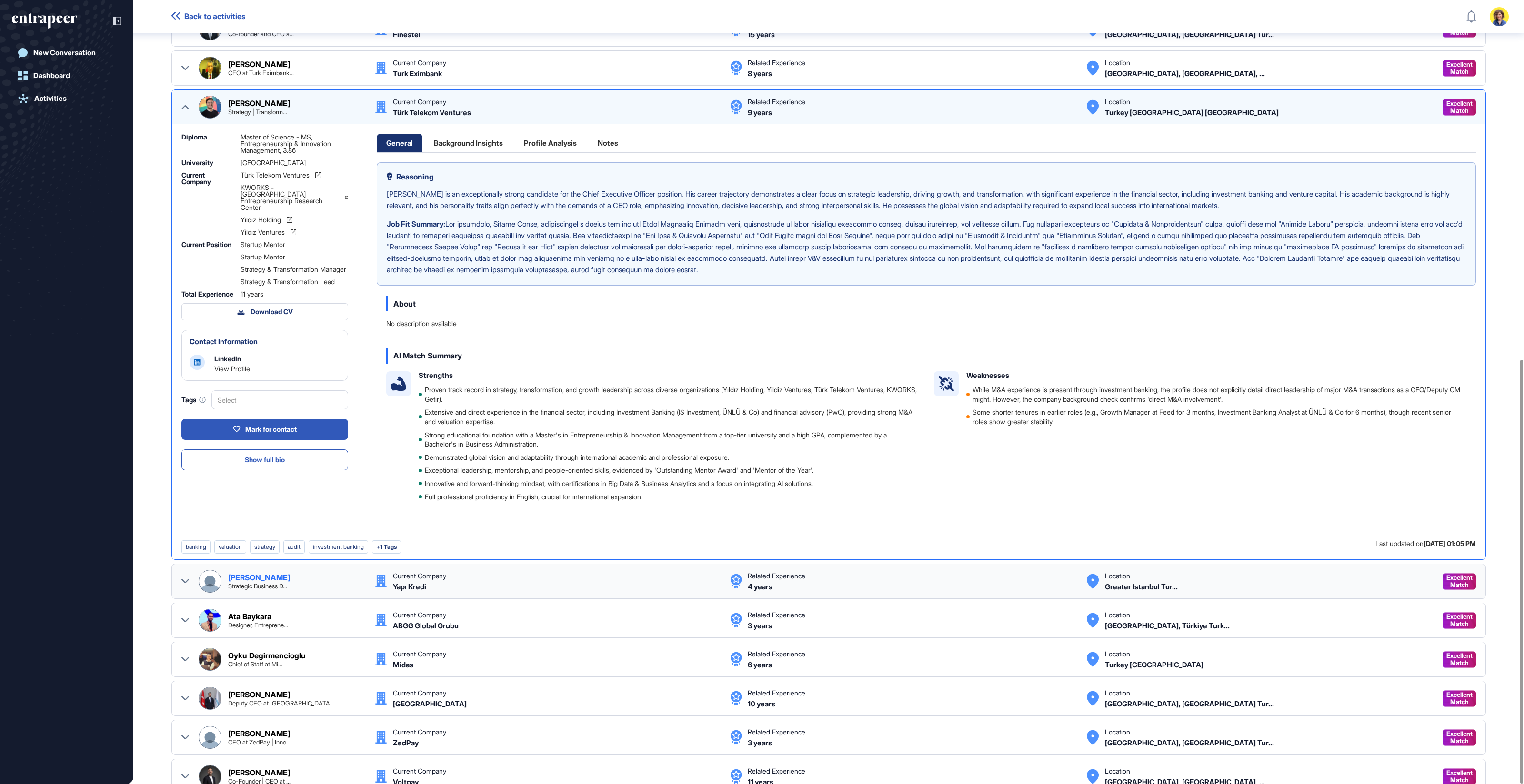
scroll to position [664, 0]
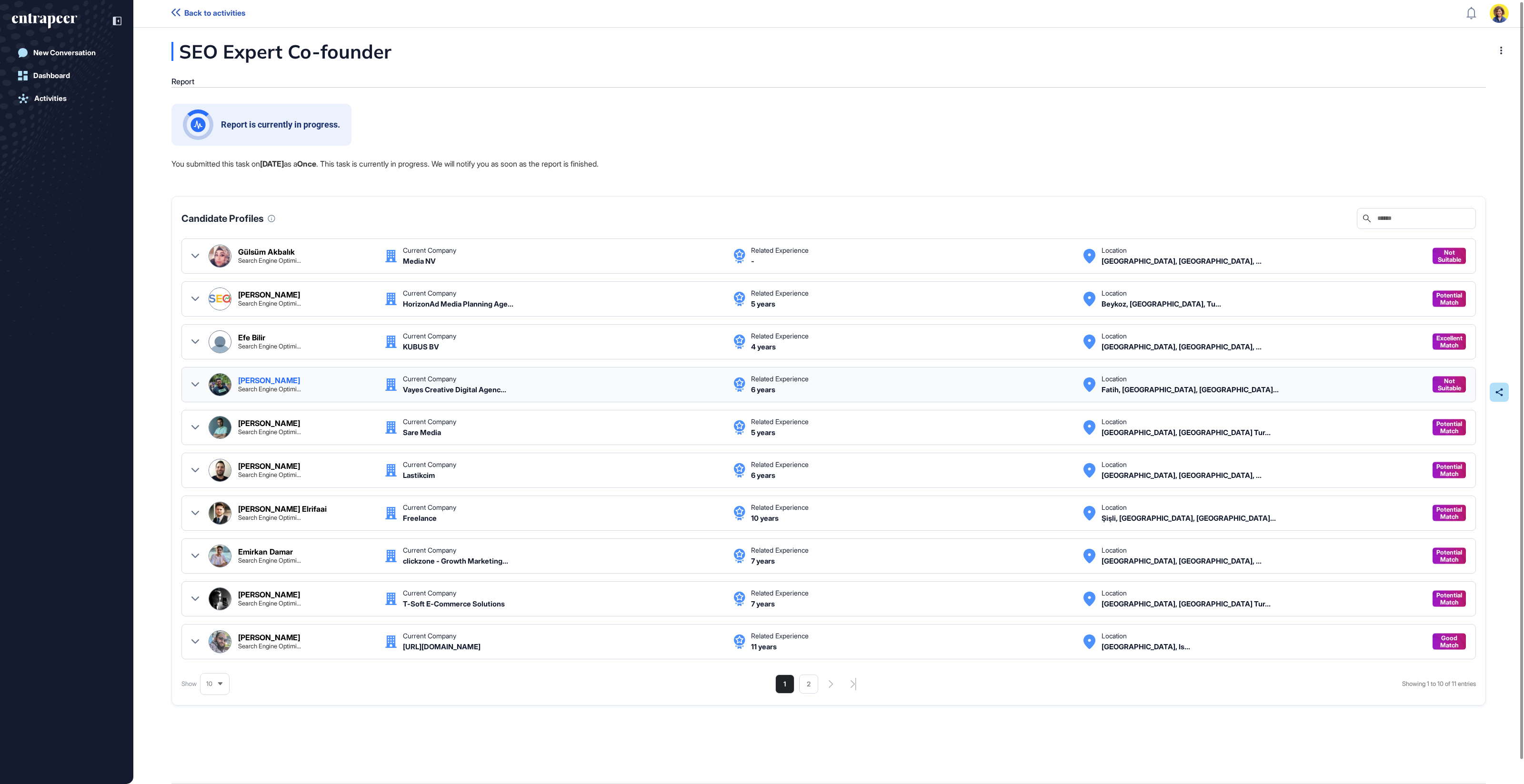
scroll to position [3, 0]
click at [699, 388] on div "Current Company Vayes Creative Digital Agenc..." at bounding box center [564, 382] width 321 height 23
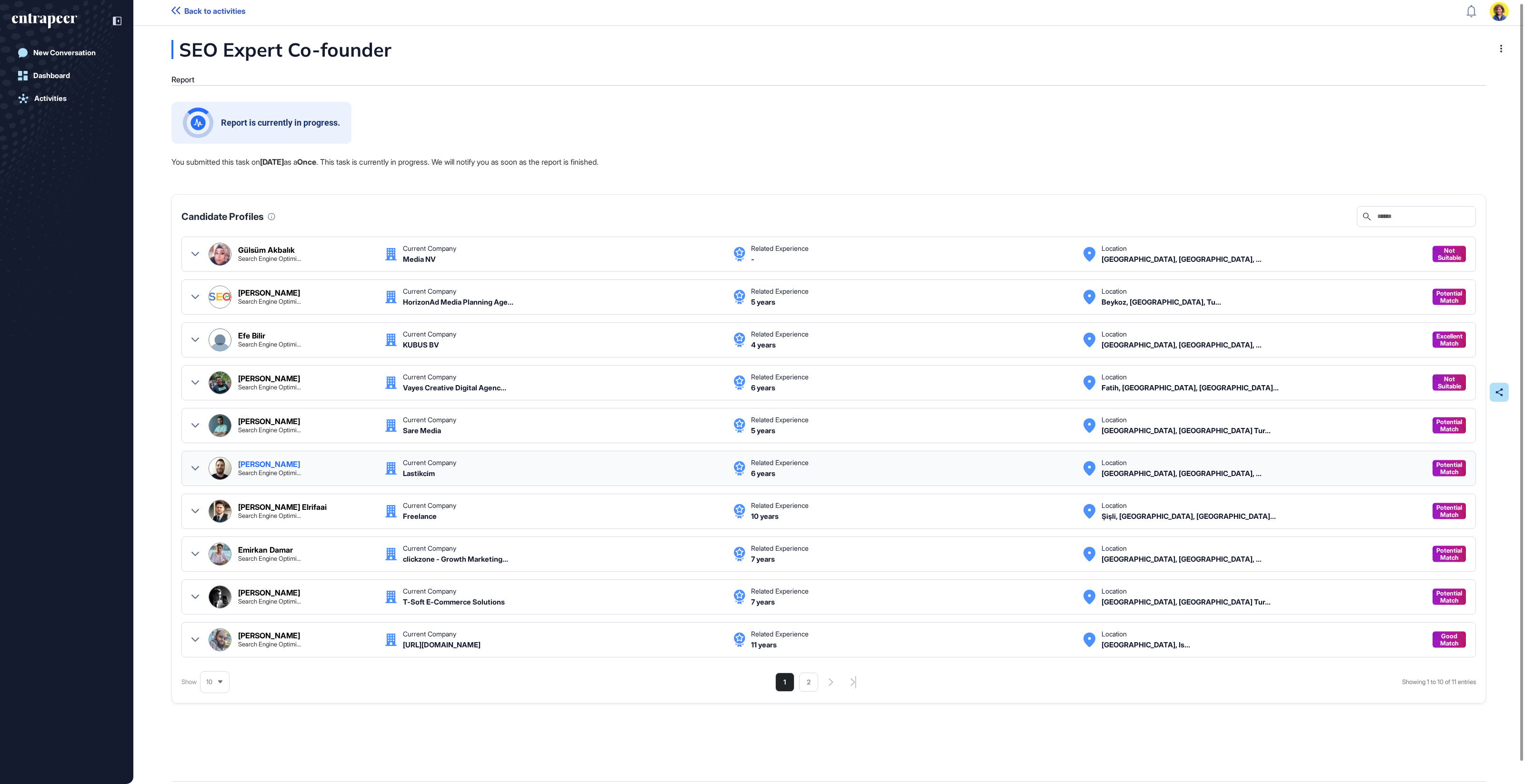
click at [198, 465] on icon at bounding box center [196, 469] width 8 height 8
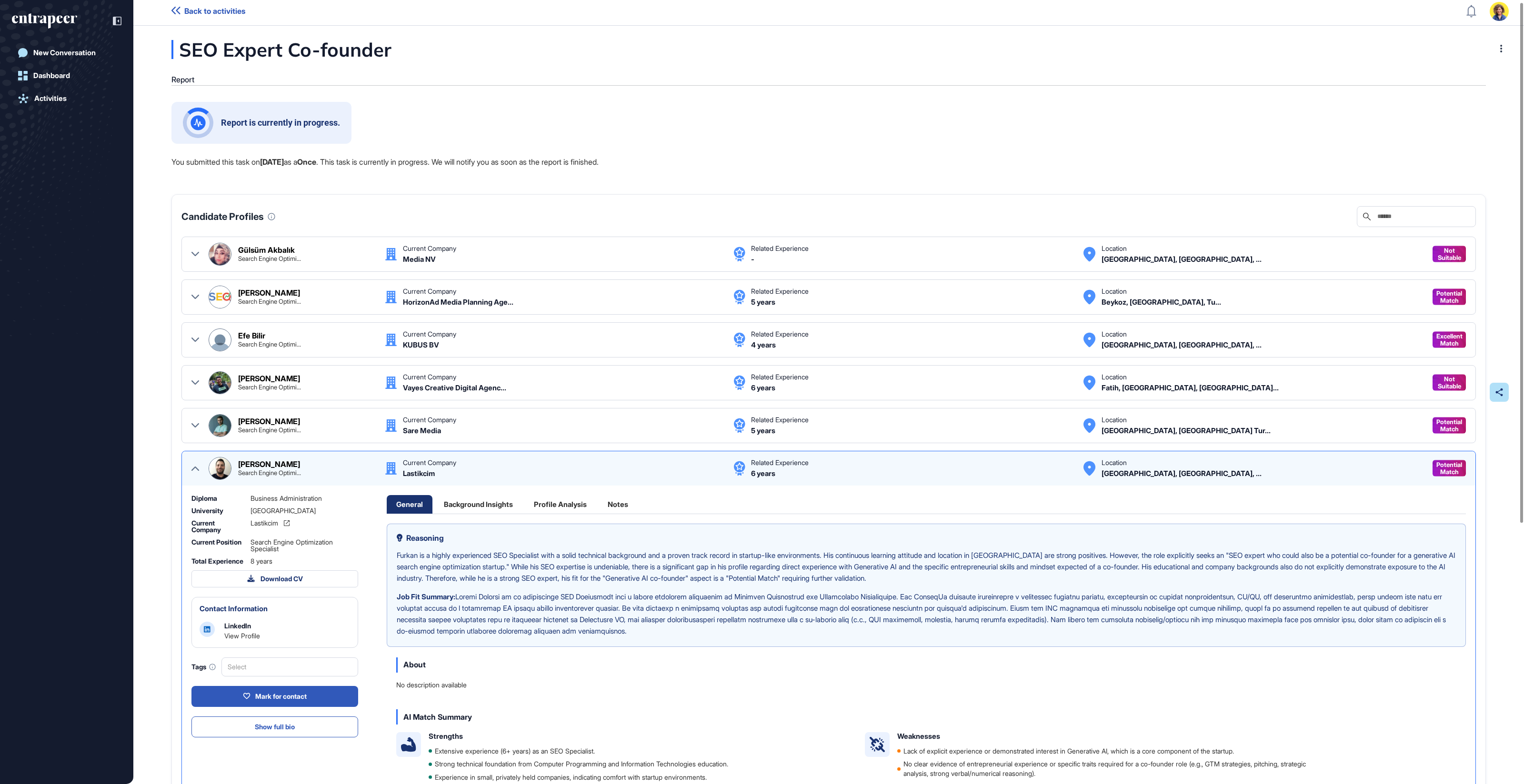
click at [198, 465] on icon at bounding box center [196, 469] width 8 height 8
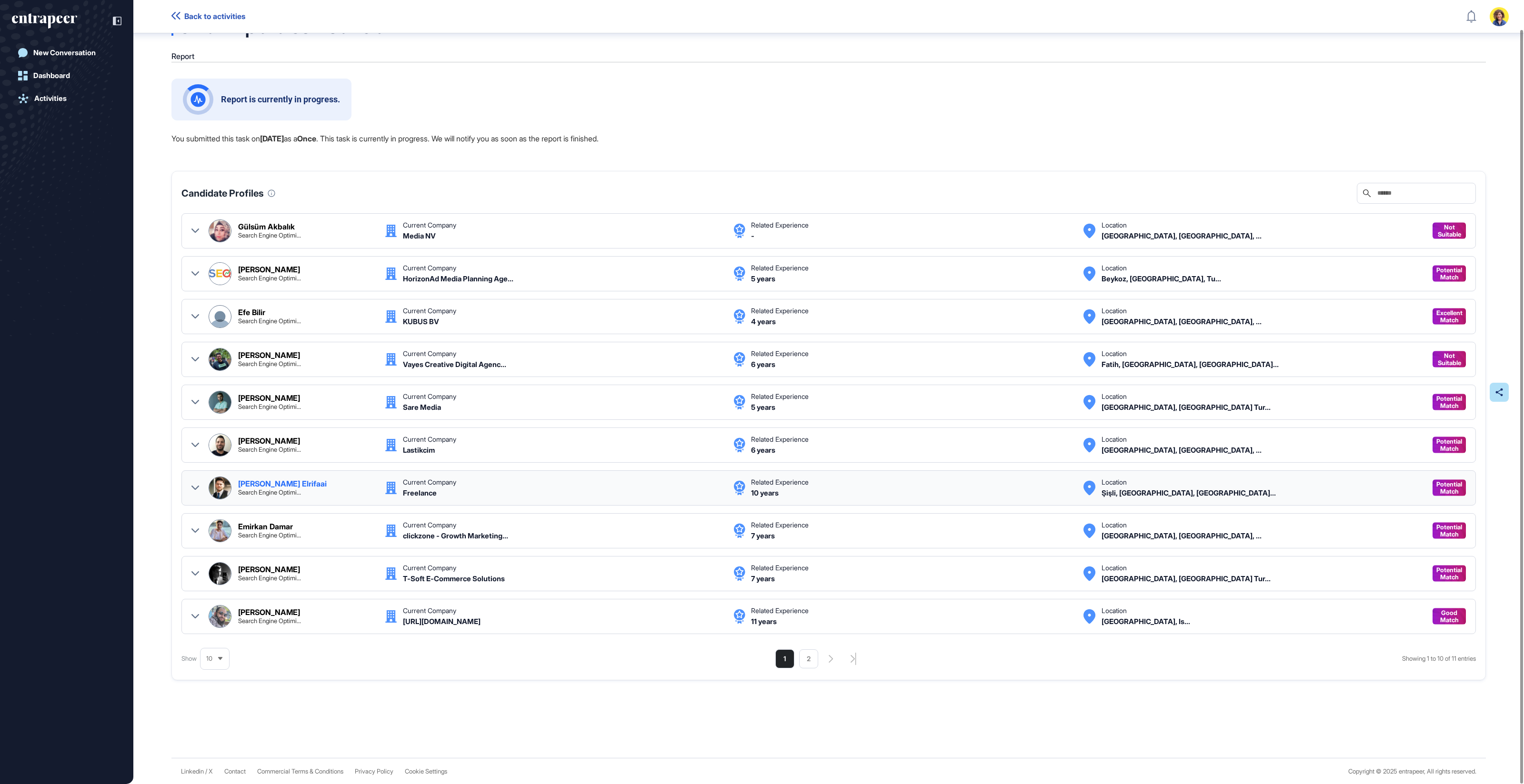
scroll to position [31, 0]
click at [810, 656] on li "2" at bounding box center [808, 658] width 19 height 19
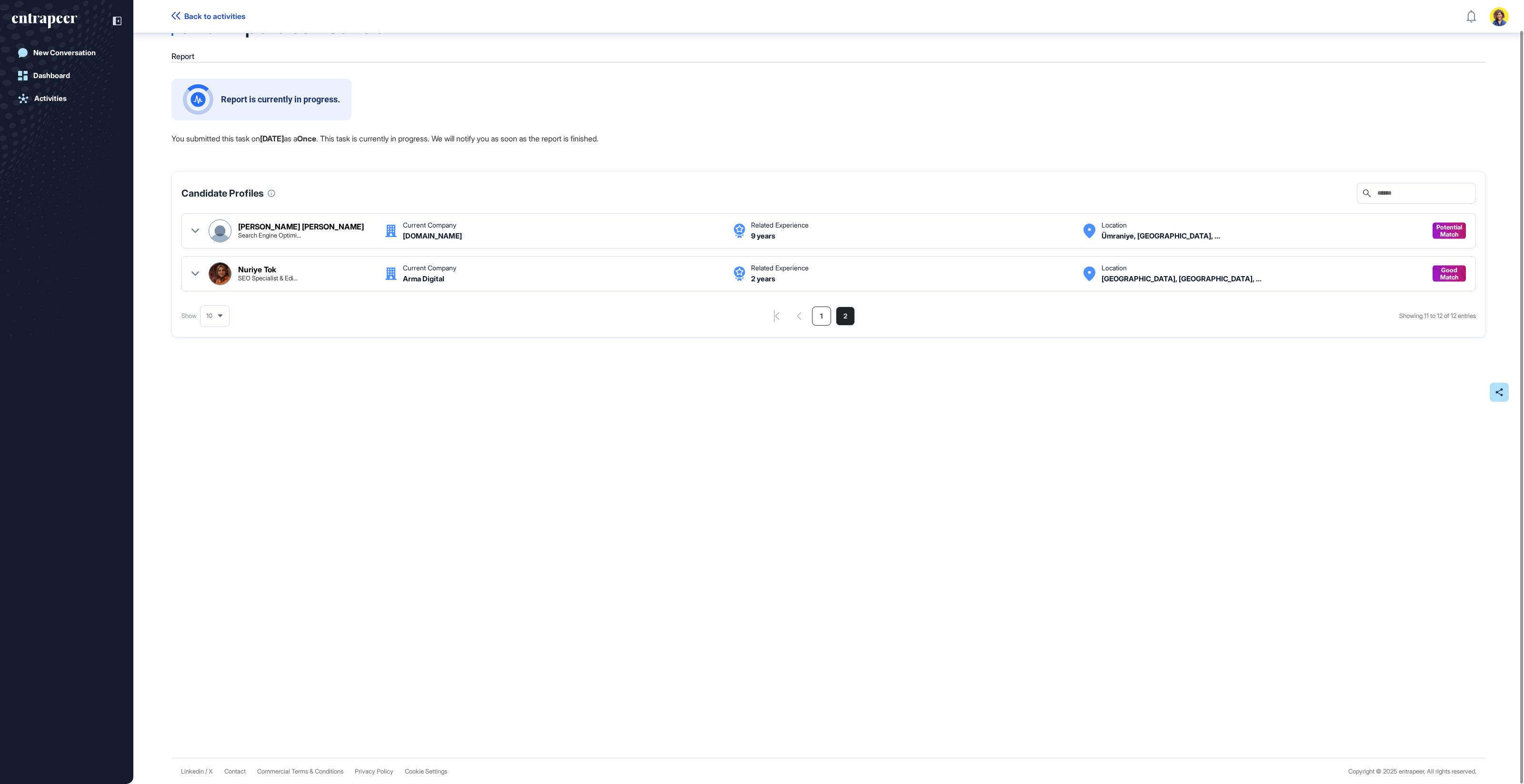
click at [813, 315] on li "1" at bounding box center [821, 316] width 19 height 19
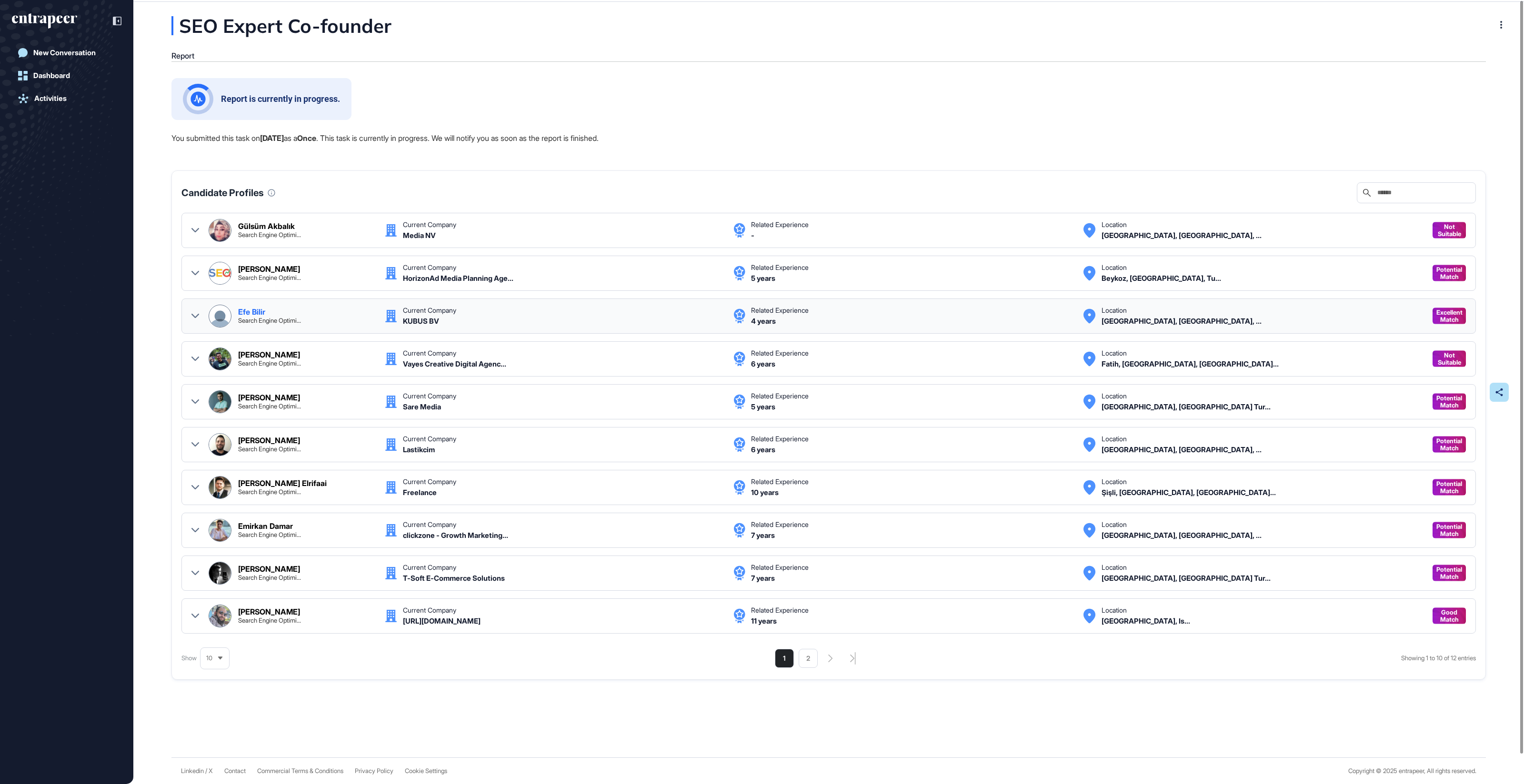
scroll to position [0, 0]
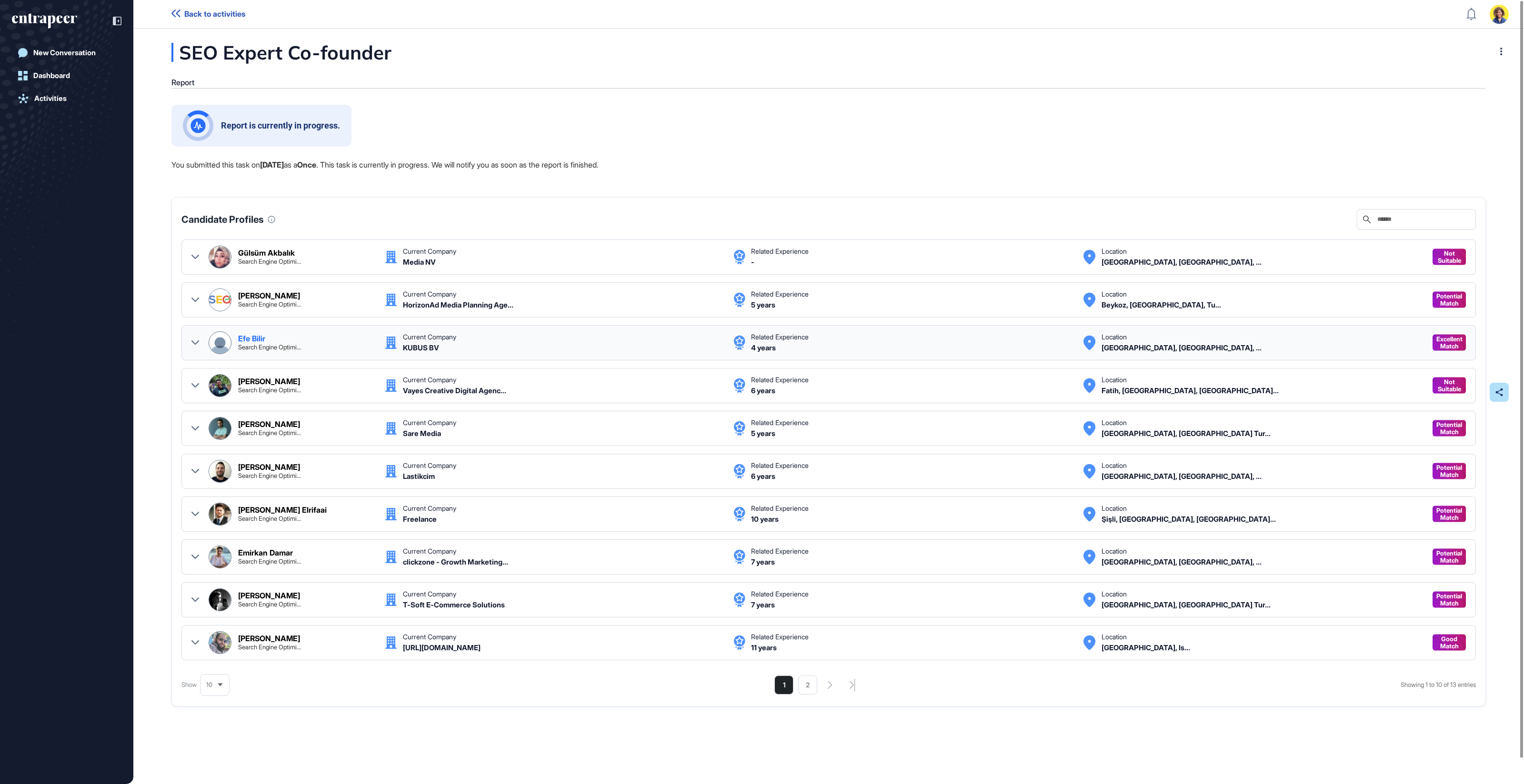
click at [192, 336] on div at bounding box center [196, 342] width 8 height 23
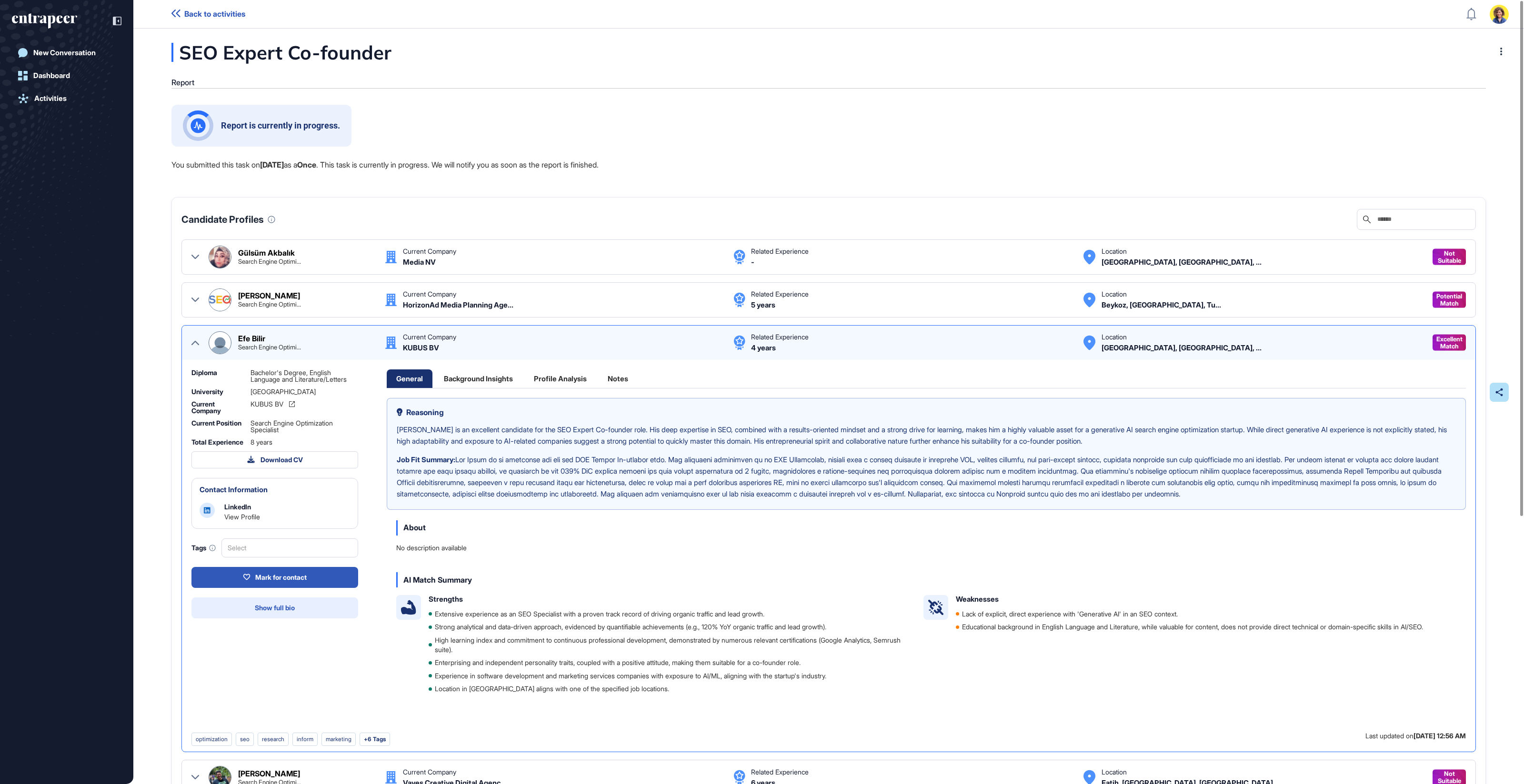
click at [264, 616] on button "Show full bio" at bounding box center [275, 608] width 167 height 21
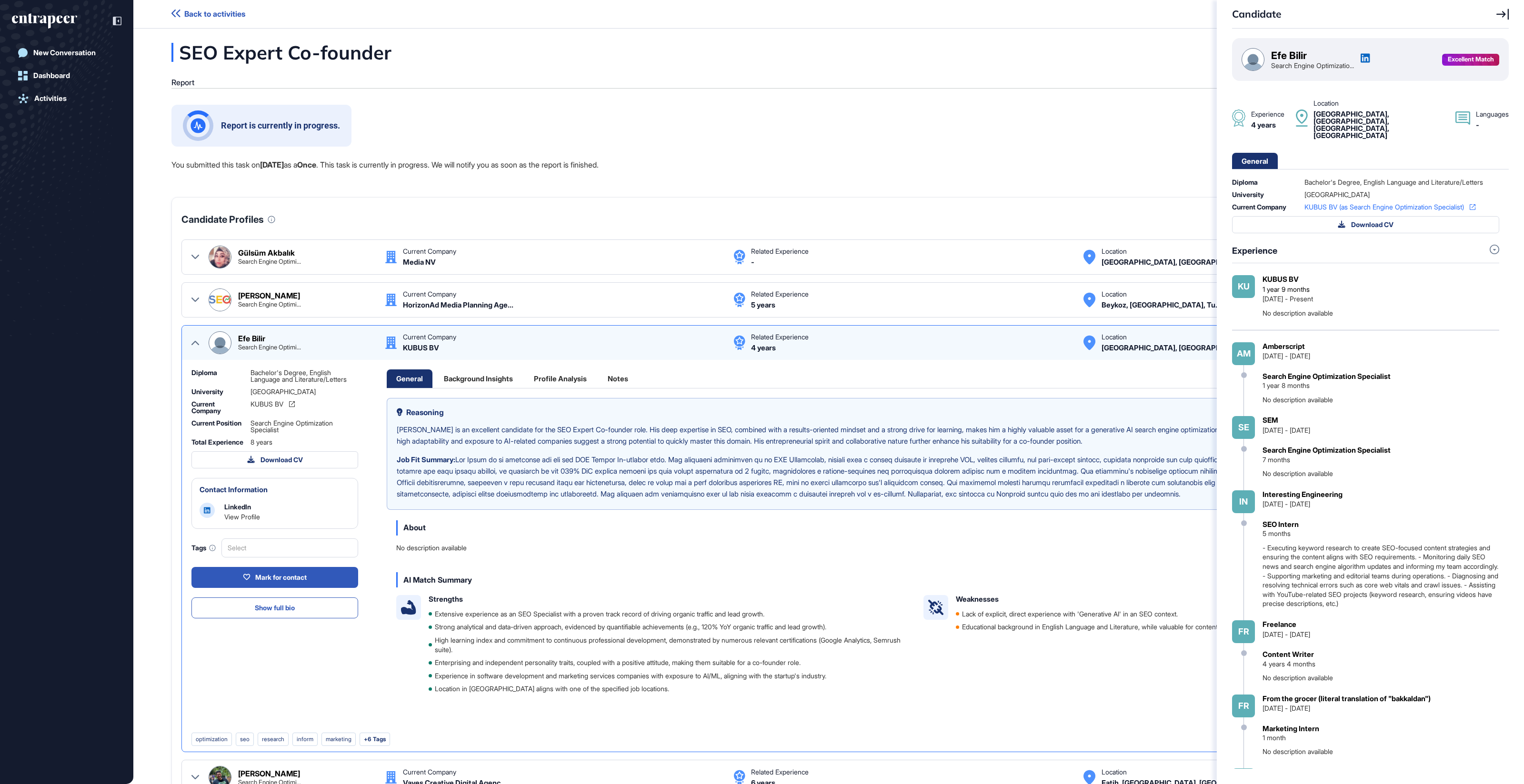
click at [452, 381] on div "Candidate Efe Bilir Search Engine Optimizatio... Excellent Match Experience 4 y…" at bounding box center [762, 392] width 1524 height 784
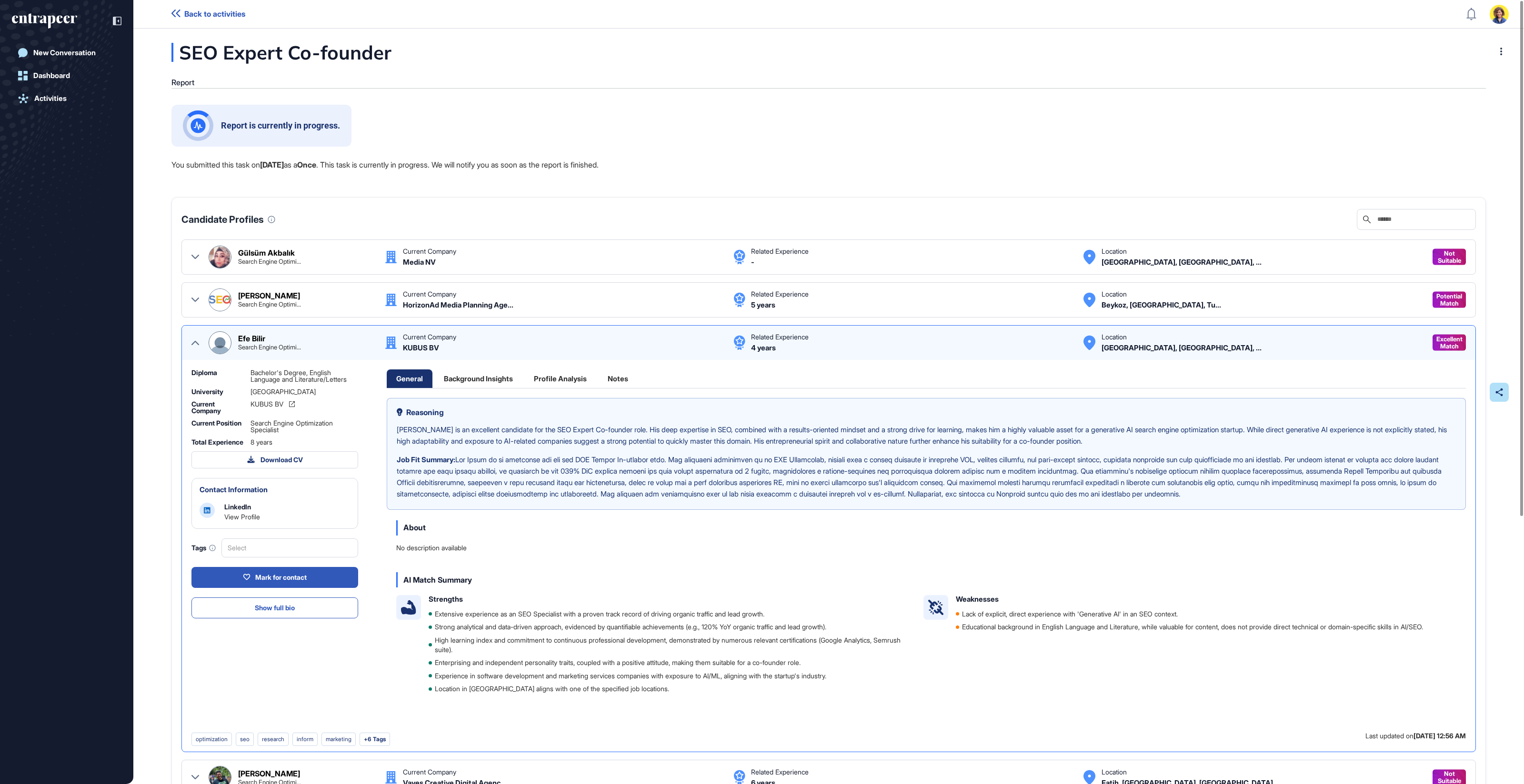
click at [467, 379] on div "Background Insights" at bounding box center [478, 379] width 88 height 18
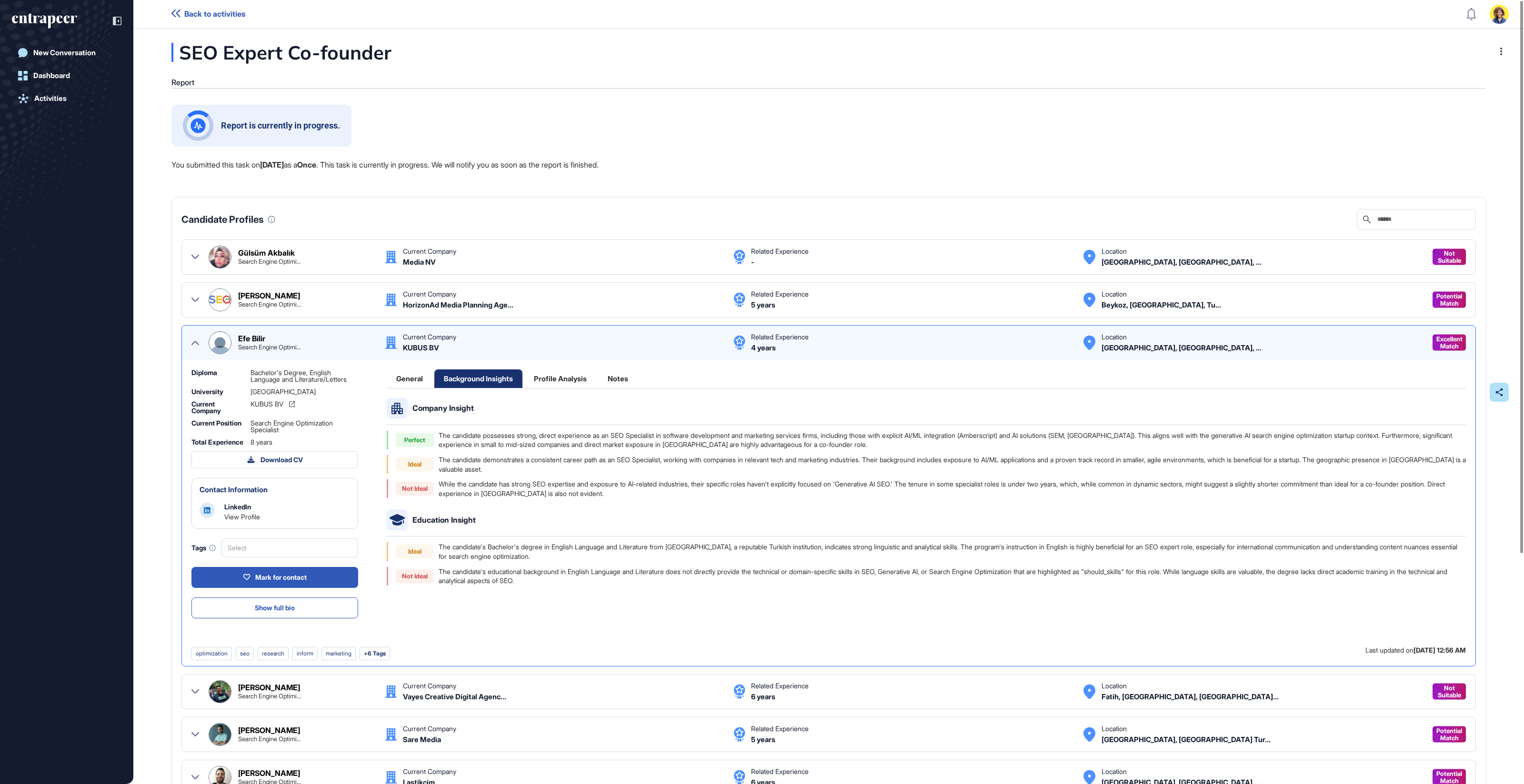
click at [563, 369] on div "Profile Analysis" at bounding box center [560, 379] width 72 height 18
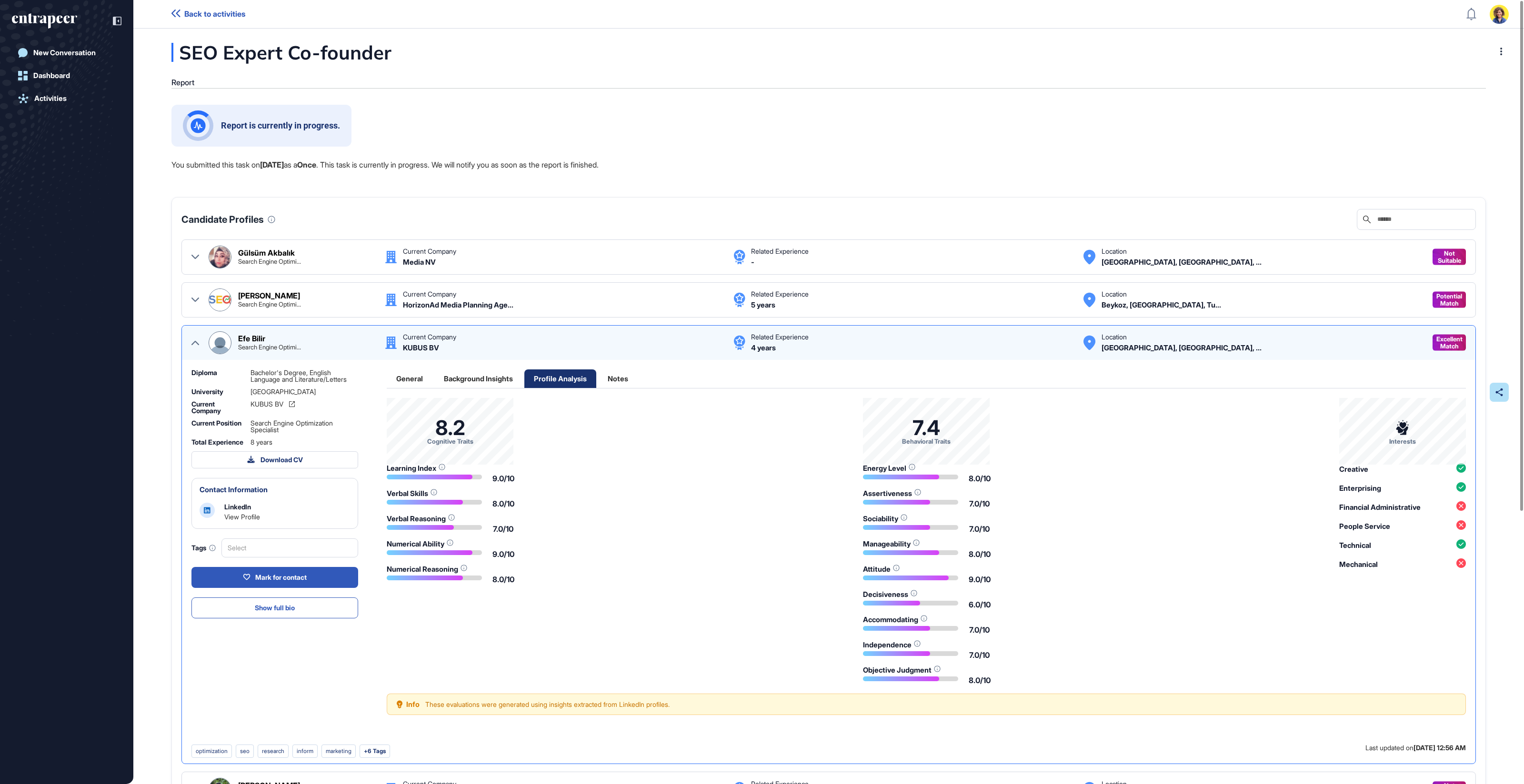
click at [612, 374] on div "Notes" at bounding box center [618, 379] width 40 height 18
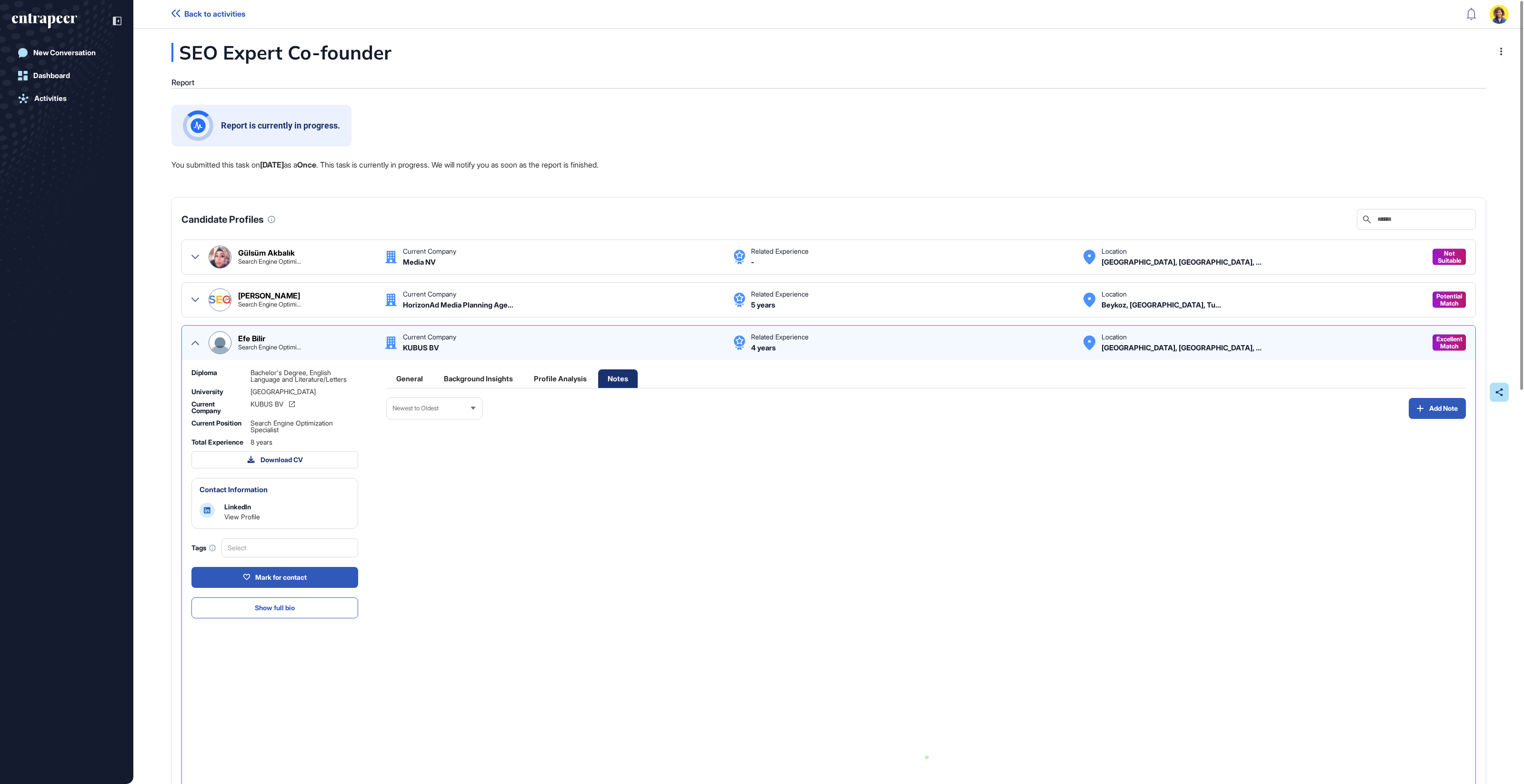
scroll to position [1, 0]
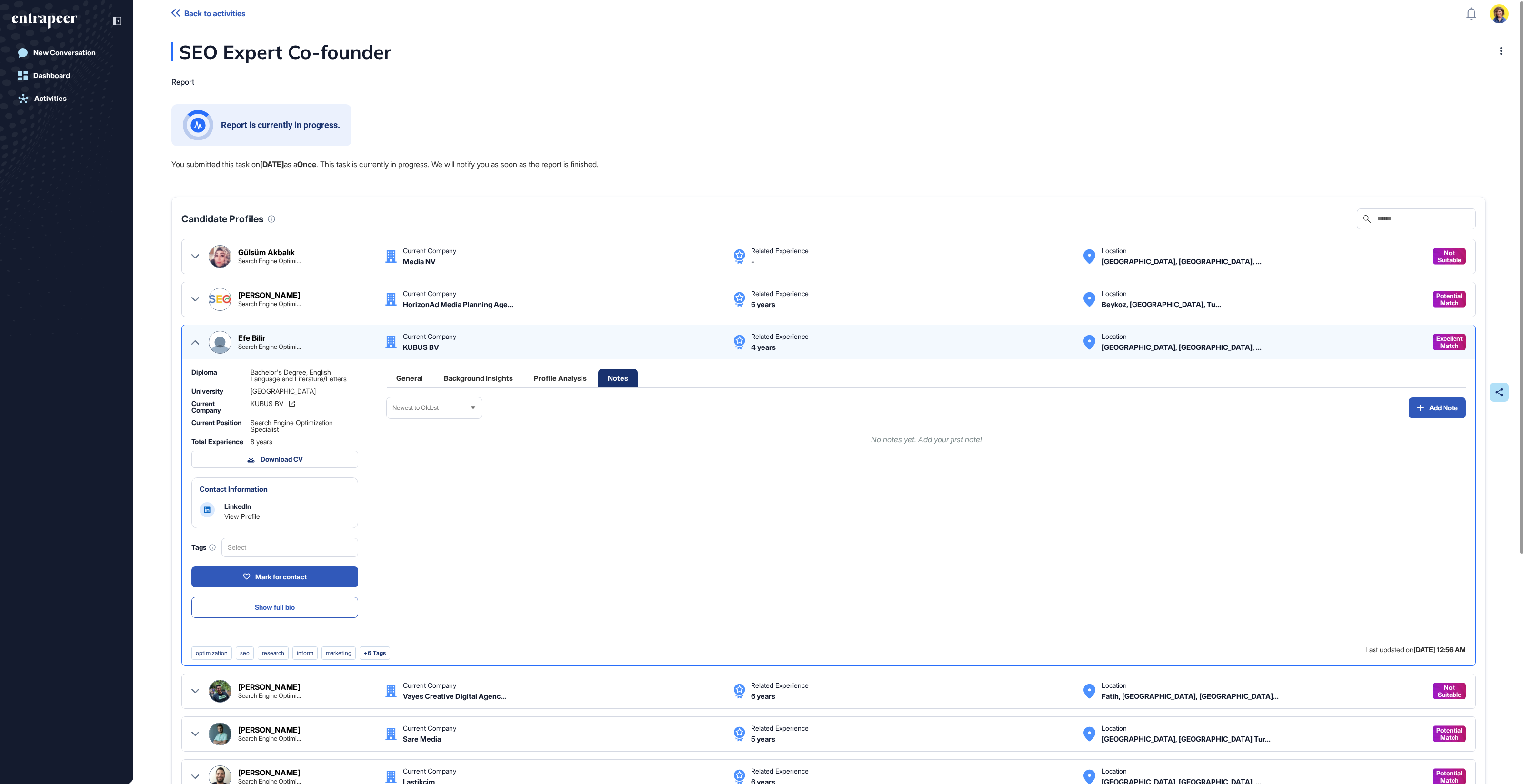
click at [410, 374] on div "General" at bounding box center [409, 378] width 45 height 18
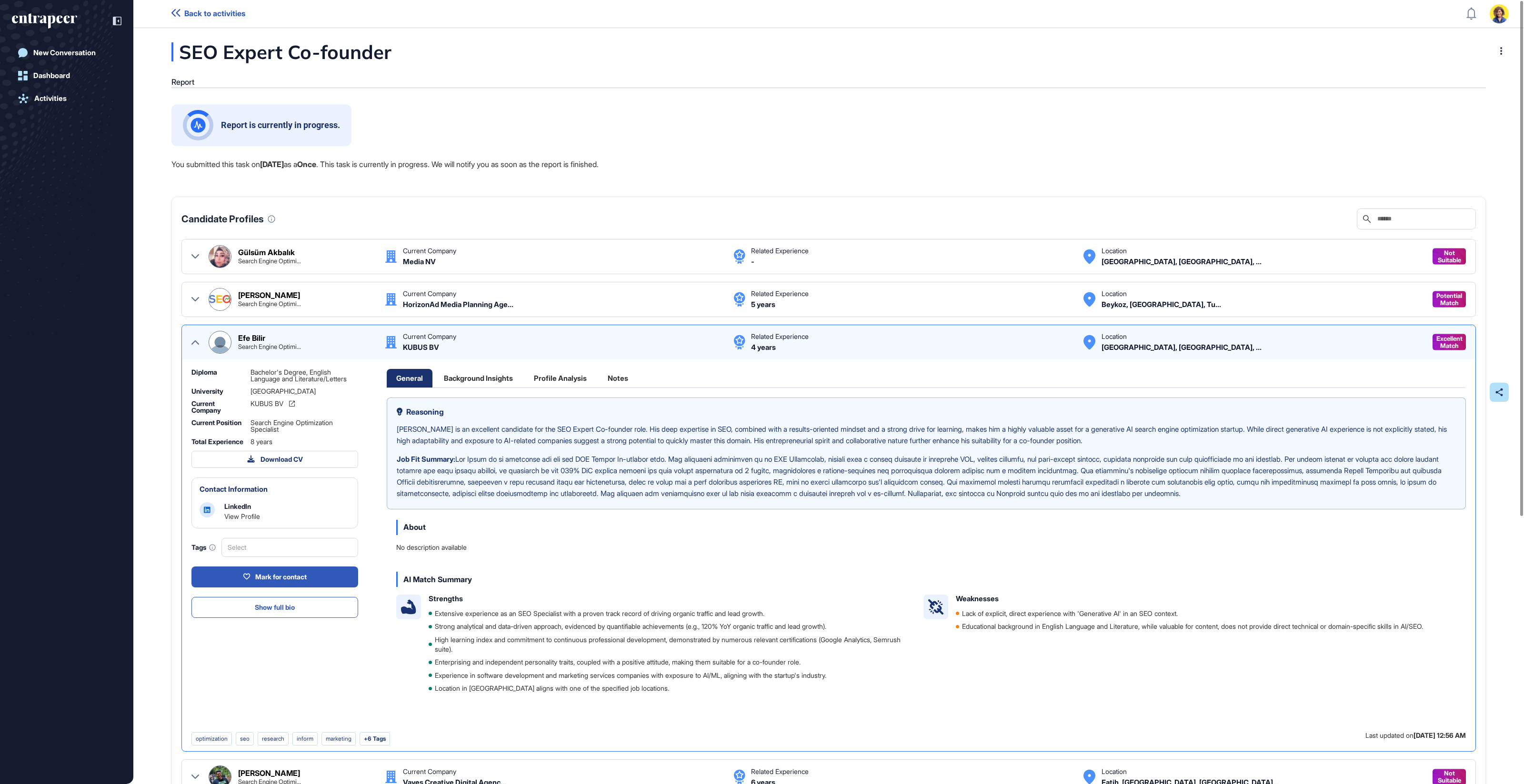
scroll to position [0, 0]
click at [230, 511] on div "LinkedIn" at bounding box center [238, 506] width 26 height 8
click at [234, 520] on link "View Profile" at bounding box center [242, 516] width 36 height 8
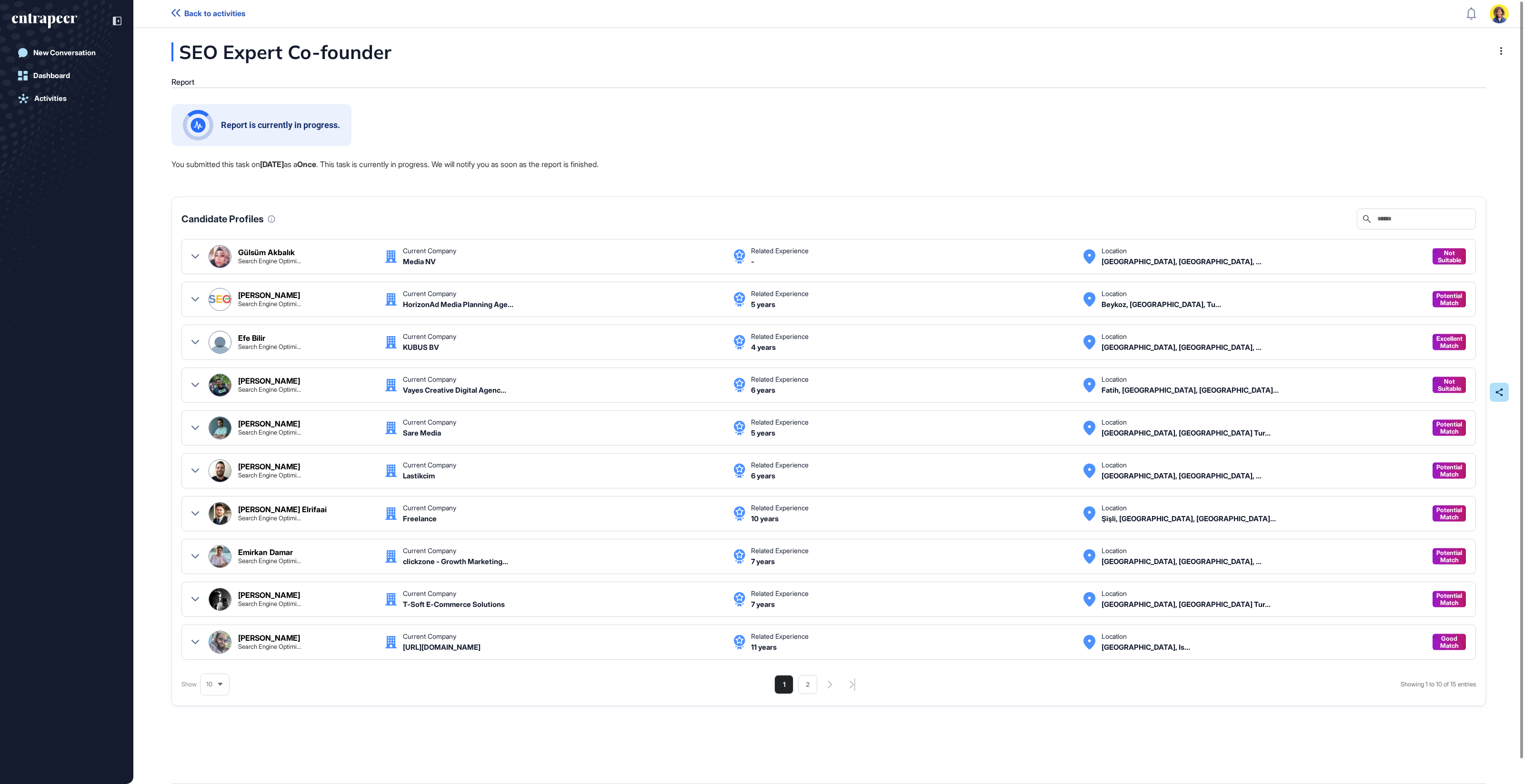
scroll to position [0, 0]
